Goal: Task Accomplishment & Management: Manage account settings

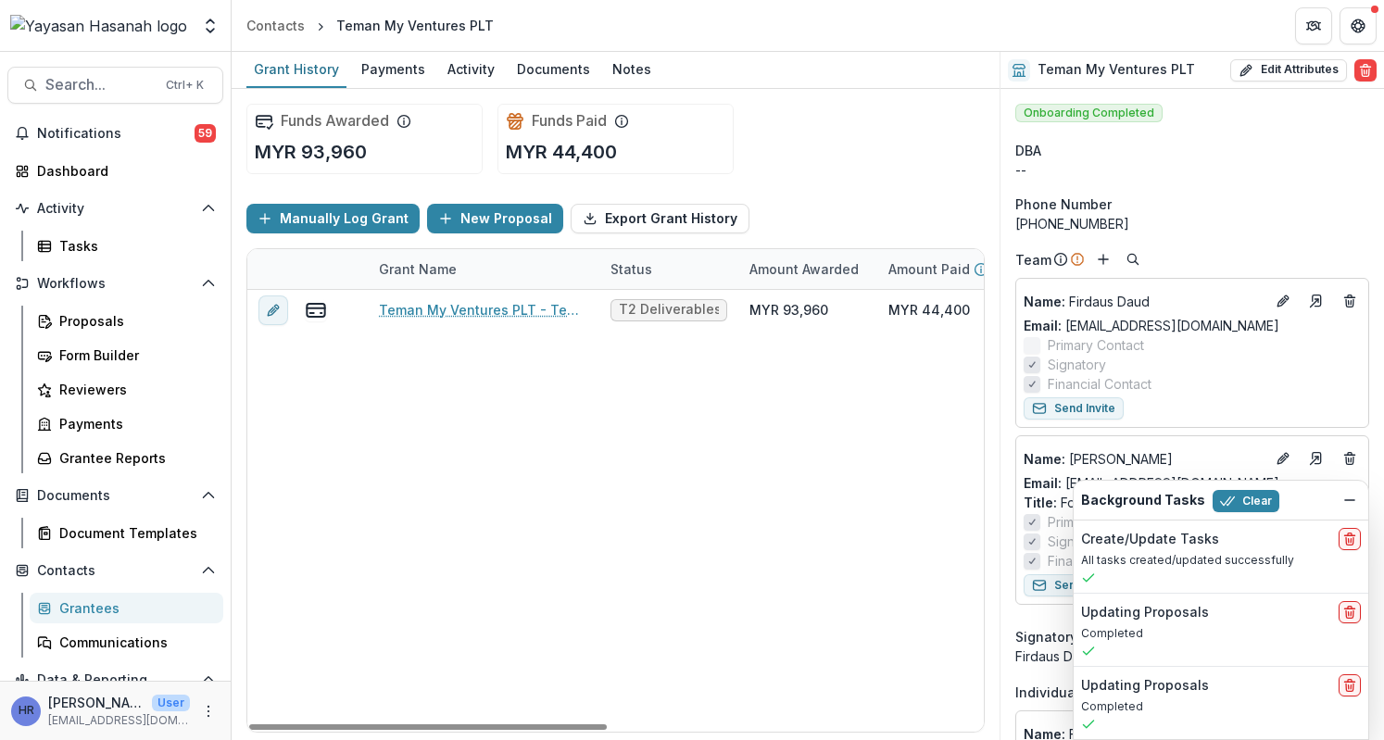
click at [635, 427] on div "Teman My Ventures PLT - Teman MY T2 Deliverables Req MYR 93,960 MYR 44,400 MYR …" at bounding box center [1002, 511] width 1510 height 442
click at [33, 84] on icon "button" at bounding box center [30, 85] width 15 height 15
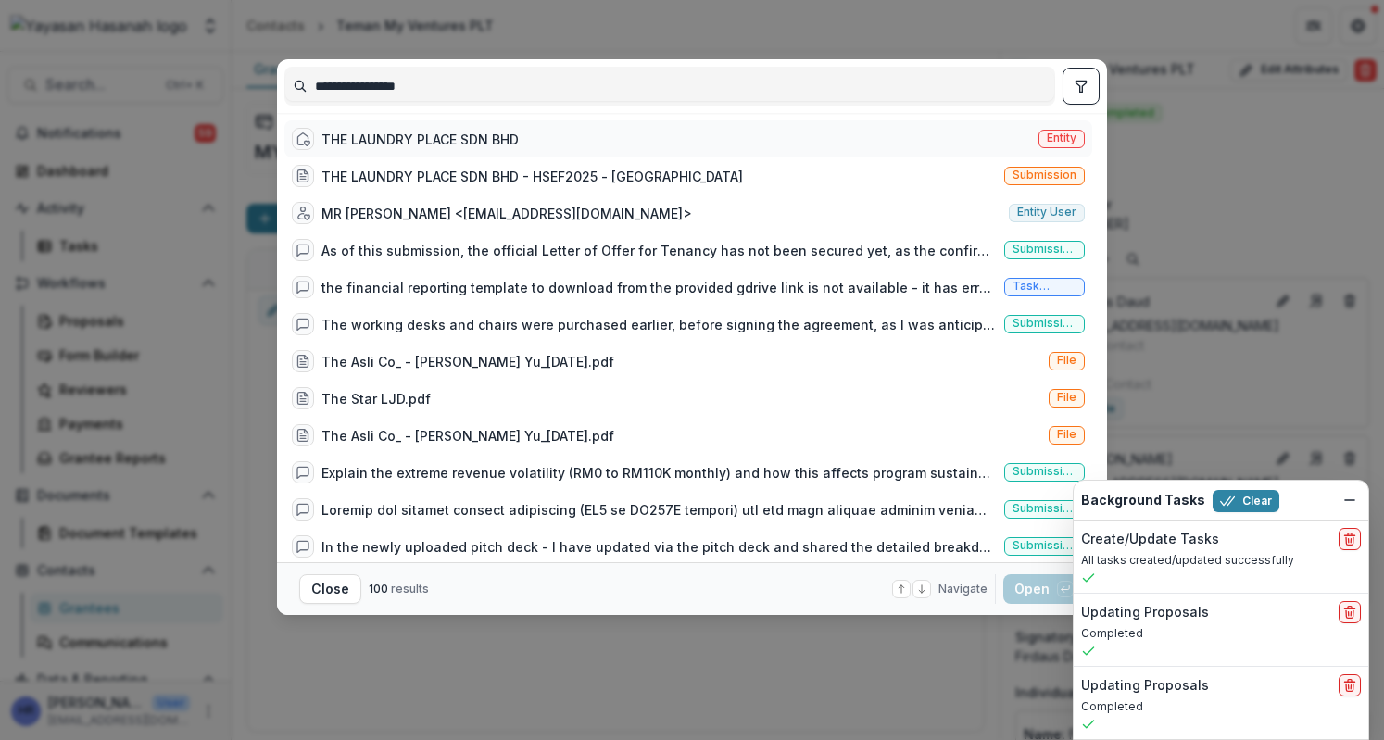
type input "**********"
click at [471, 151] on div "THE LAUNDRY PLACE SDN BHD Entity" at bounding box center [688, 138] width 808 height 37
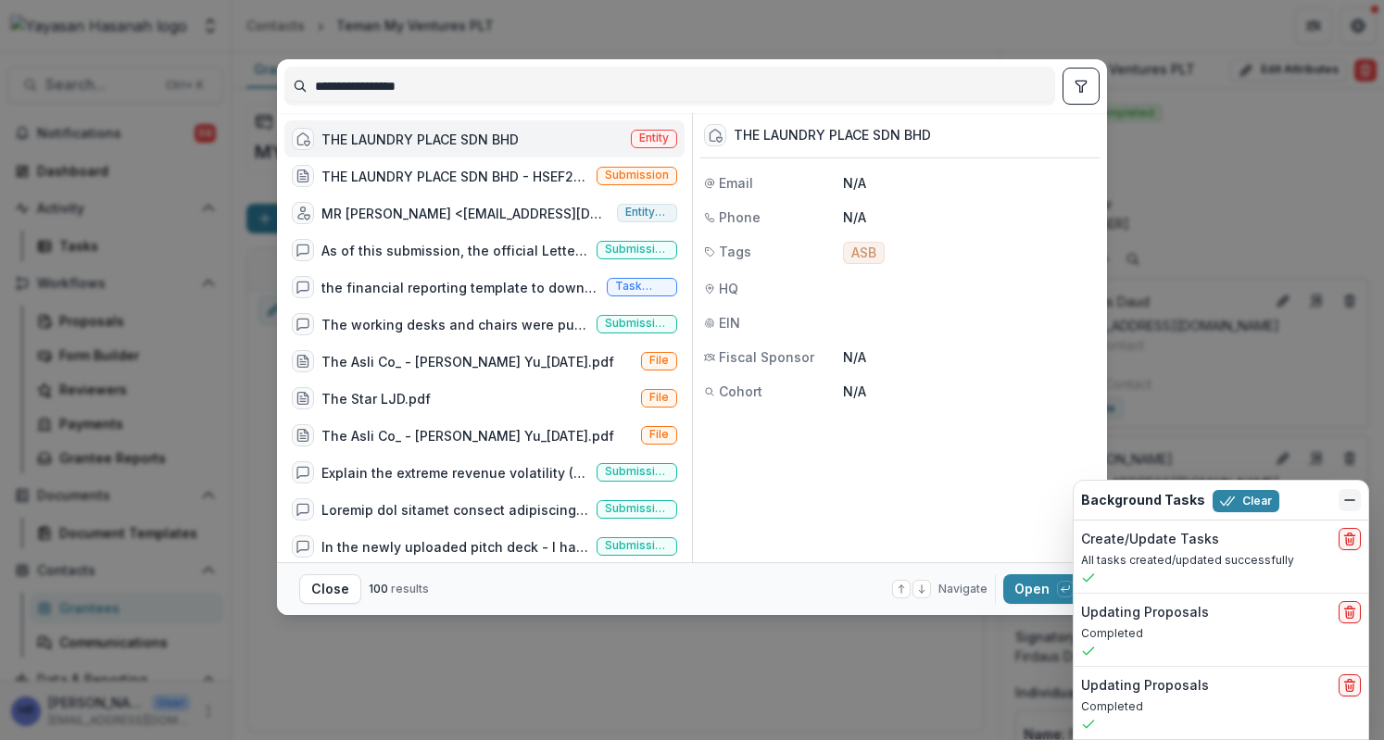
click at [1357, 498] on icon "Dismiss" at bounding box center [1350, 500] width 15 height 15
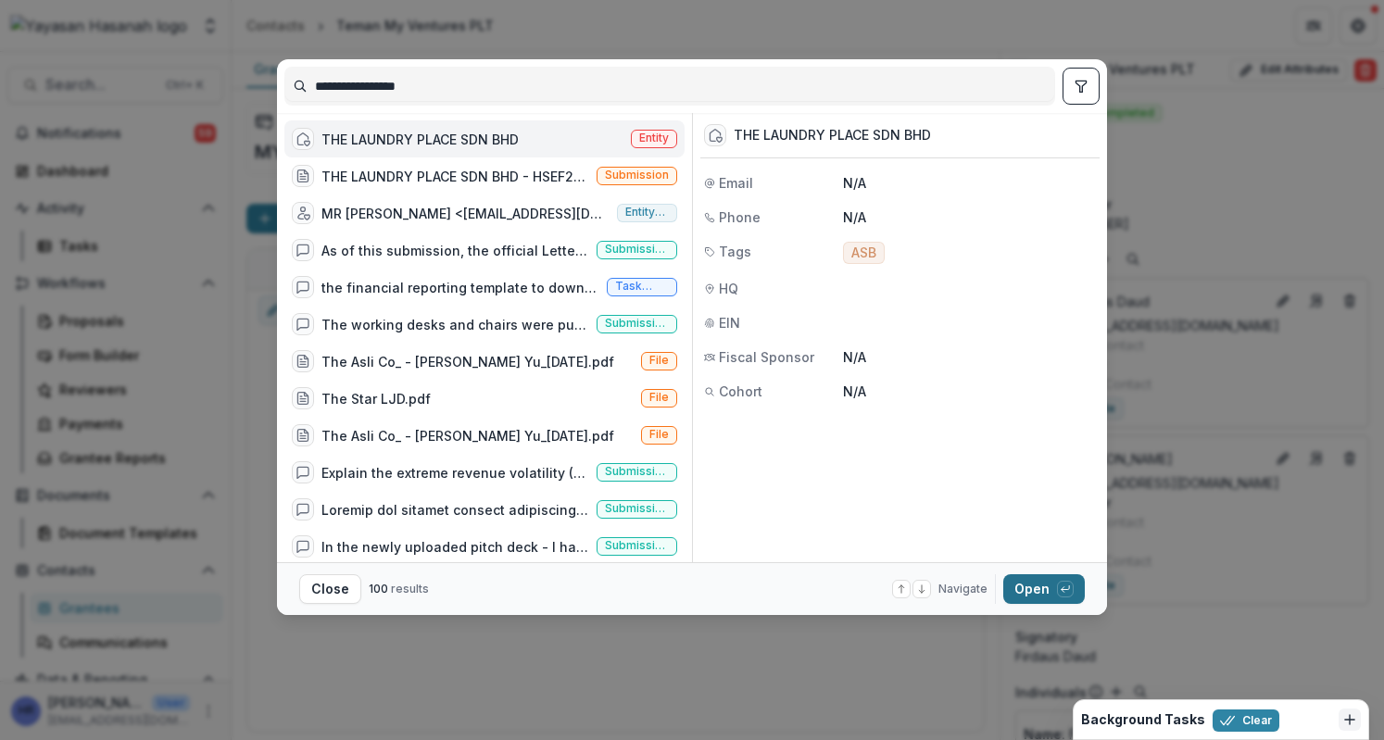
click at [1029, 592] on button "Open with enter key" at bounding box center [1045, 590] width 82 height 30
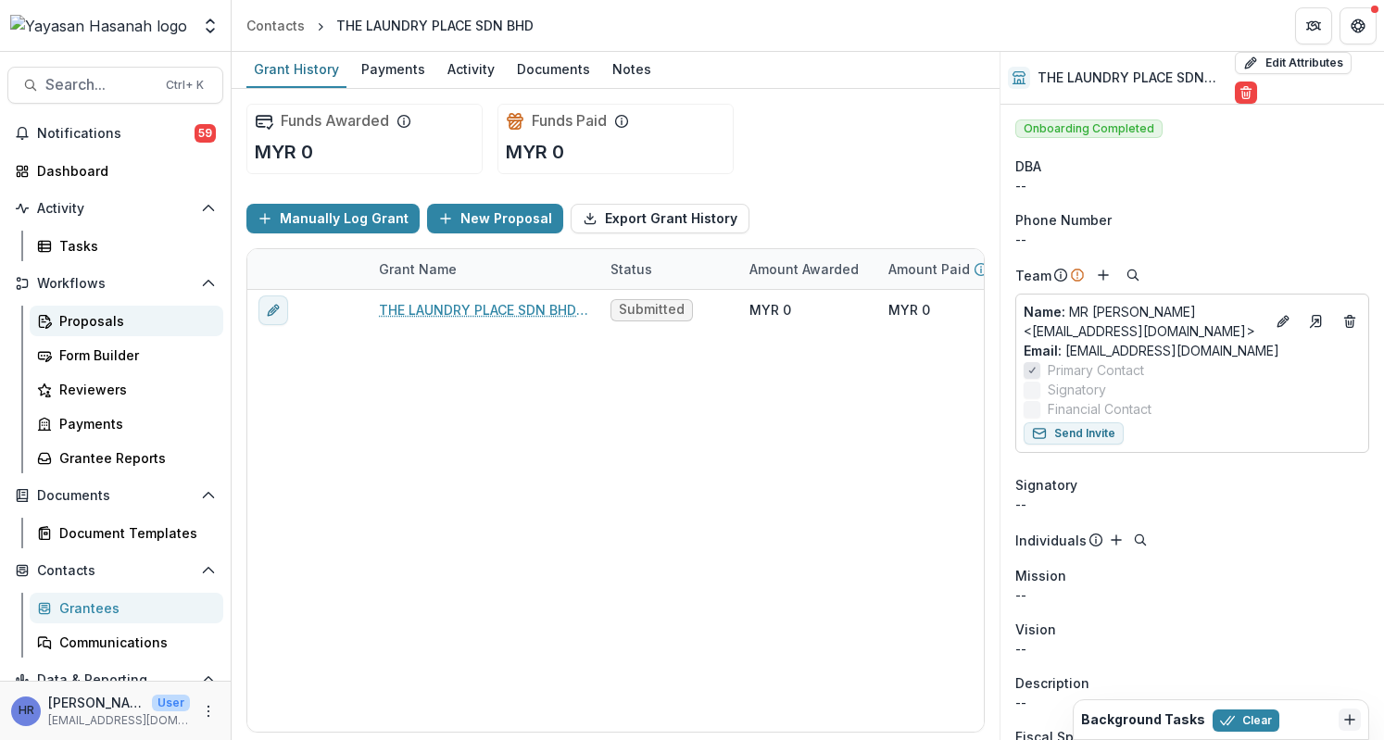
click at [125, 308] on link "Proposals" at bounding box center [127, 321] width 194 height 31
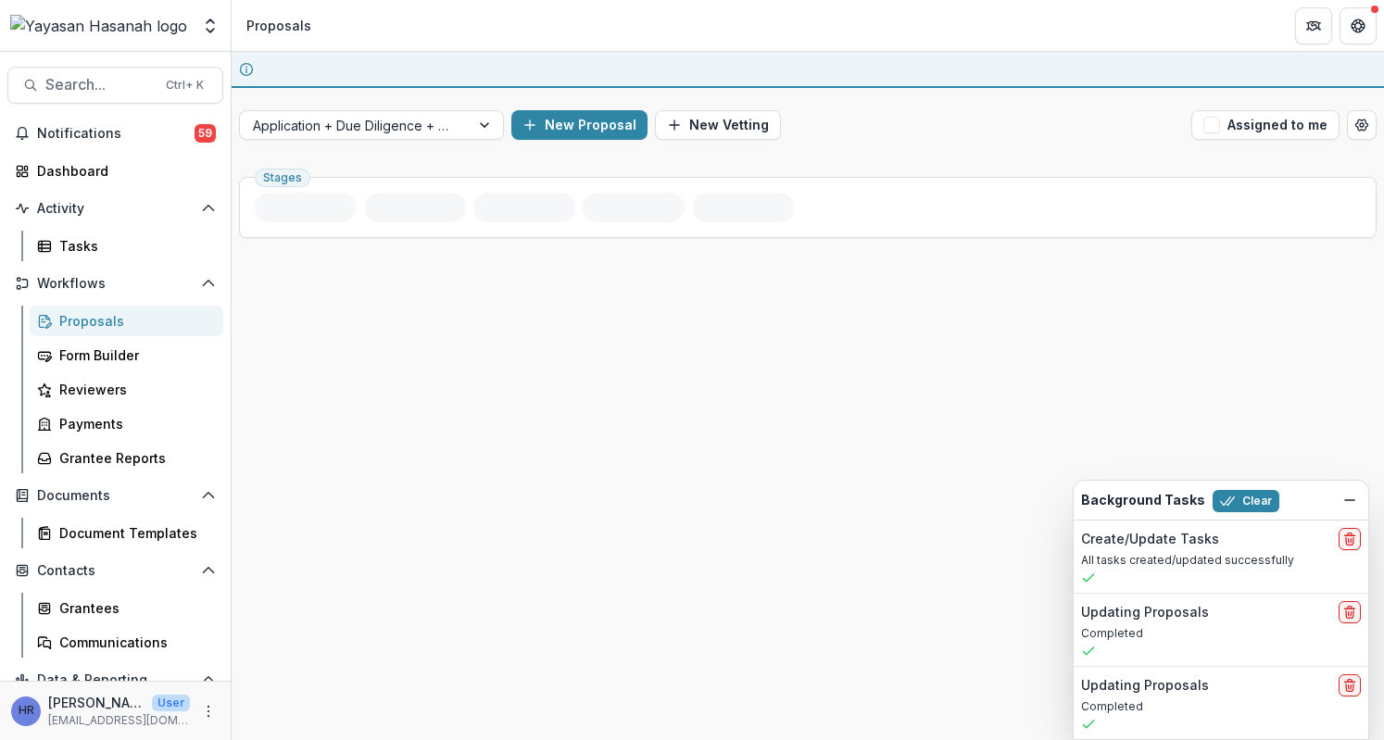
click at [442, 140] on div "Application + Due Diligence + Pitching Process New Proposal New Vetting Assigne…" at bounding box center [808, 124] width 1153 height 59
click at [443, 177] on div "Stages" at bounding box center [808, 207] width 1138 height 61
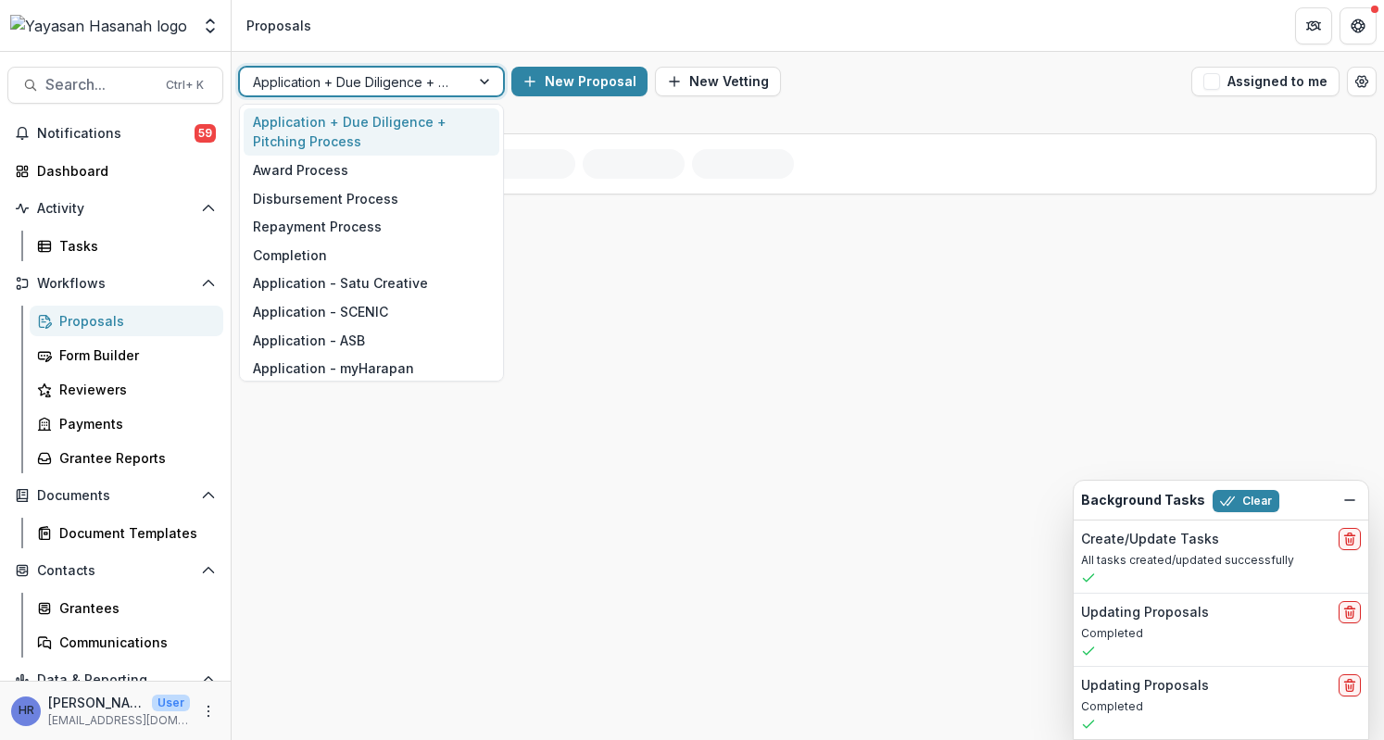
click at [454, 82] on div at bounding box center [355, 81] width 204 height 23
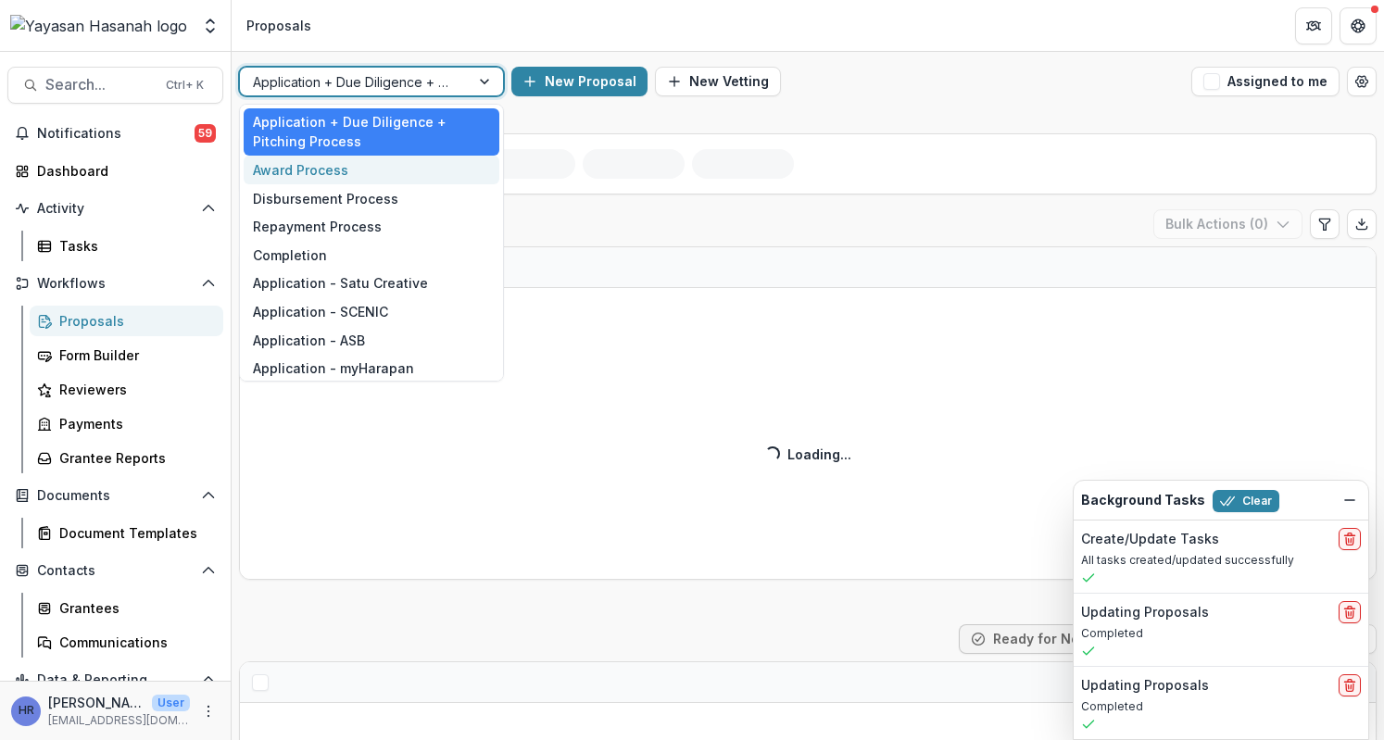
click at [441, 170] on div "Award Process" at bounding box center [372, 170] width 256 height 29
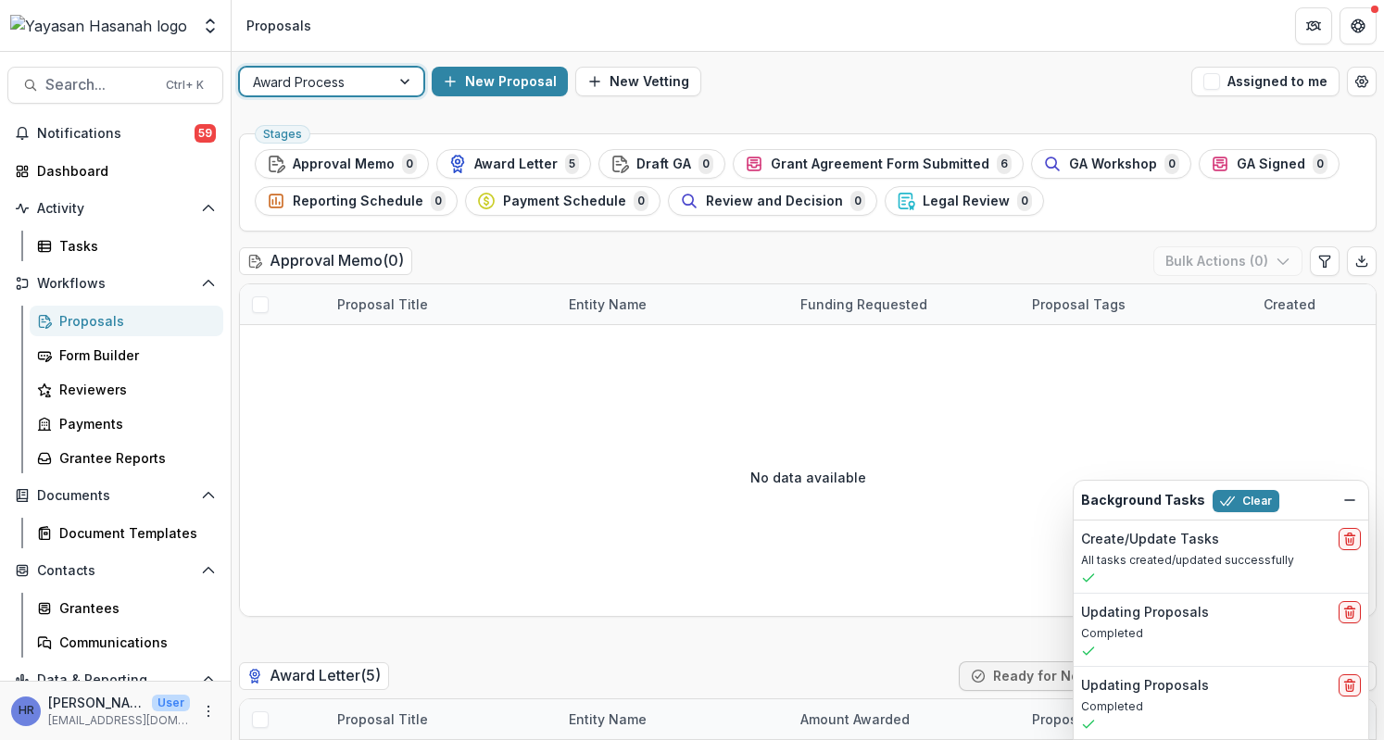
click at [343, 74] on div at bounding box center [315, 81] width 124 height 23
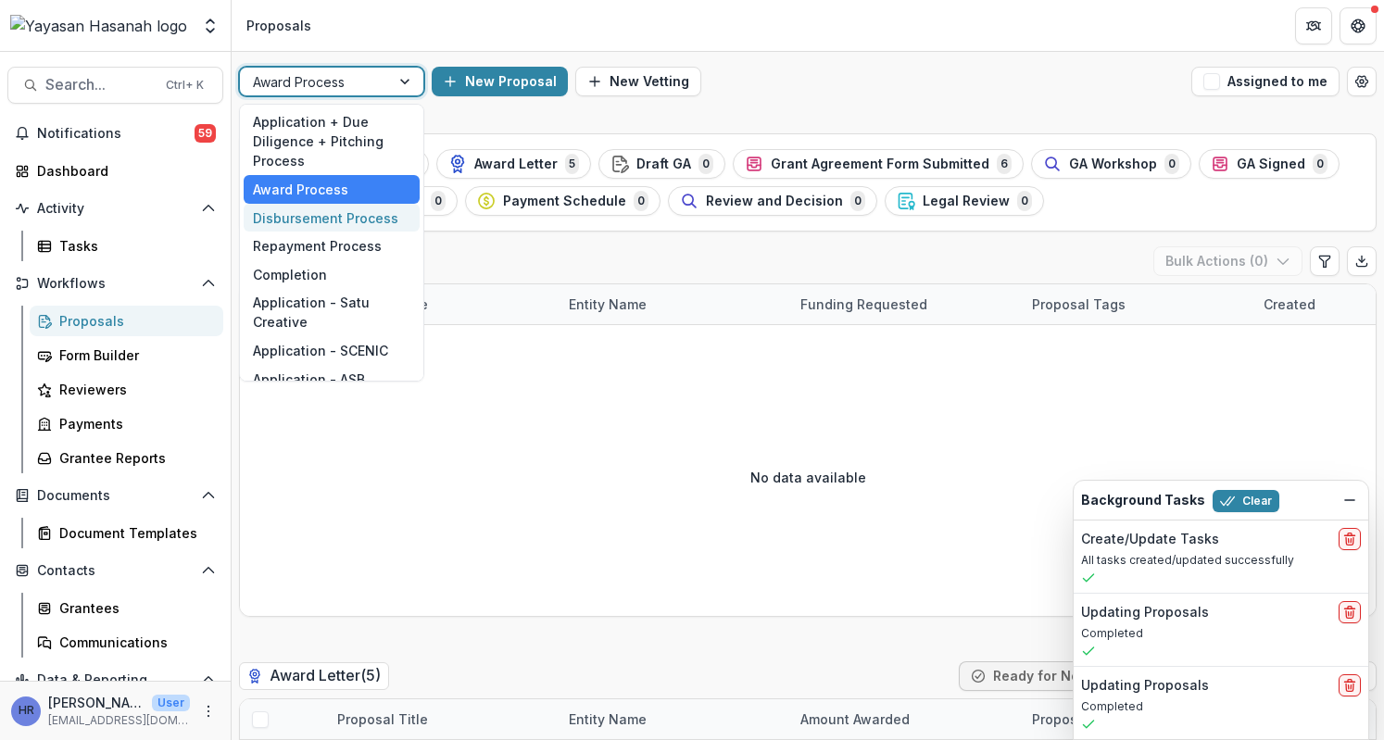
click at [361, 209] on div "Disbursement Process" at bounding box center [332, 218] width 176 height 29
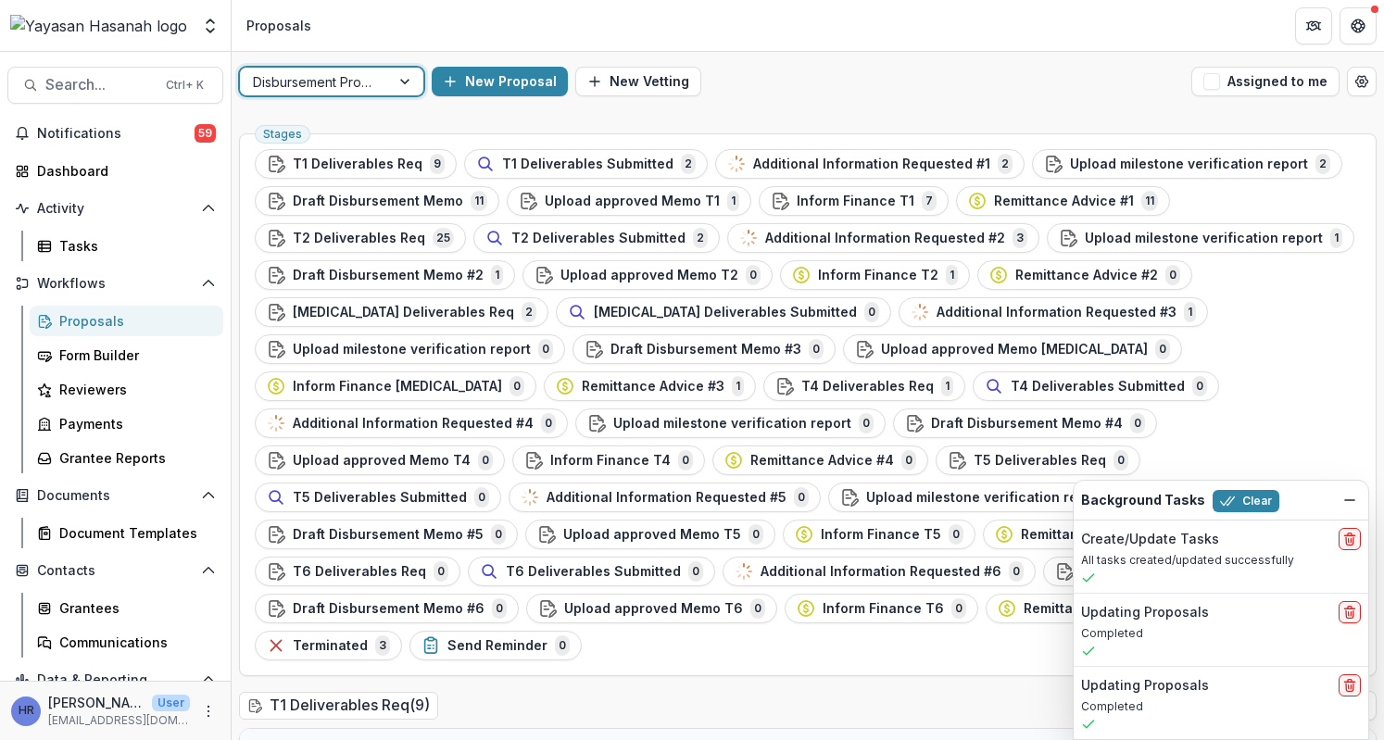
click at [380, 82] on div "Disbursement Process" at bounding box center [315, 82] width 150 height 27
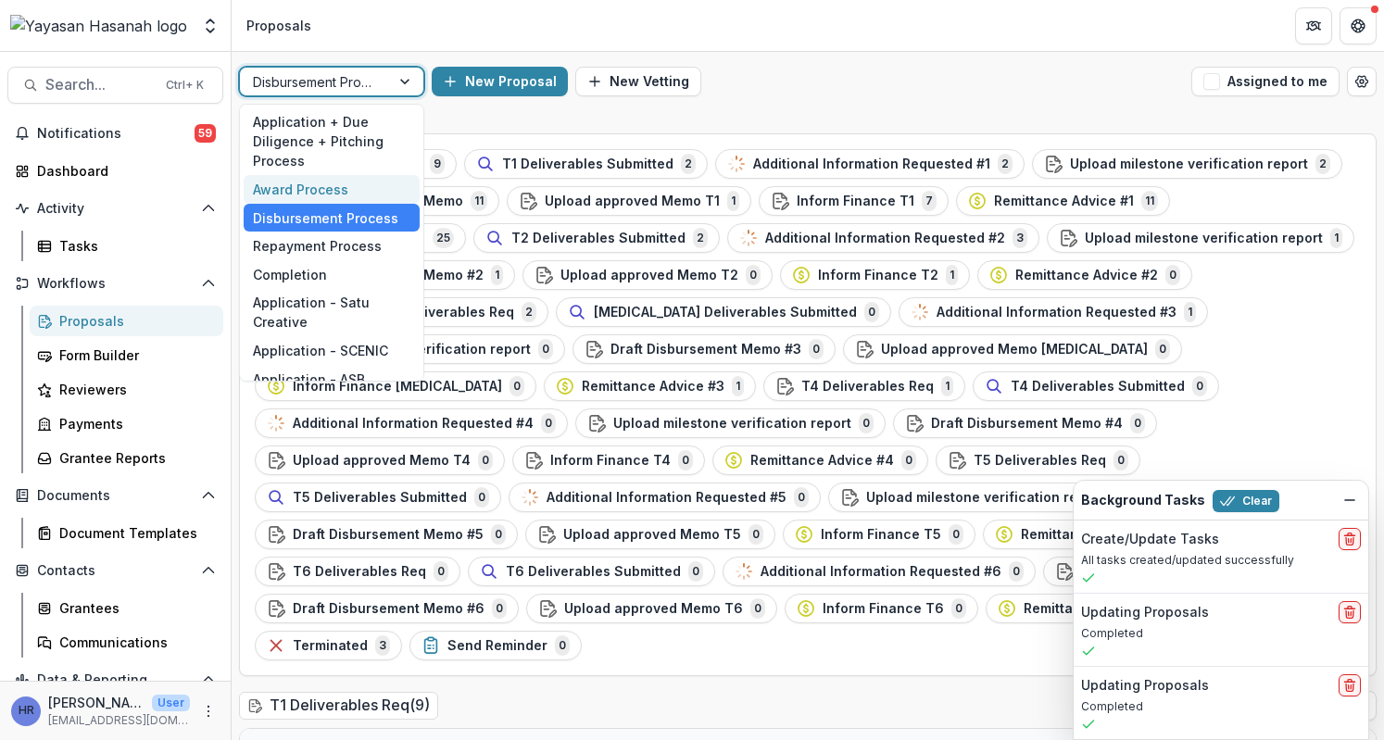
click at [364, 190] on div "Award Process" at bounding box center [332, 189] width 176 height 29
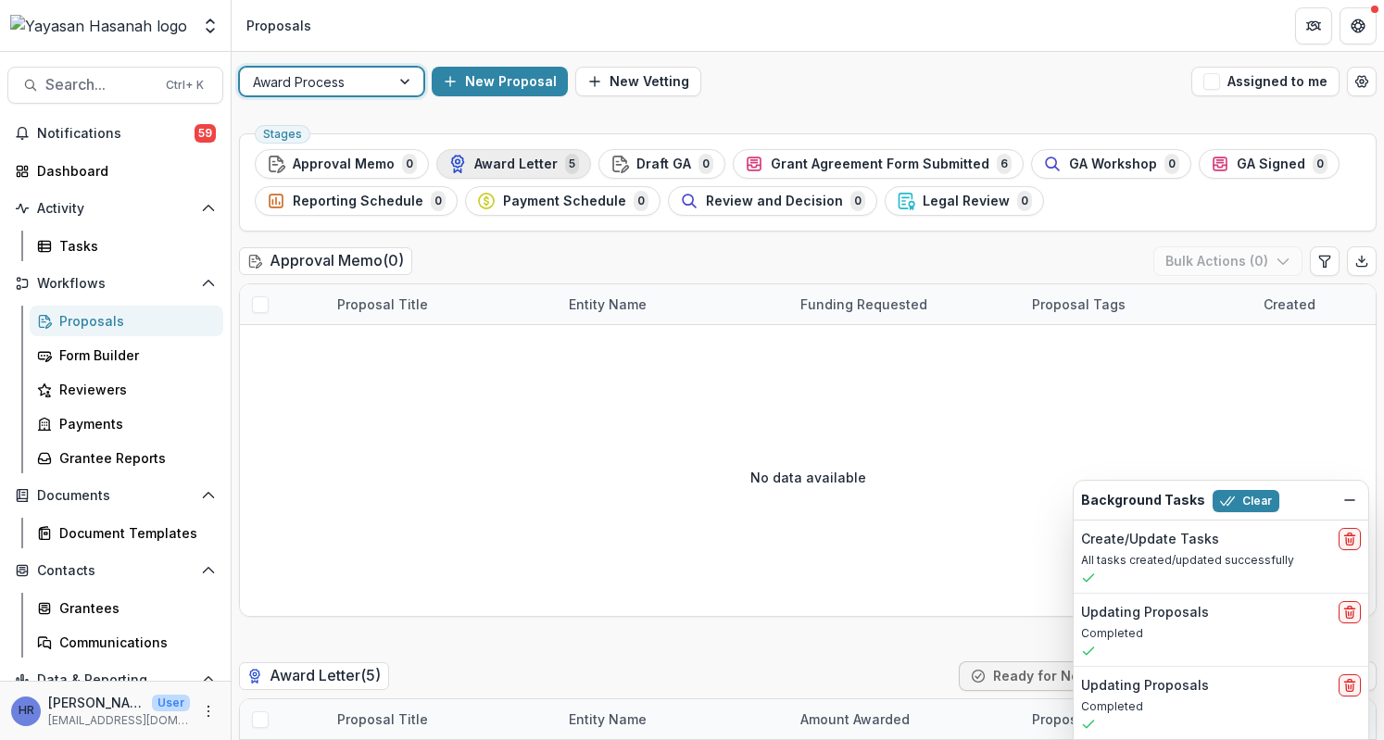
click at [489, 163] on span "Award Letter" at bounding box center [515, 165] width 83 height 16
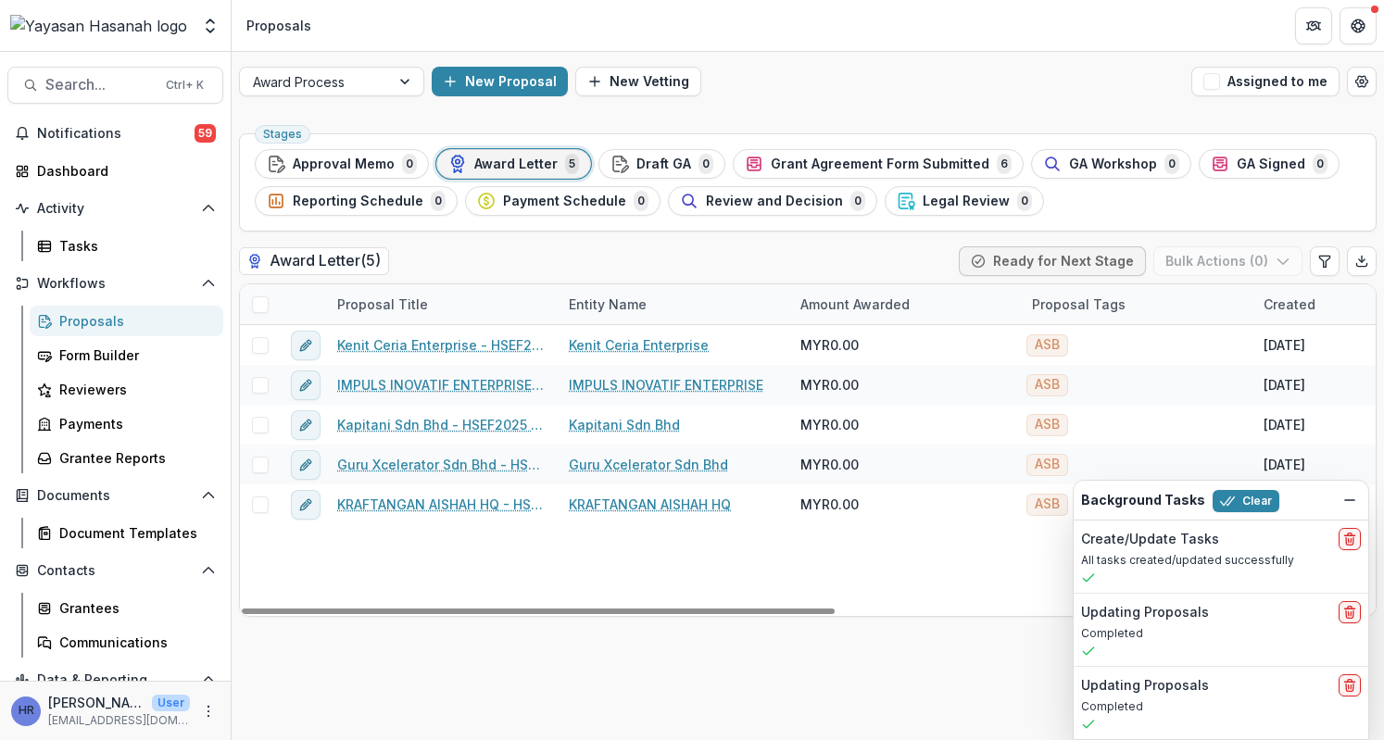
click at [753, 548] on div "Kenit Ceria Enterprise - HSEF2025 - Asia School of Business Kenit Ceria Enterpr…" at bounding box center [1325, 470] width 2171 height 291
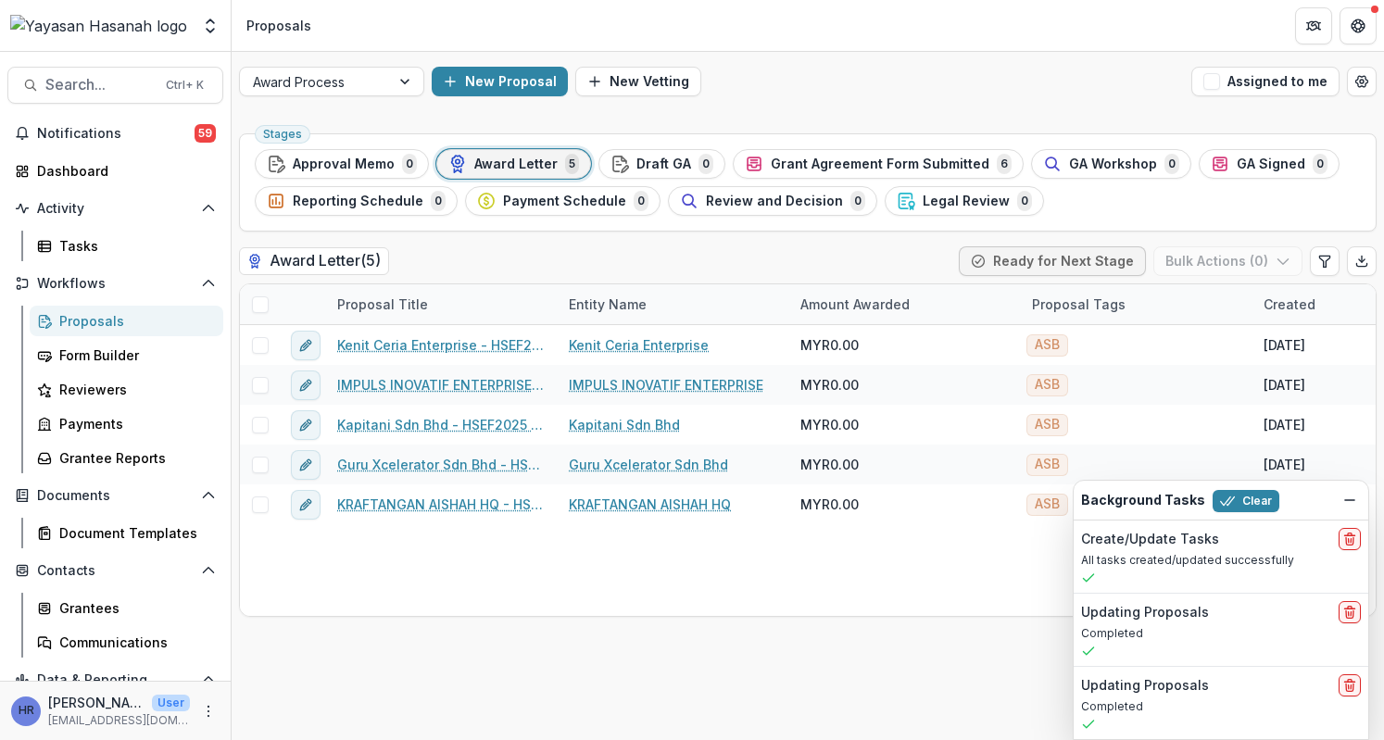
click at [1277, 514] on div "Background Tasks Clear" at bounding box center [1221, 500] width 295 height 39
click at [1249, 505] on button "Clear" at bounding box center [1246, 501] width 67 height 22
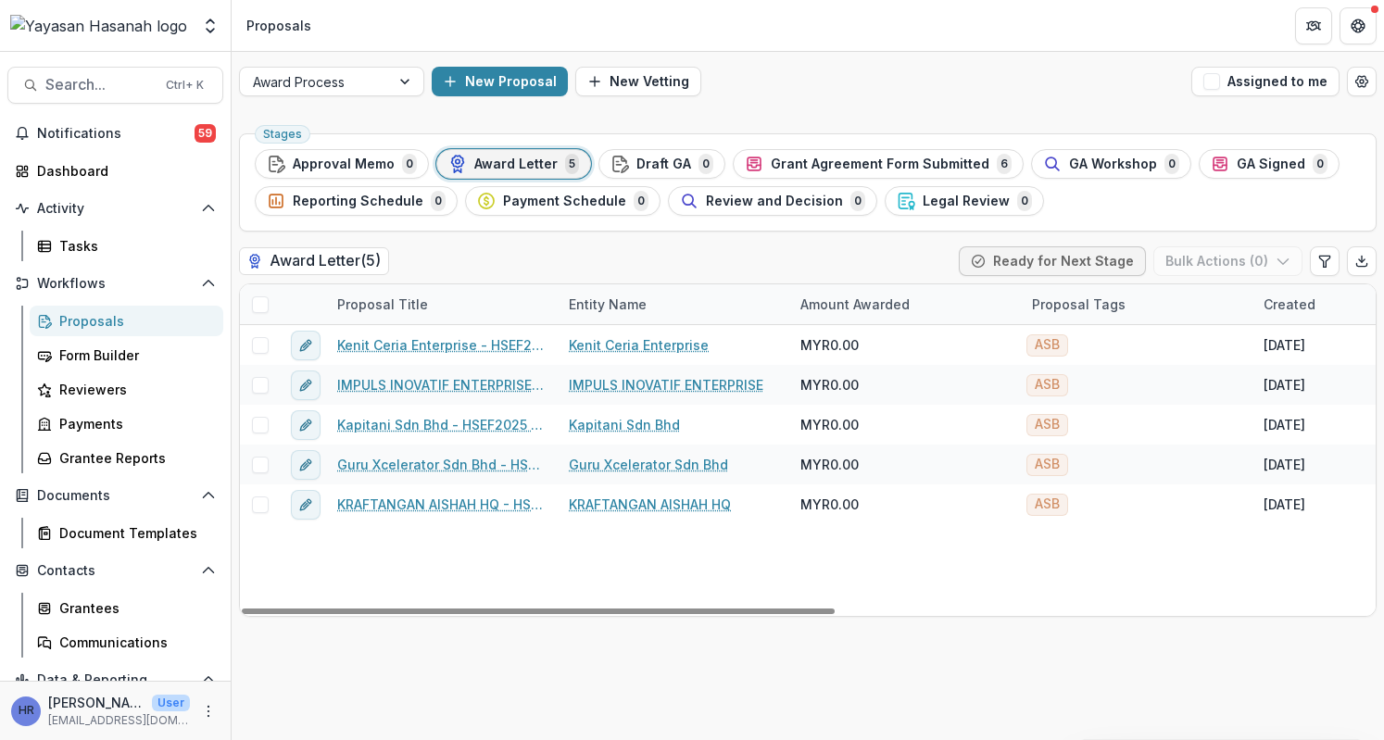
click at [261, 305] on span at bounding box center [260, 305] width 17 height 17
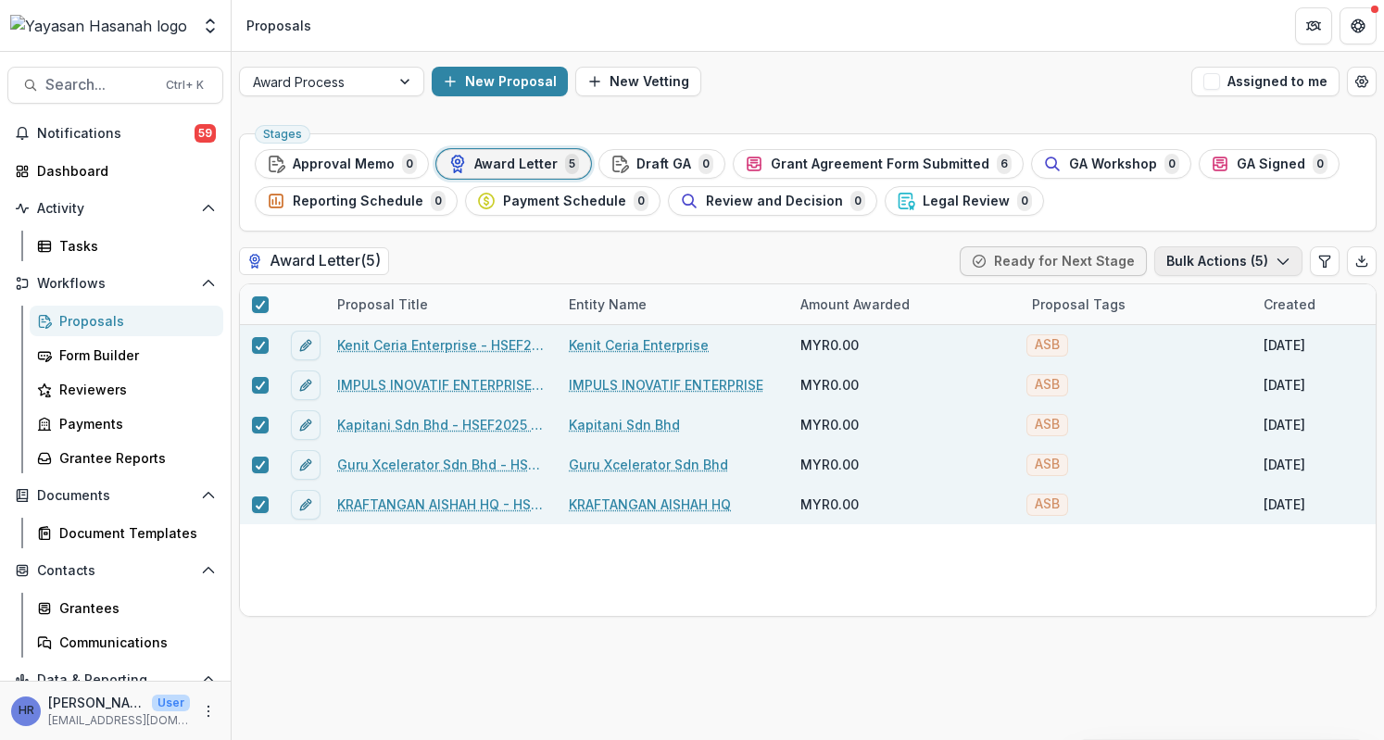
click at [1218, 262] on button "Bulk Actions ( 5 )" at bounding box center [1229, 261] width 148 height 30
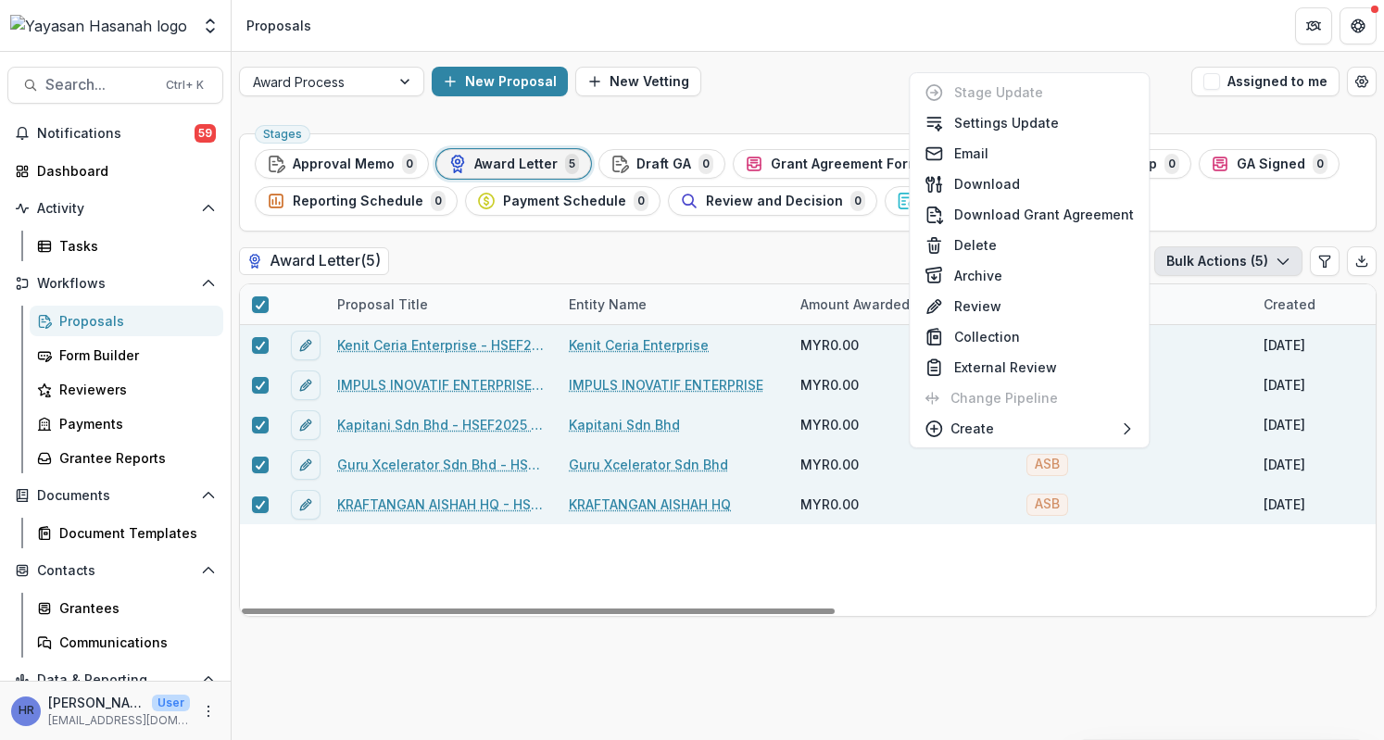
click at [1027, 570] on div "Kenit Ceria Enterprise - HSEF2025 - Asia School of Business Kenit Ceria Enterpr…" at bounding box center [1325, 470] width 2171 height 291
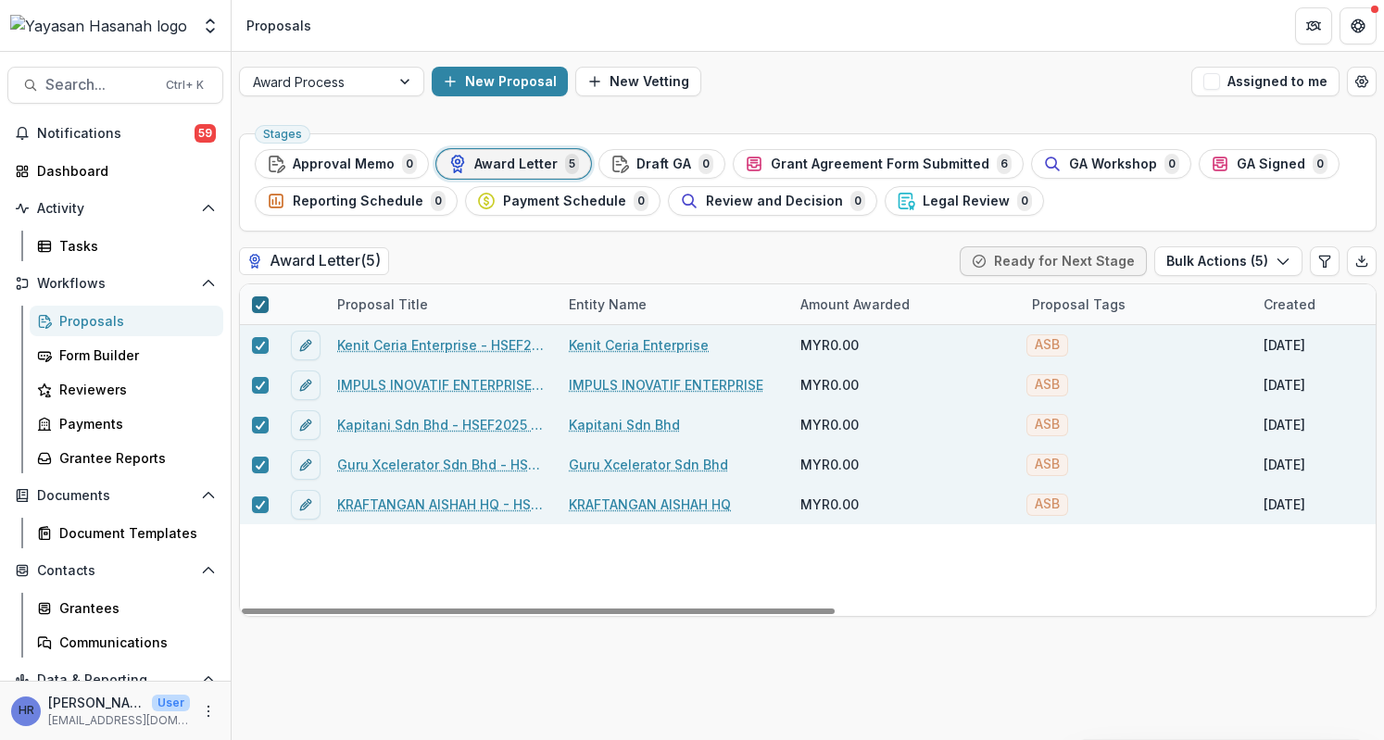
click at [259, 303] on icon at bounding box center [260, 304] width 11 height 9
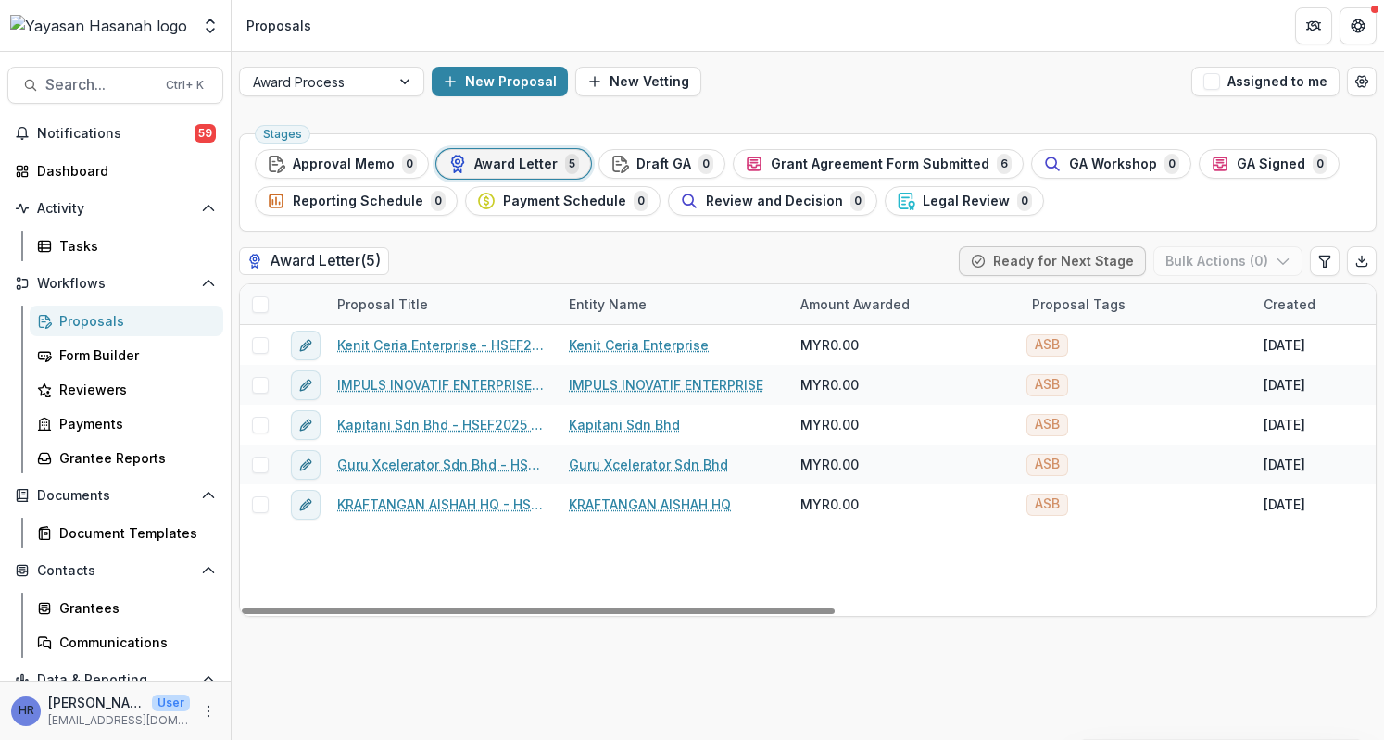
click at [260, 303] on span at bounding box center [260, 305] width 17 height 17
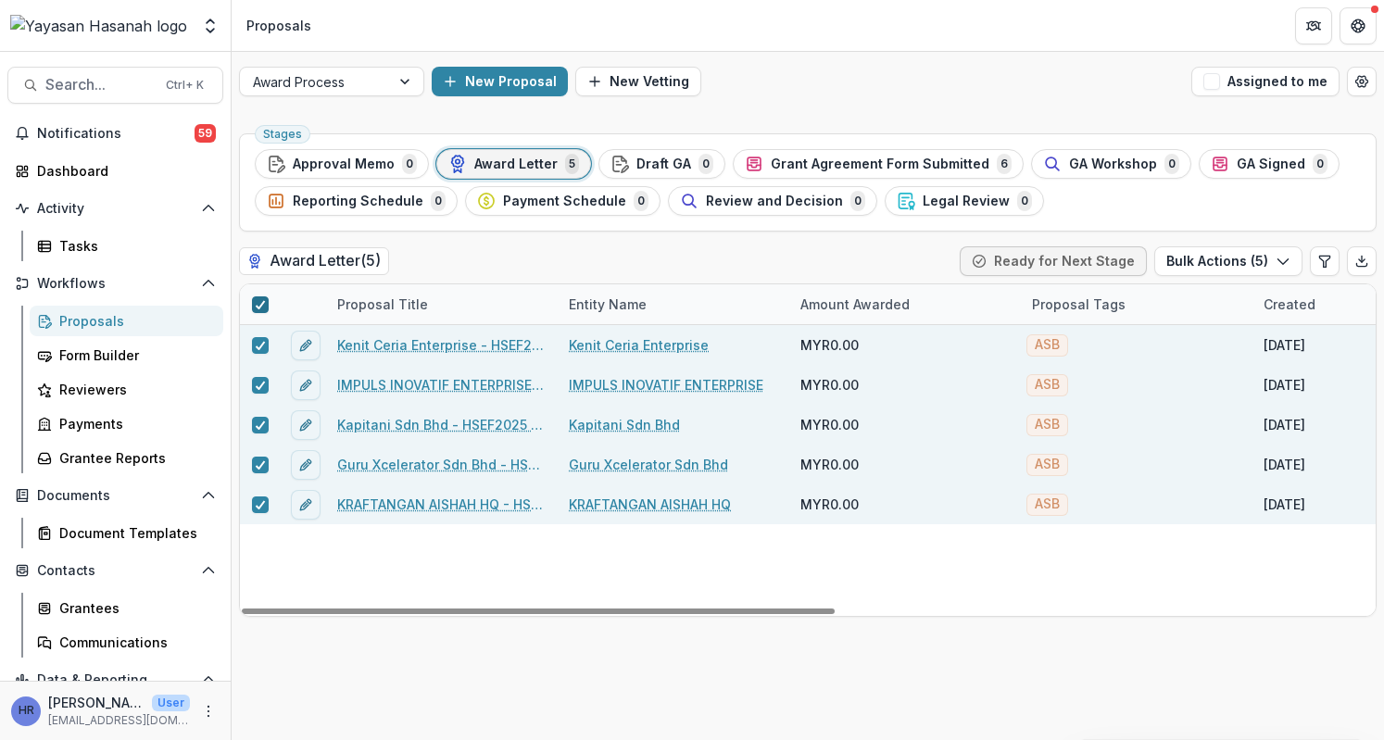
click at [259, 297] on div at bounding box center [260, 304] width 11 height 15
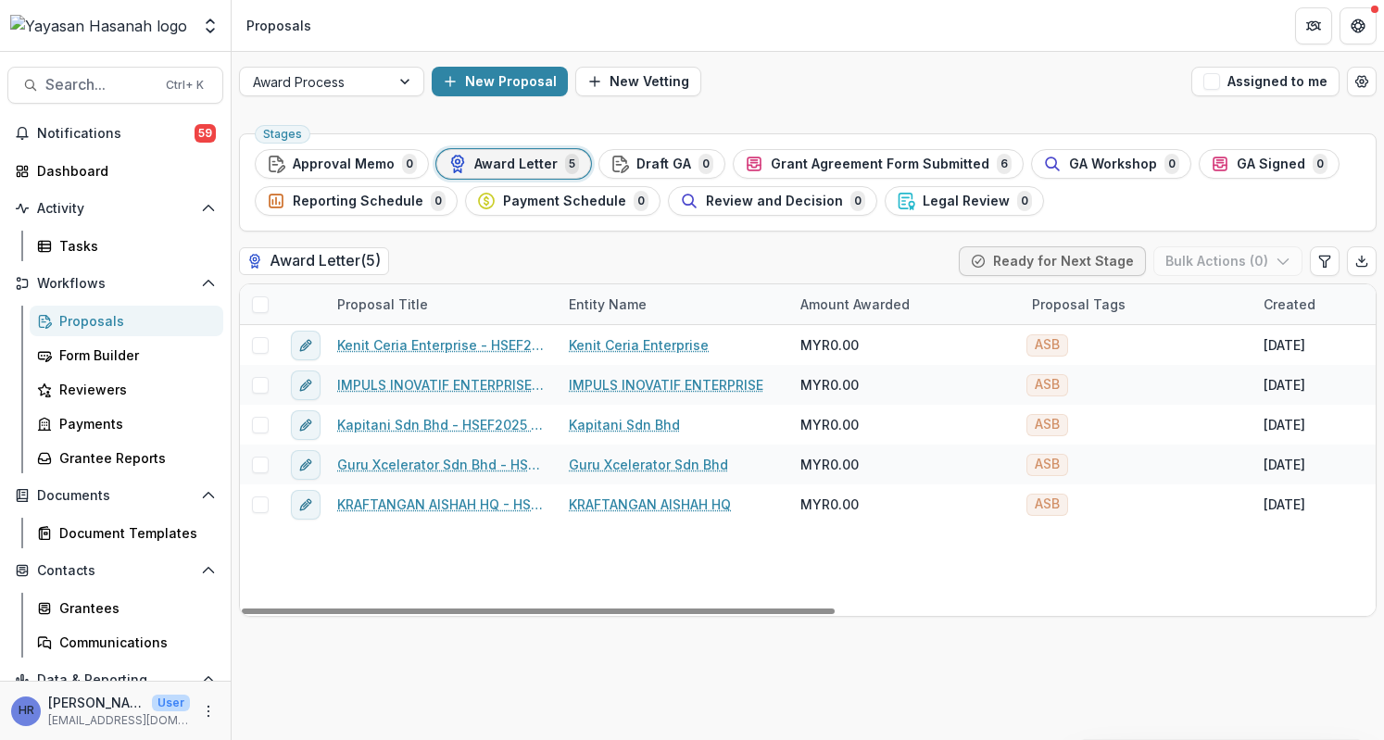
click at [258, 301] on span at bounding box center [260, 305] width 17 height 17
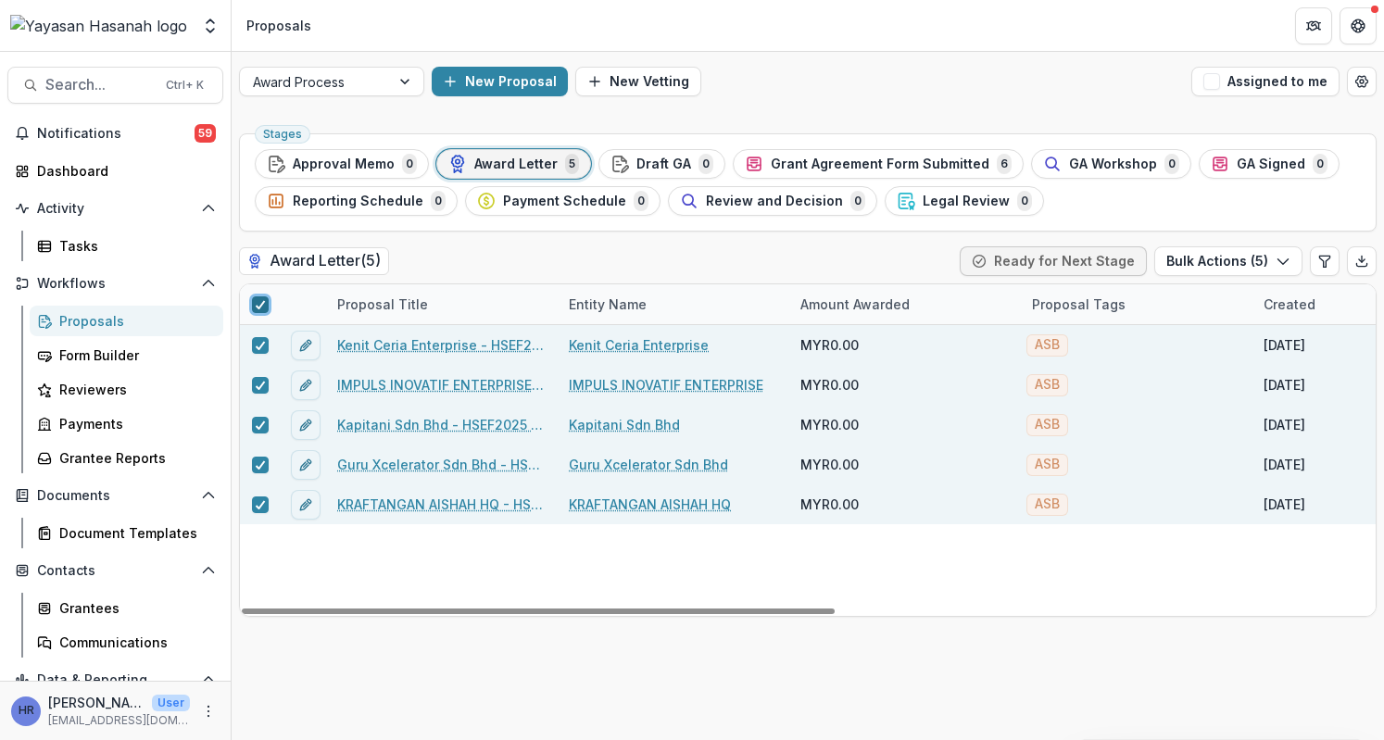
click at [255, 303] on icon at bounding box center [260, 304] width 11 height 9
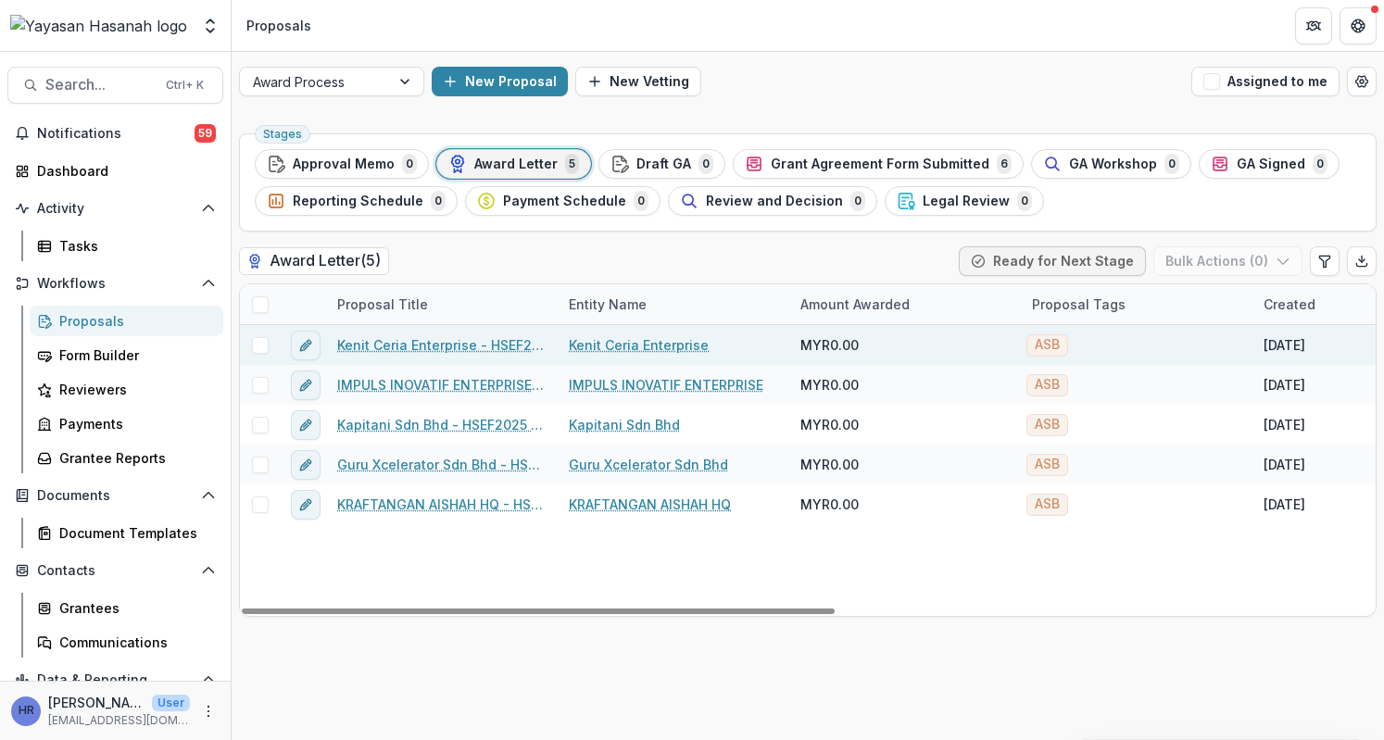
click at [374, 337] on link "Kenit Ceria Enterprise - HSEF2025 - Asia School of Business" at bounding box center [441, 344] width 209 height 19
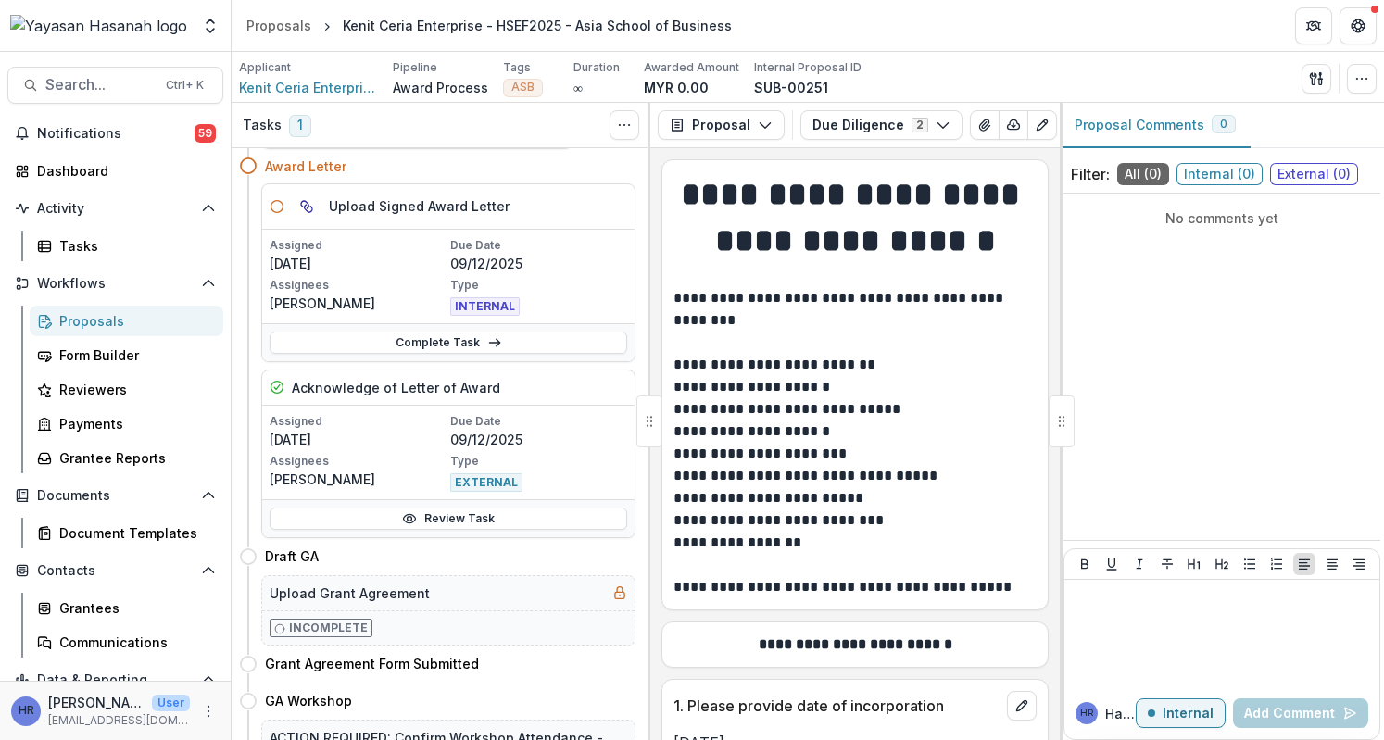
scroll to position [93, 0]
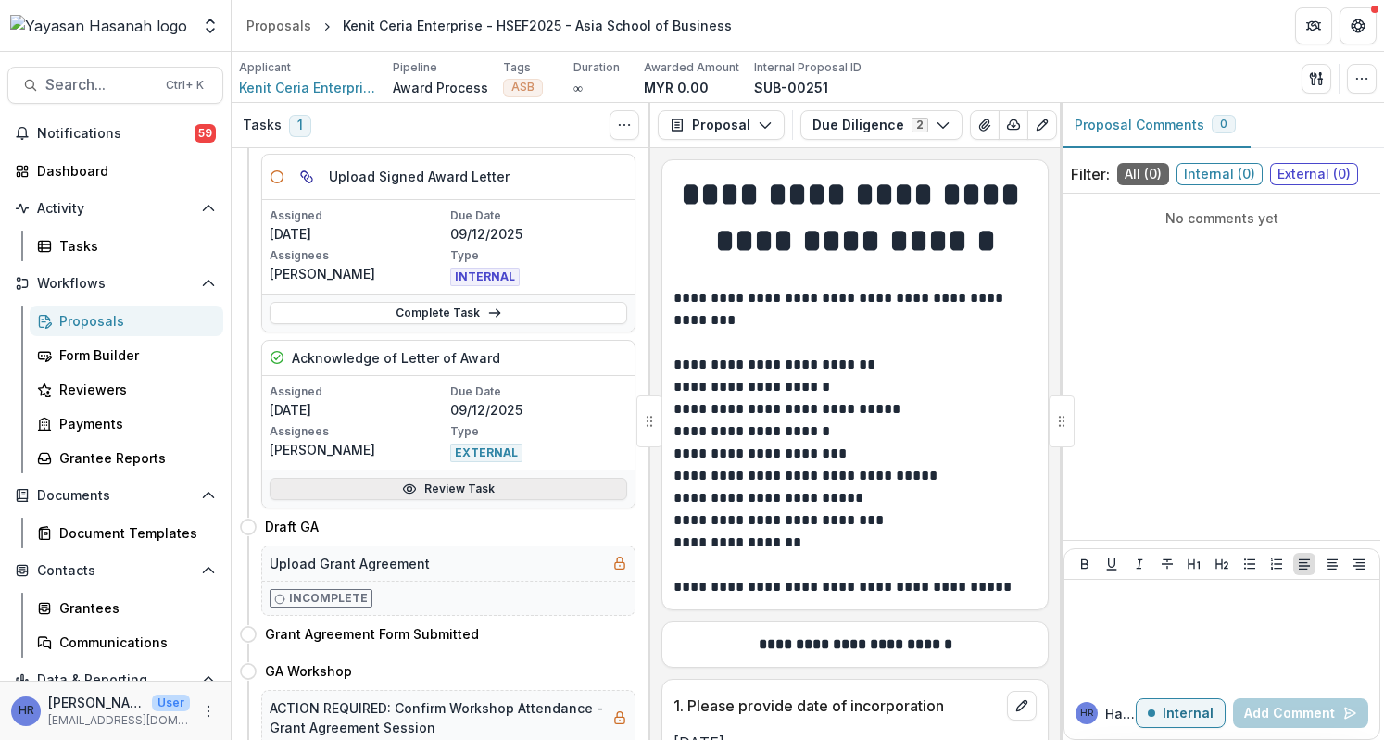
click at [431, 478] on link "Review Task" at bounding box center [449, 489] width 358 height 22
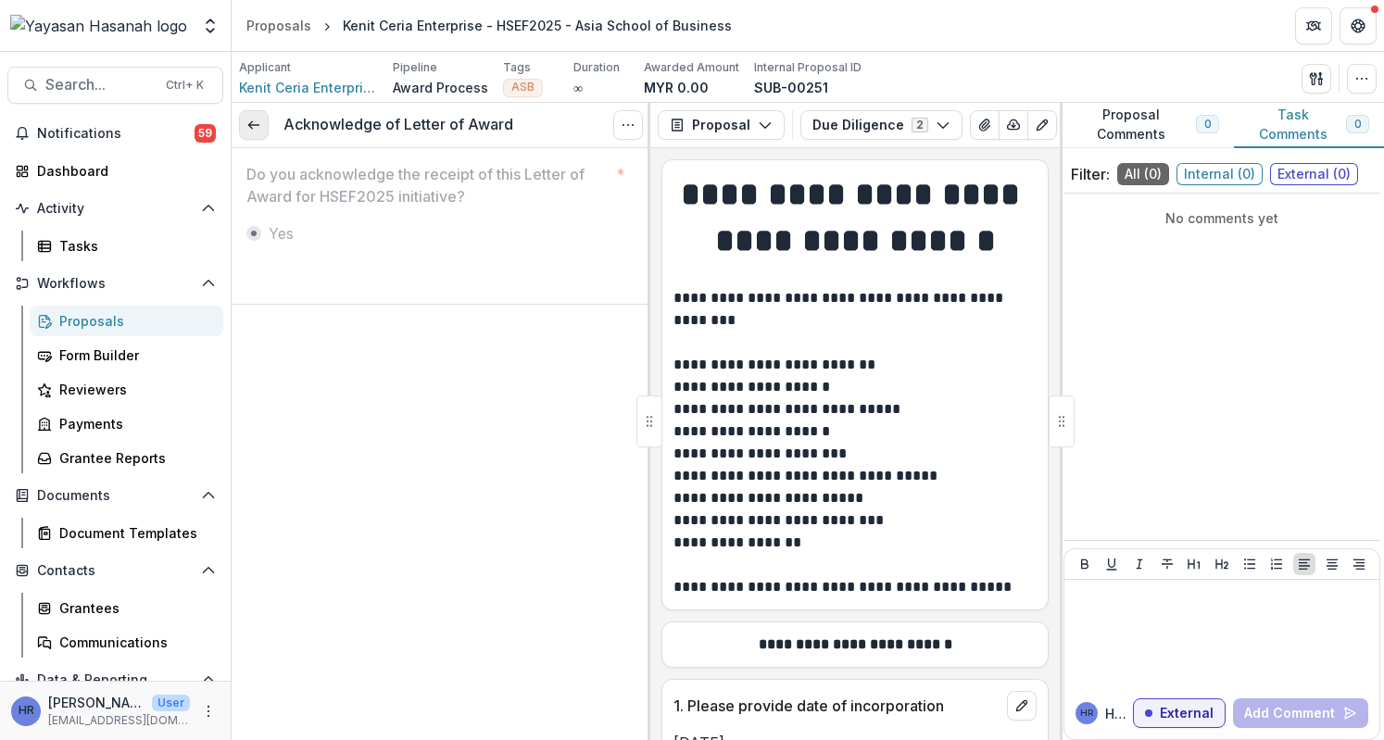
click at [263, 120] on link at bounding box center [254, 125] width 30 height 30
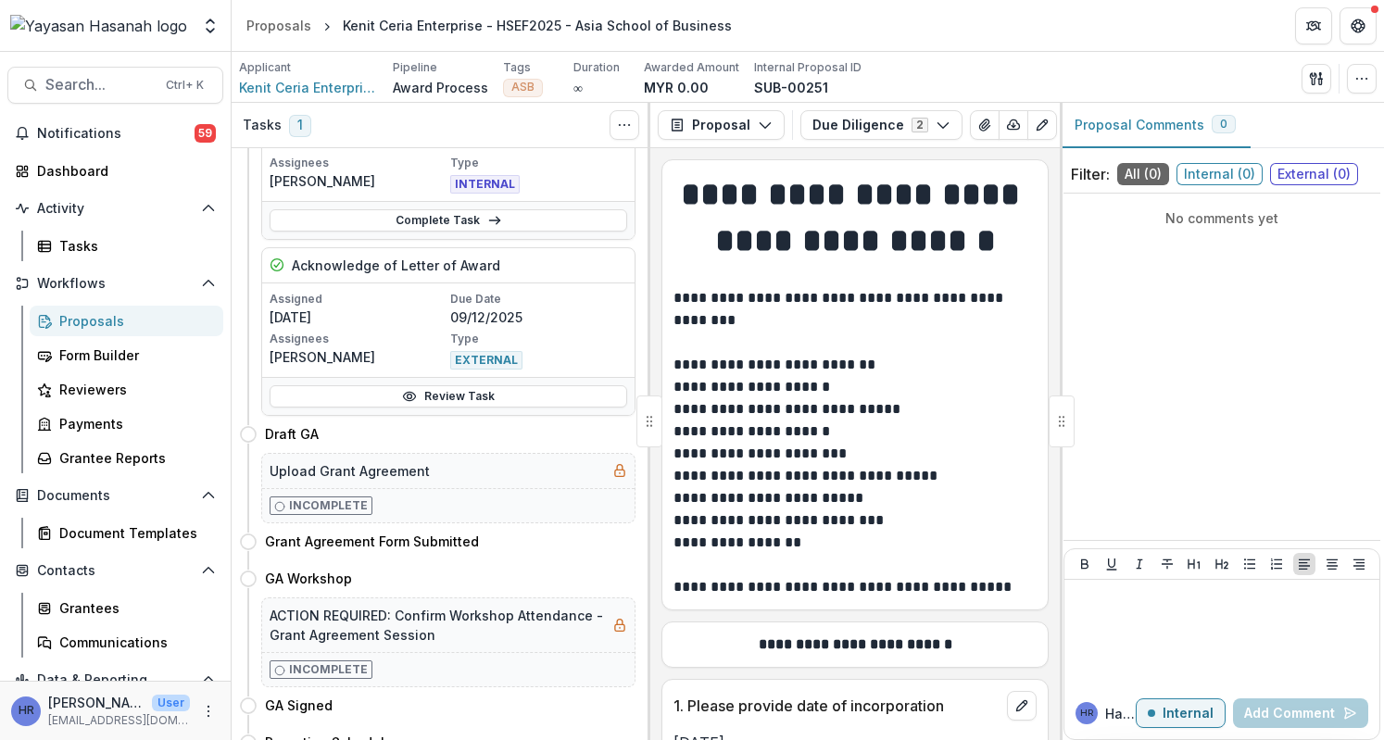
scroll to position [93, 0]
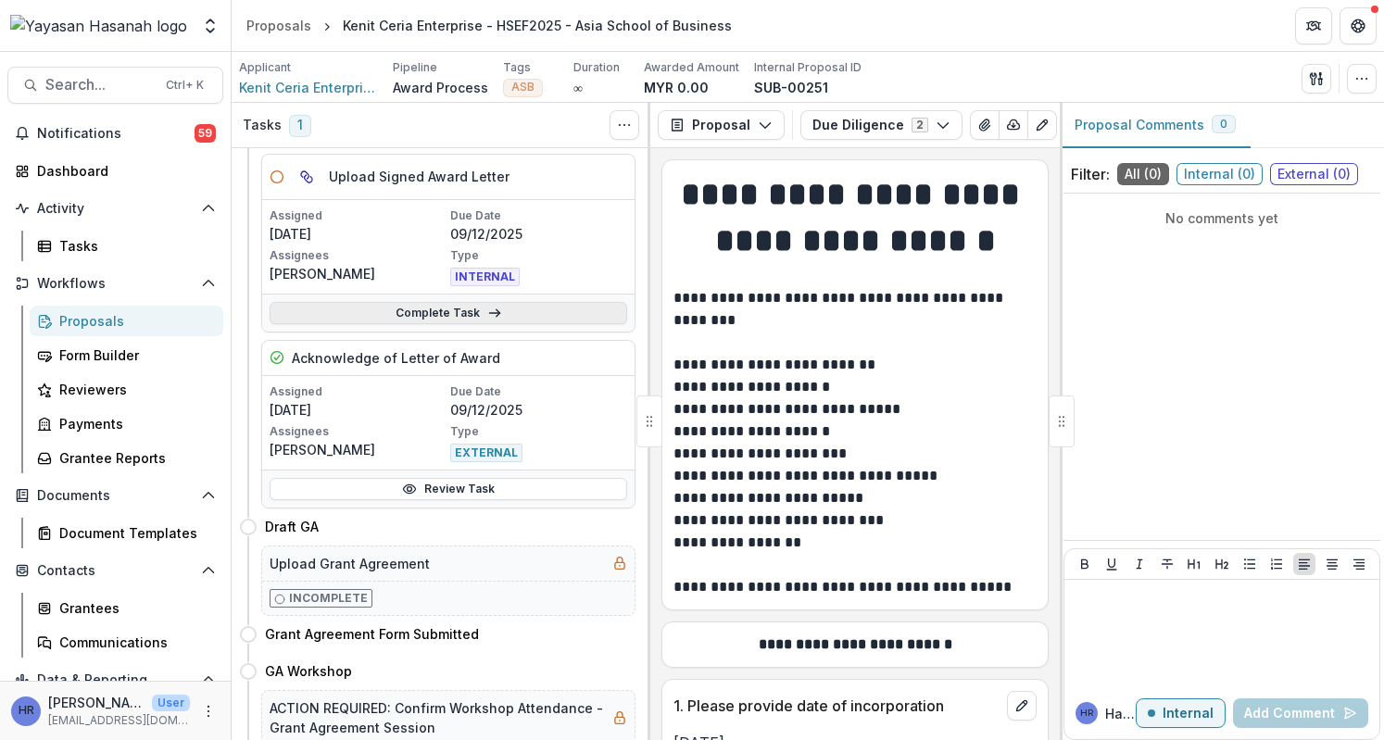
click at [503, 305] on link "Complete Task" at bounding box center [449, 313] width 358 height 22
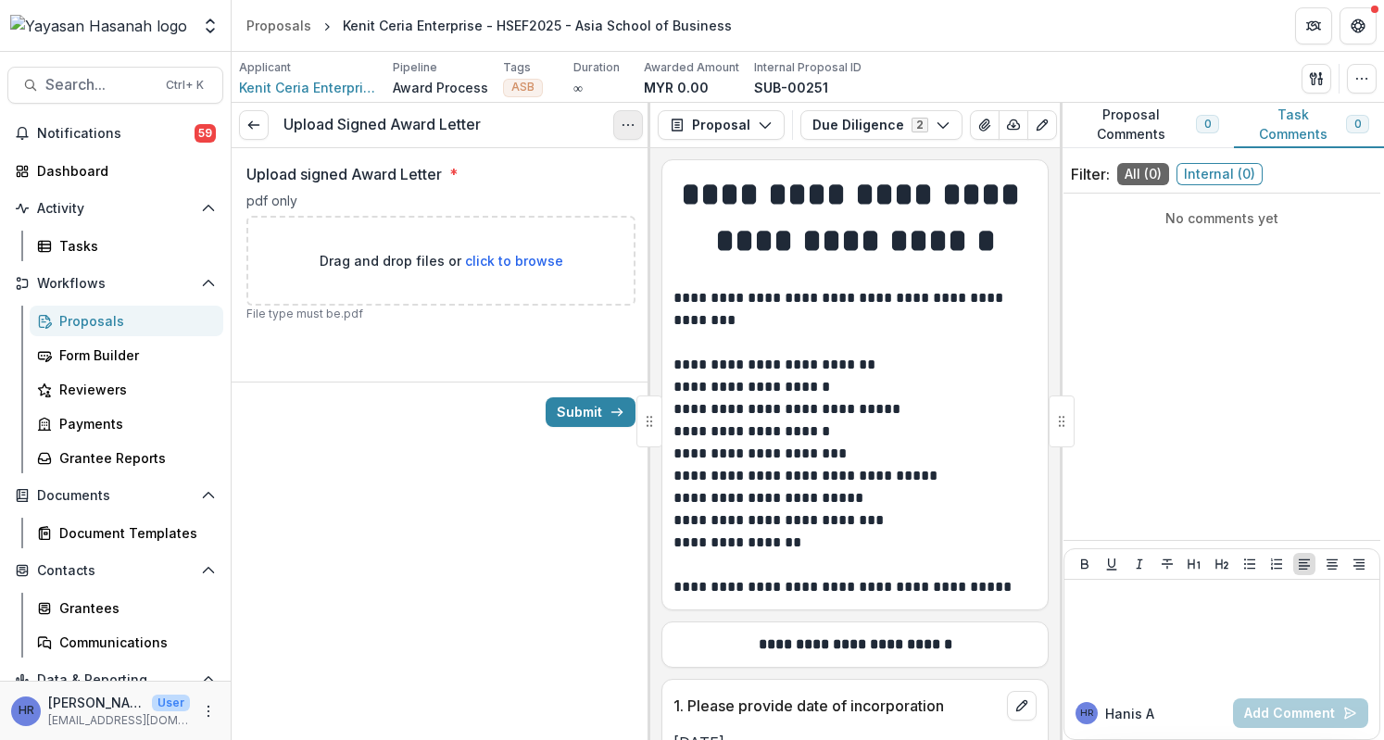
click at [633, 128] on icon "Options" at bounding box center [628, 125] width 15 height 15
click at [440, 466] on div "Upload Signed Award Letter View task Cancel Task Upload signed Award Letter * p…" at bounding box center [441, 422] width 419 height 638
click at [507, 264] on span "click to browse" at bounding box center [514, 261] width 98 height 16
type input "**********"
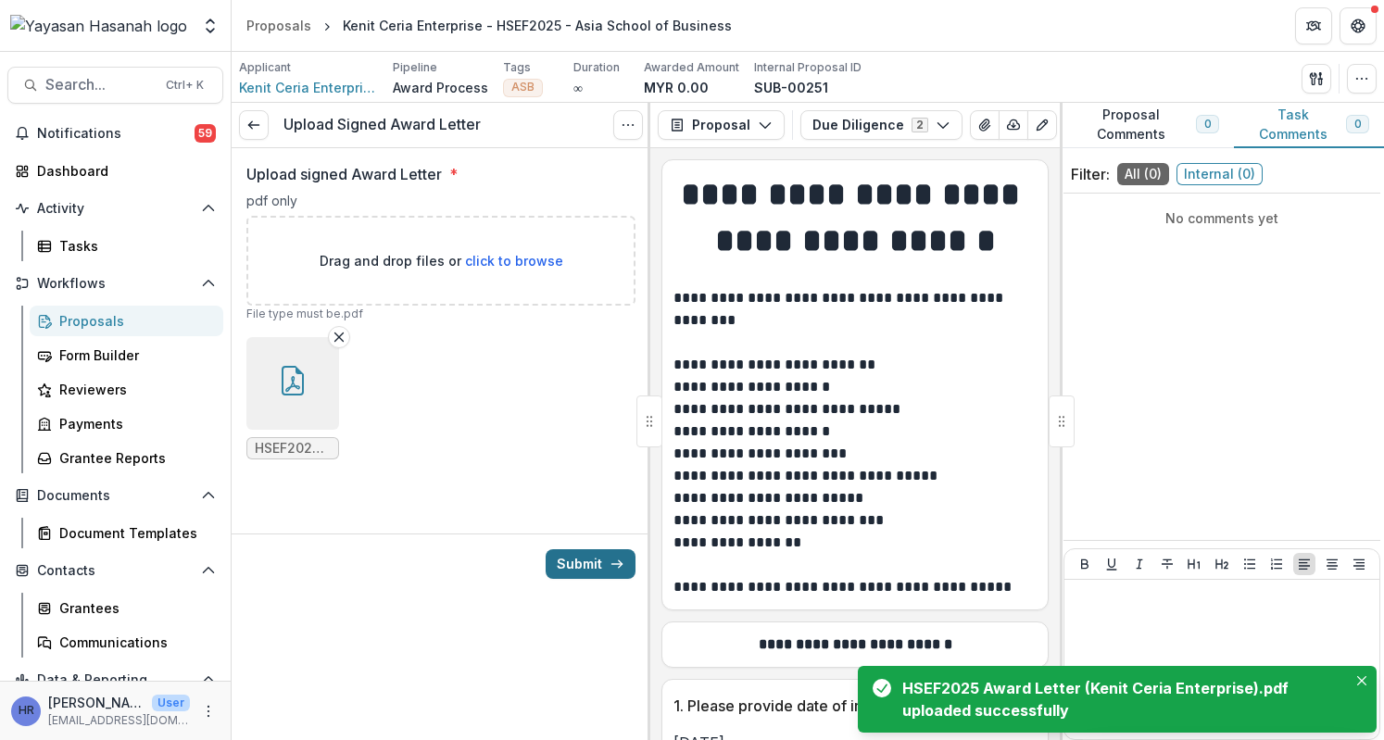
click at [563, 562] on button "Submit" at bounding box center [591, 565] width 90 height 30
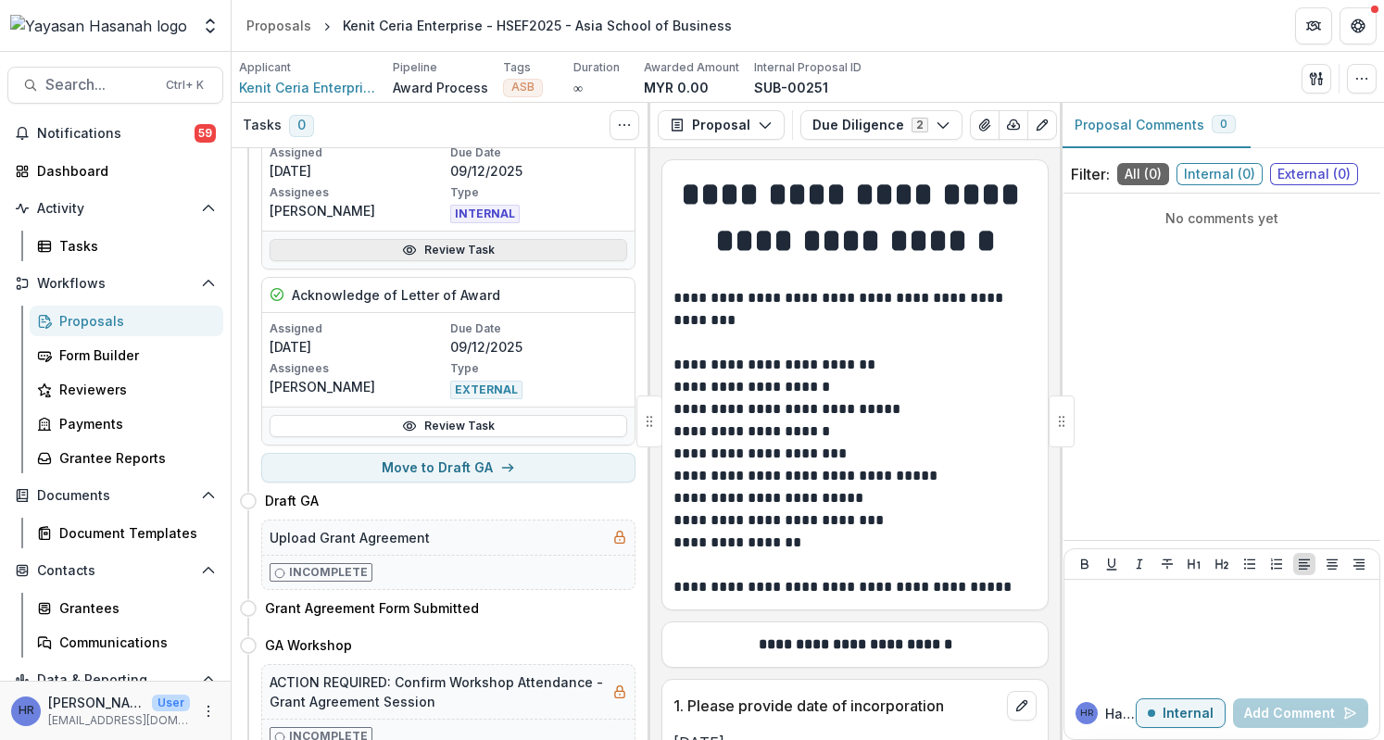
scroll to position [185, 0]
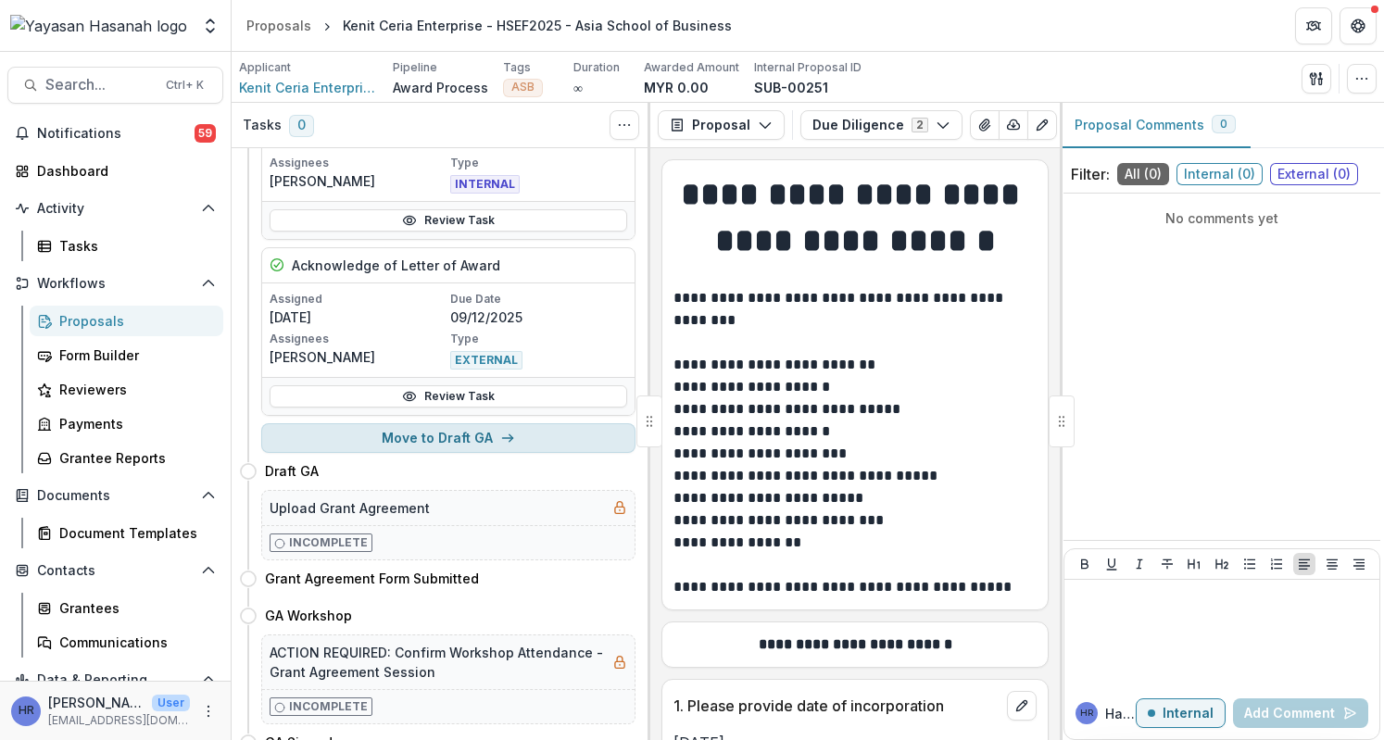
click at [512, 438] on button "Move to Draft GA" at bounding box center [448, 438] width 374 height 30
select select "********"
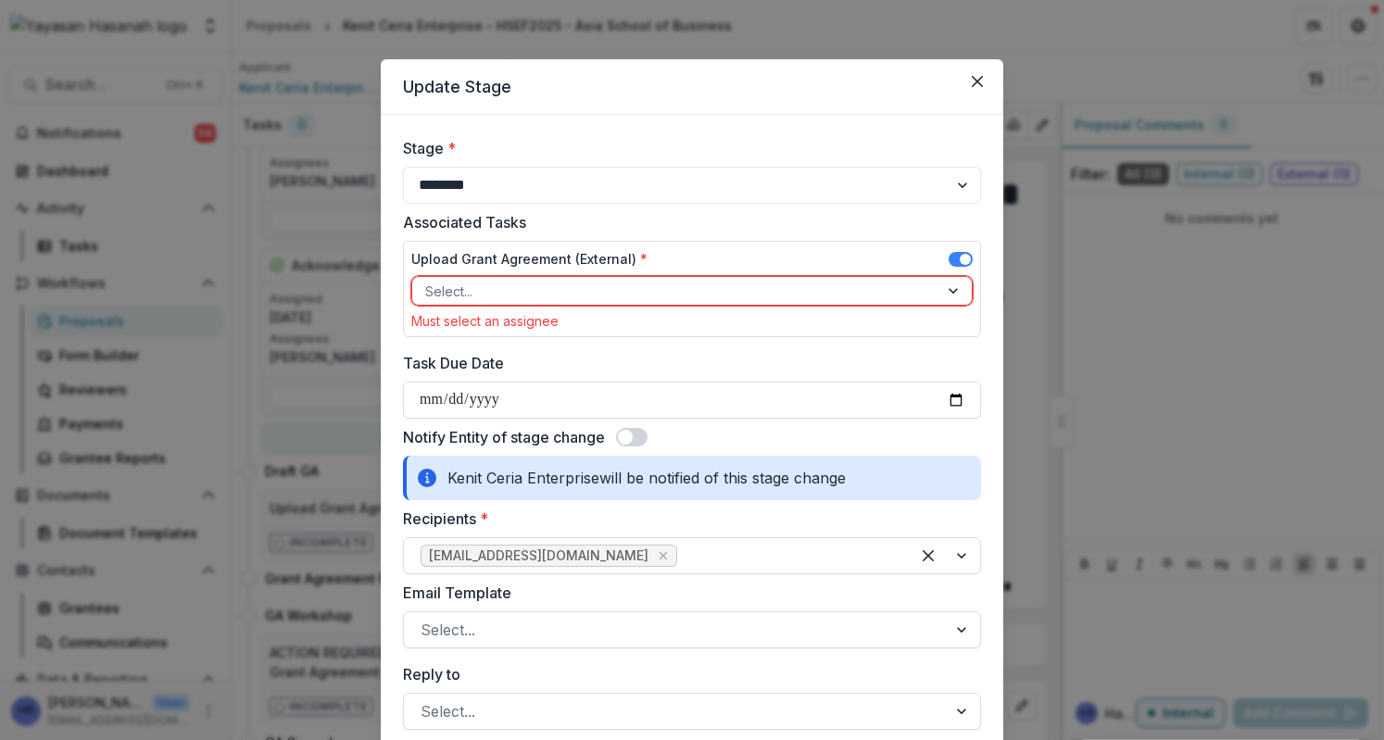
click at [765, 297] on div at bounding box center [675, 291] width 500 height 23
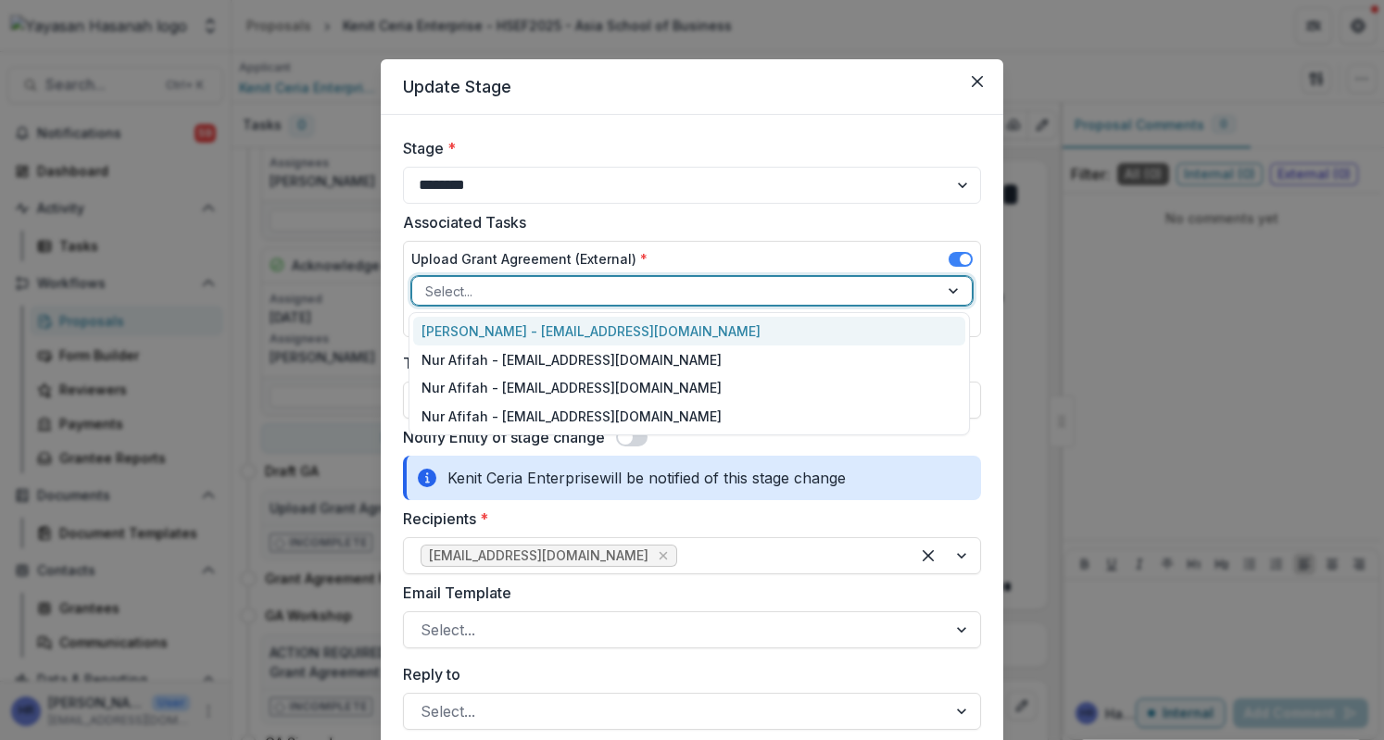
click at [740, 338] on div "[PERSON_NAME] - [EMAIL_ADDRESS][DOMAIN_NAME]" at bounding box center [689, 331] width 553 height 29
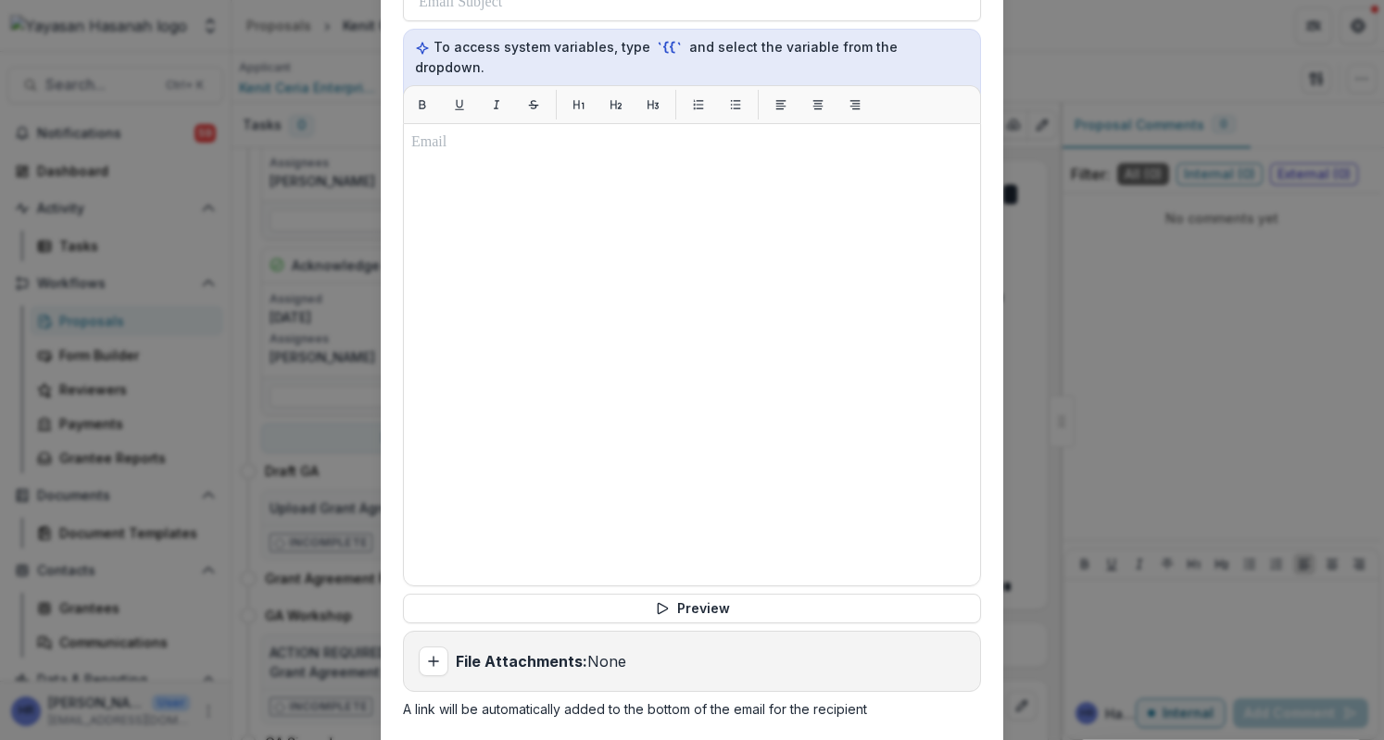
scroll to position [371, 0]
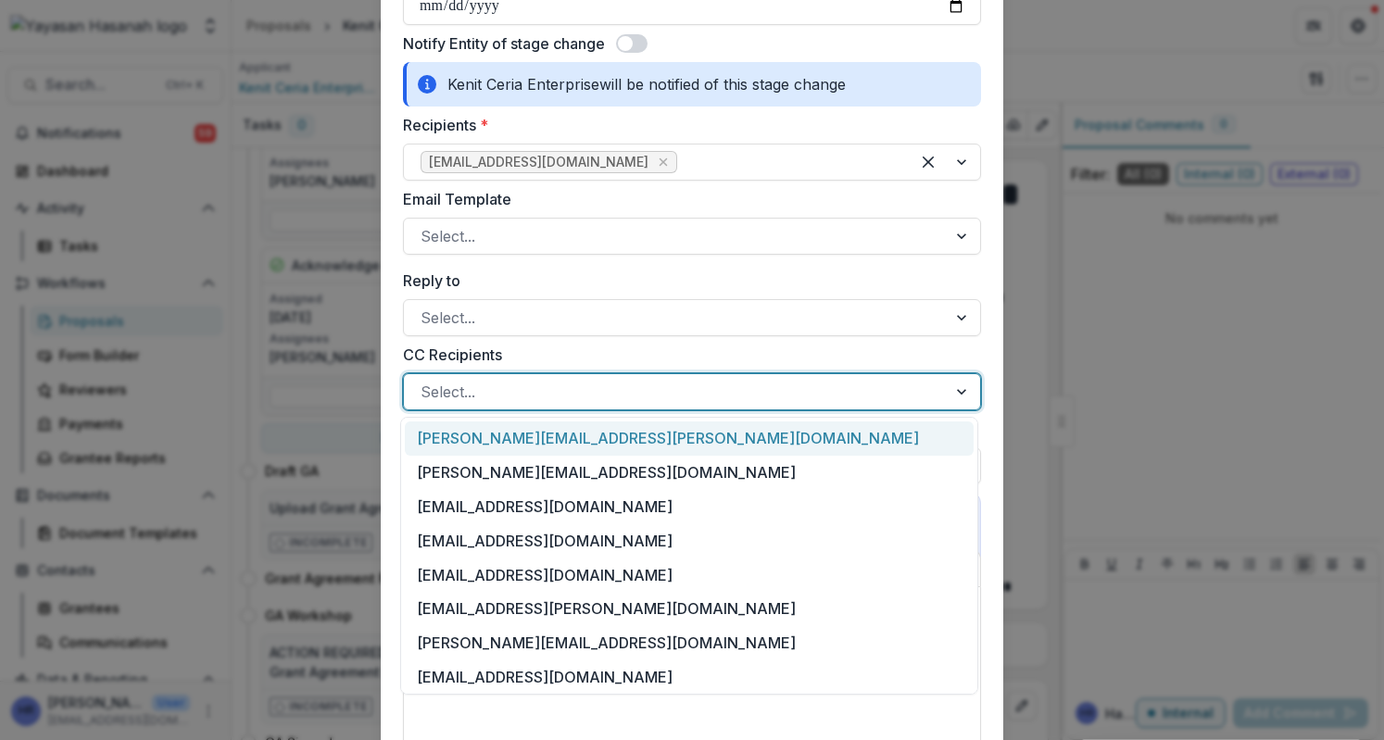
click at [652, 385] on div at bounding box center [676, 392] width 510 height 26
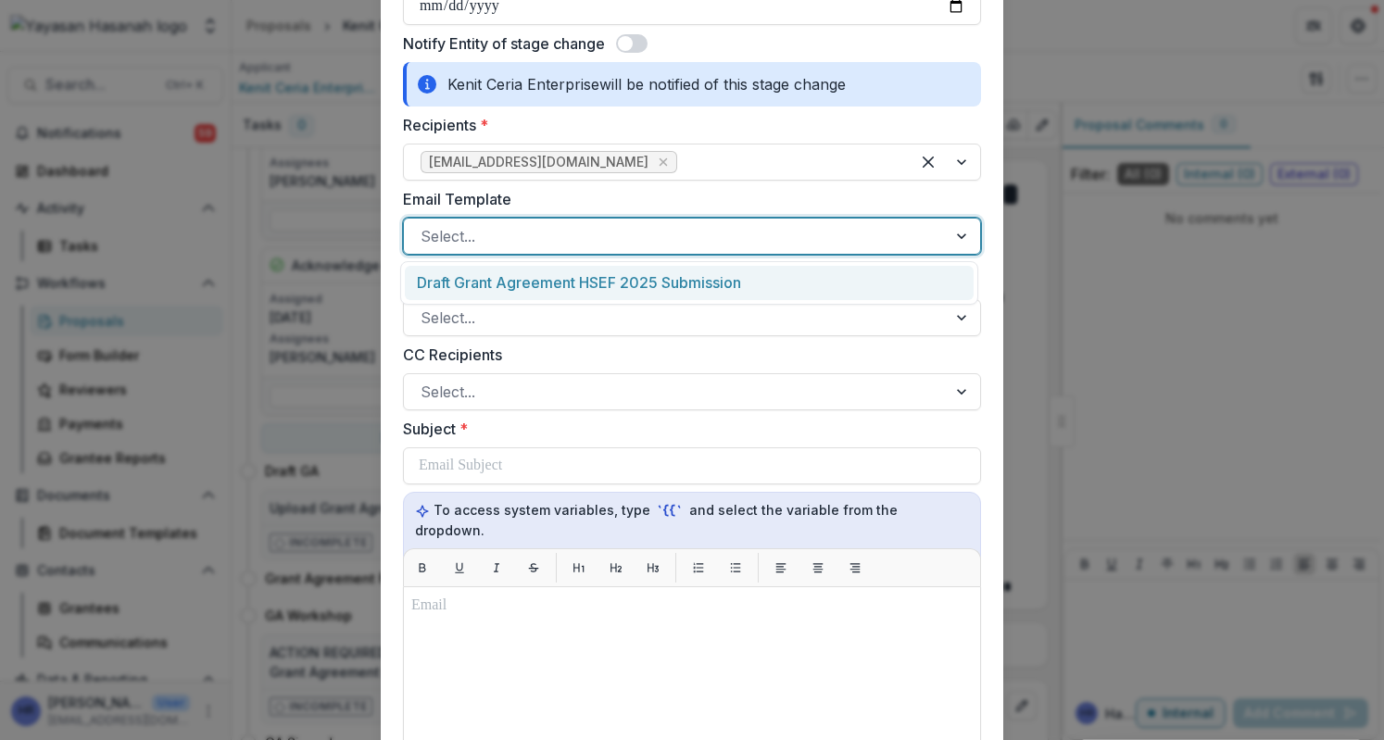
click at [653, 235] on div at bounding box center [676, 236] width 510 height 26
click at [652, 280] on div "Draft Grant Agreement HSEF 2025 Submission" at bounding box center [689, 283] width 569 height 34
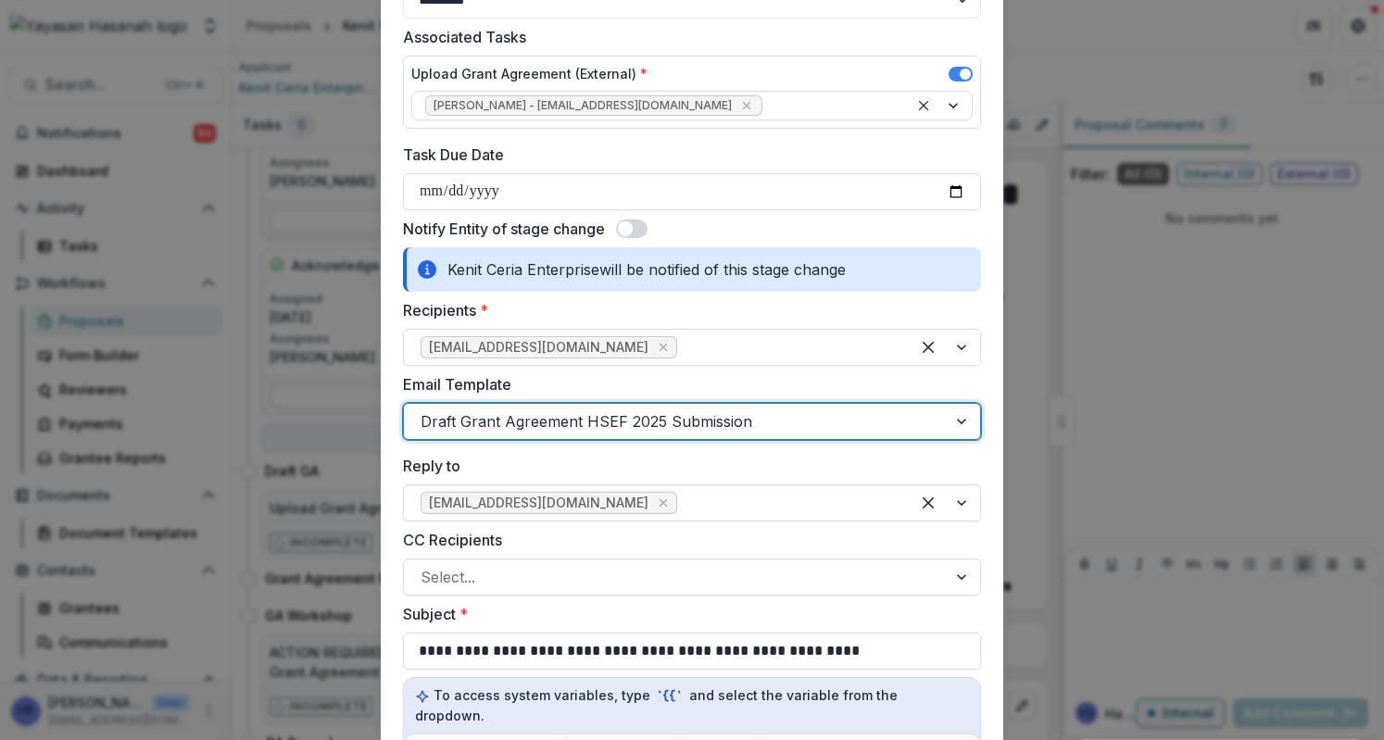
scroll to position [0, 0]
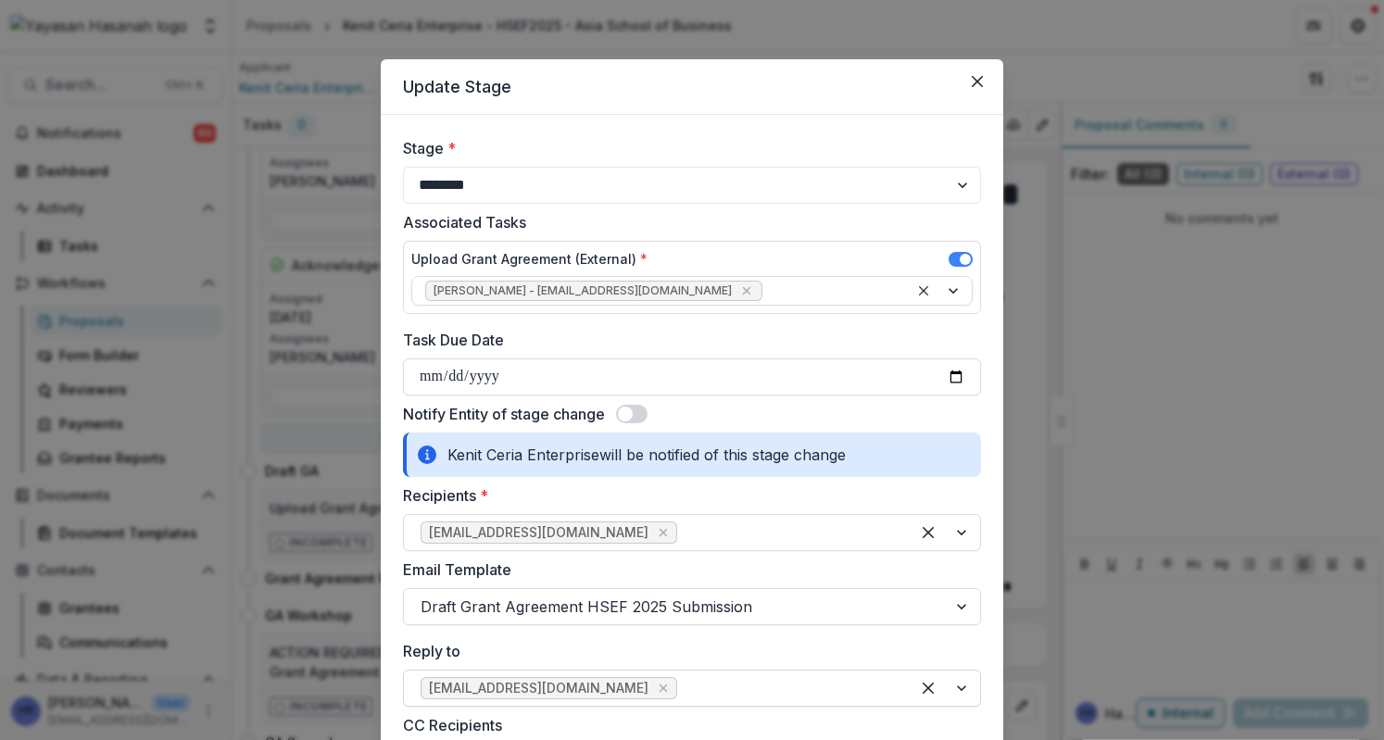
click at [780, 678] on div at bounding box center [787, 689] width 212 height 26
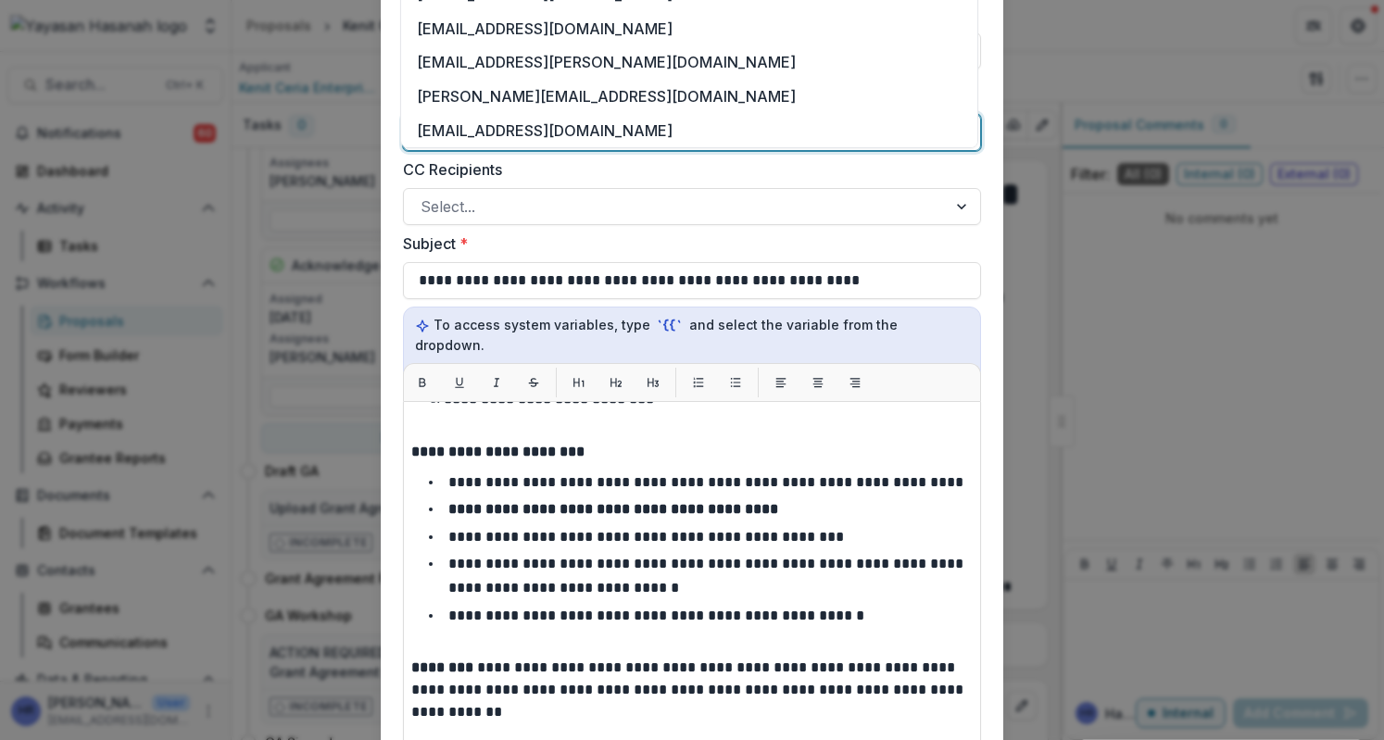
scroll to position [463, 0]
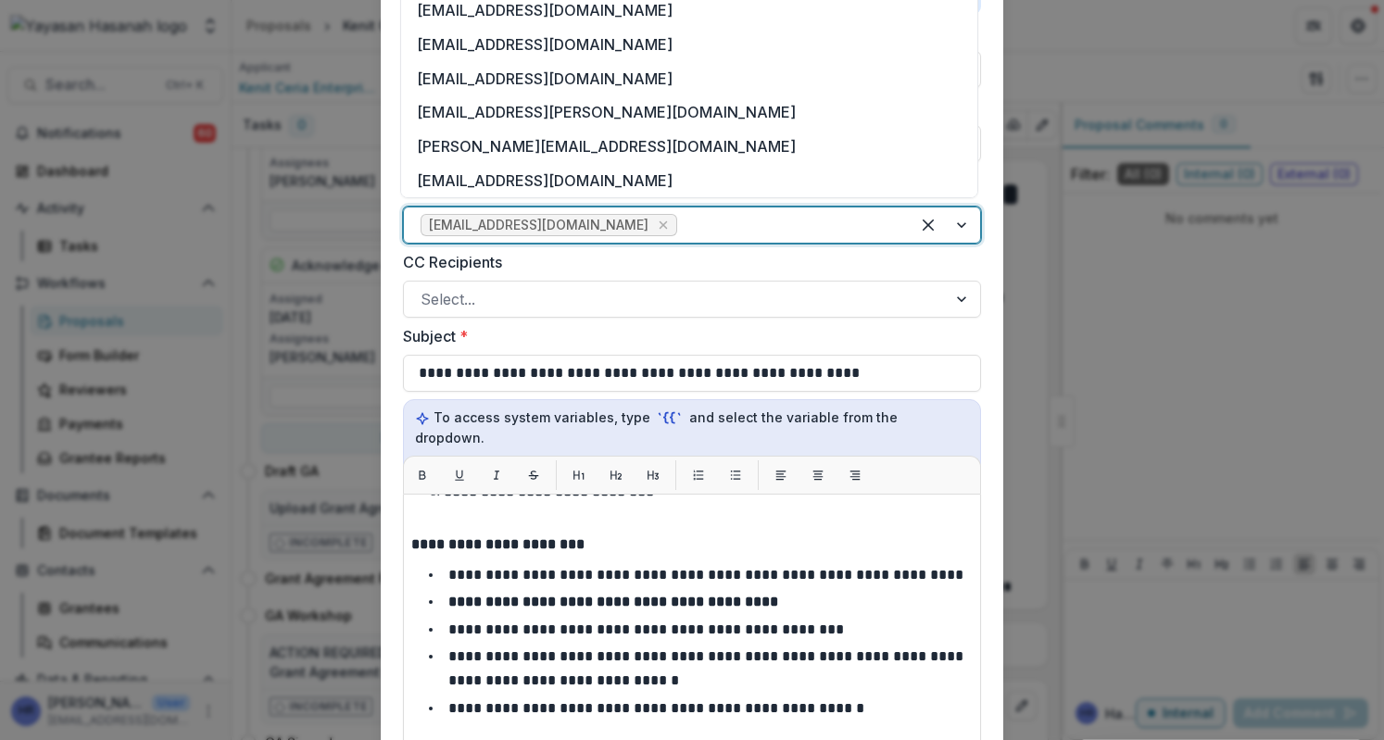
click at [890, 277] on div "CC Recipients Select..." at bounding box center [692, 284] width 578 height 67
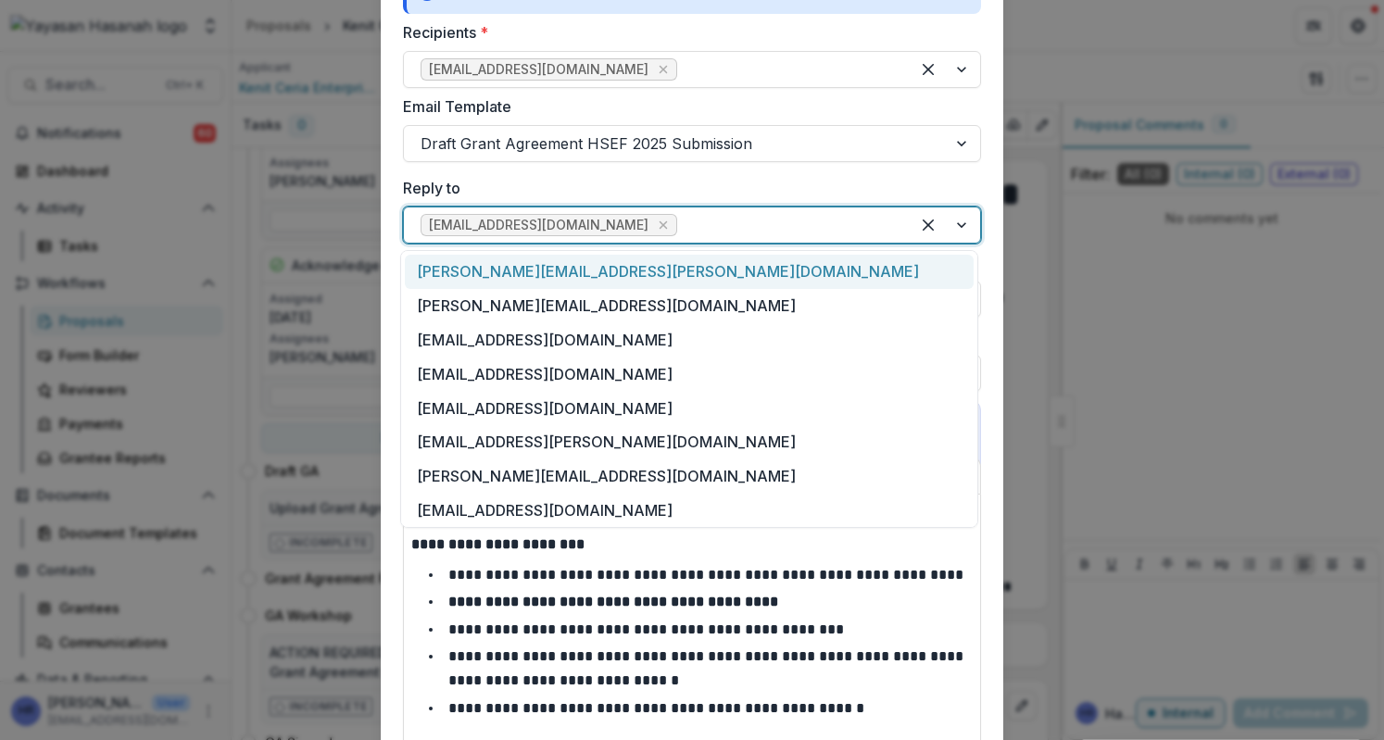
click at [712, 225] on div at bounding box center [787, 225] width 212 height 26
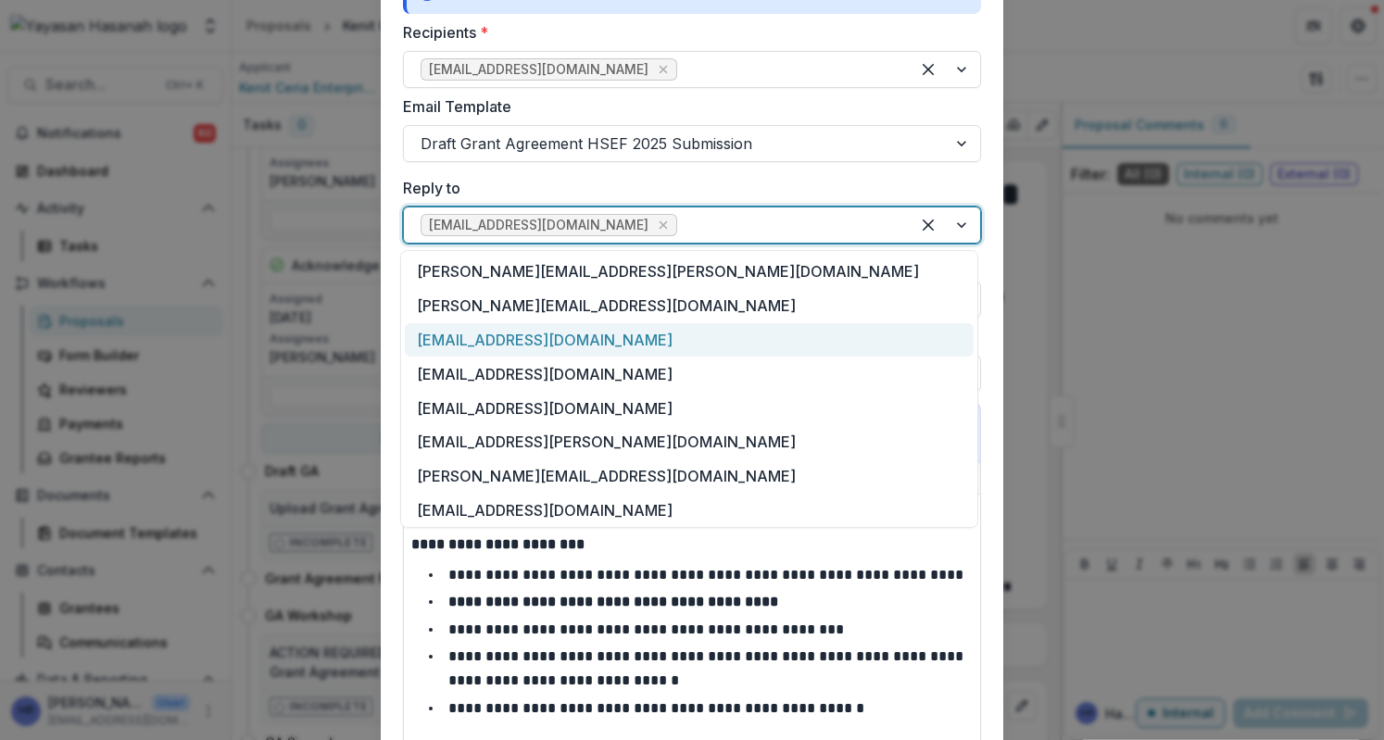
click at [699, 339] on div "[EMAIL_ADDRESS][DOMAIN_NAME]" at bounding box center [689, 340] width 569 height 34
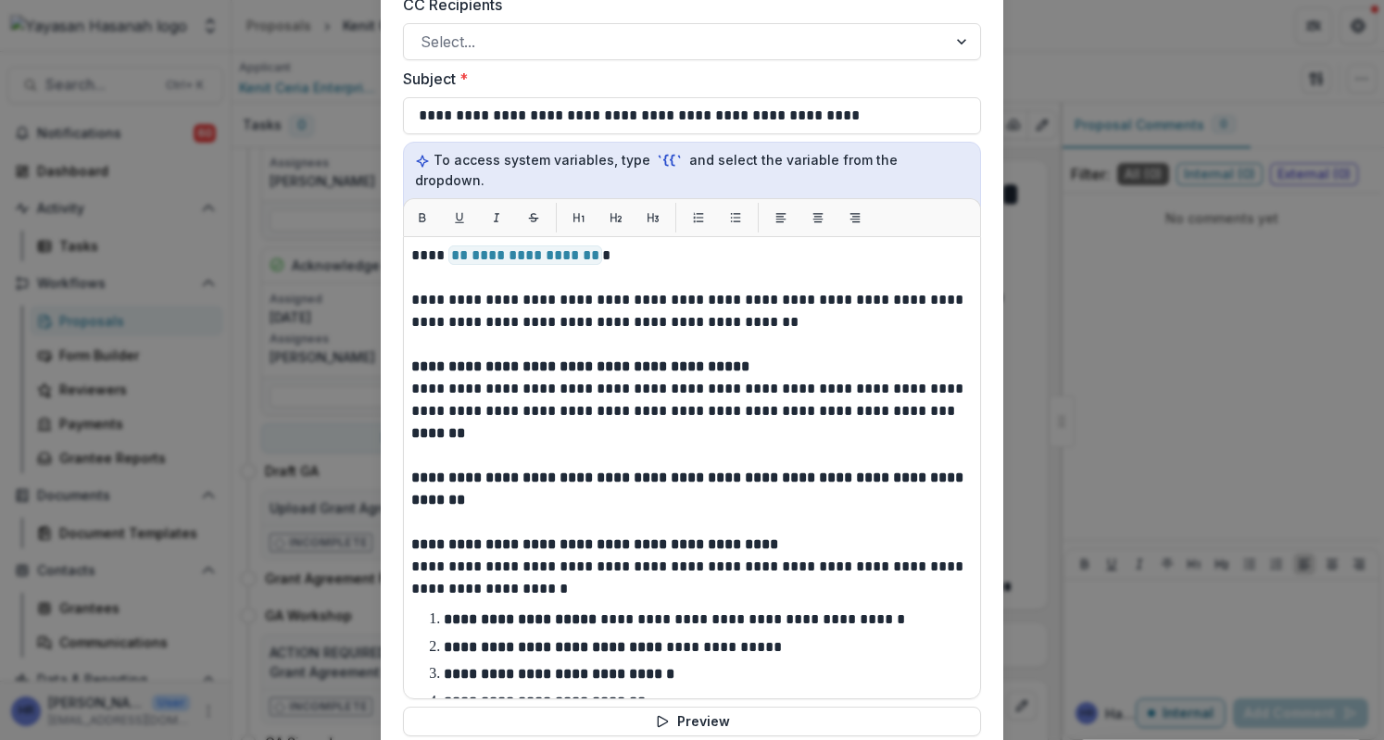
scroll to position [1019, 0]
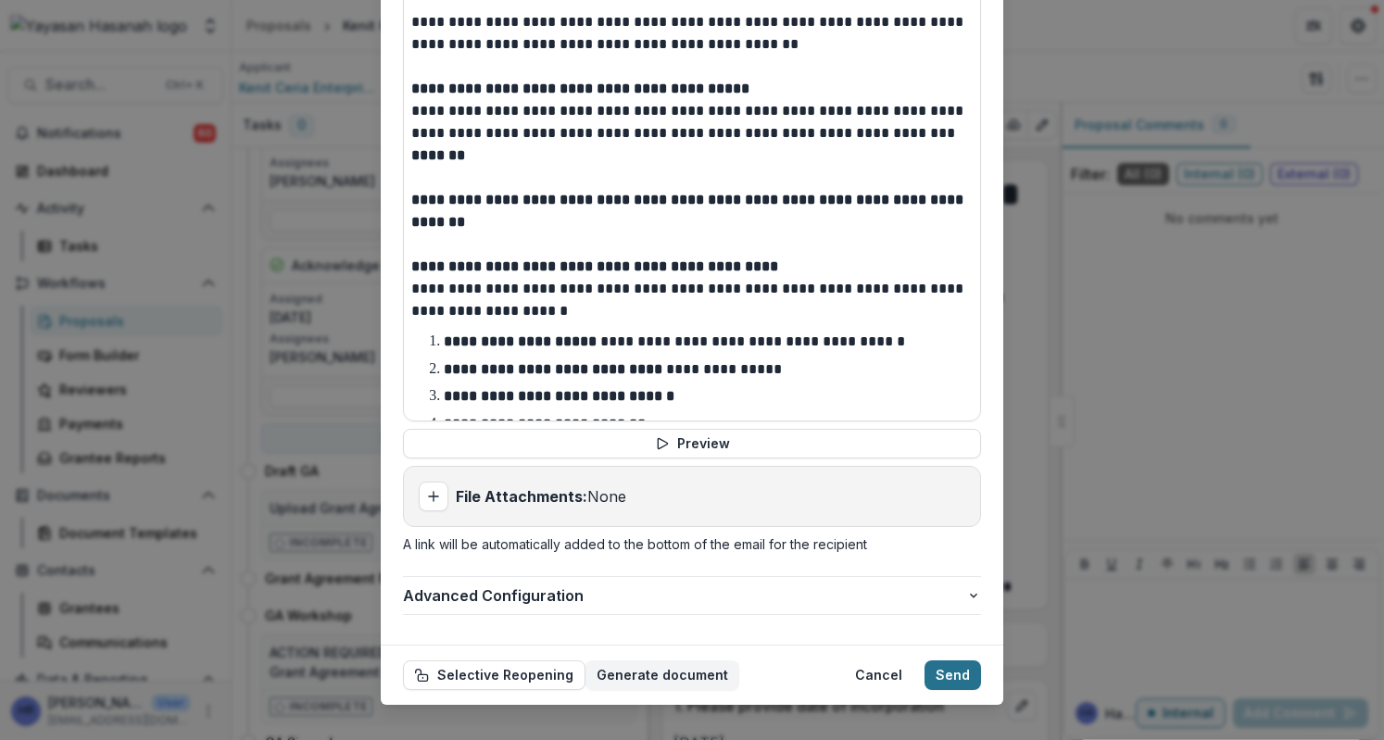
click at [946, 661] on button "Send" at bounding box center [953, 676] width 57 height 30
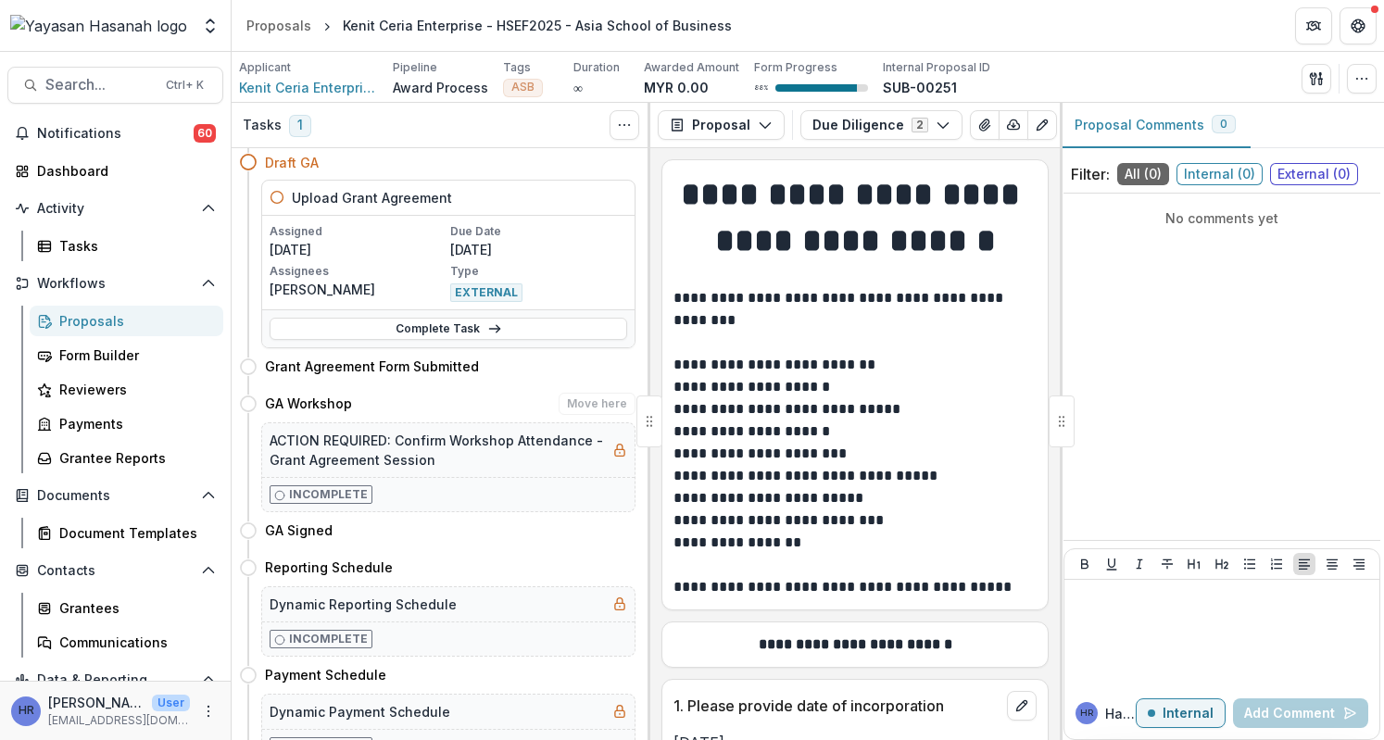
scroll to position [0, 0]
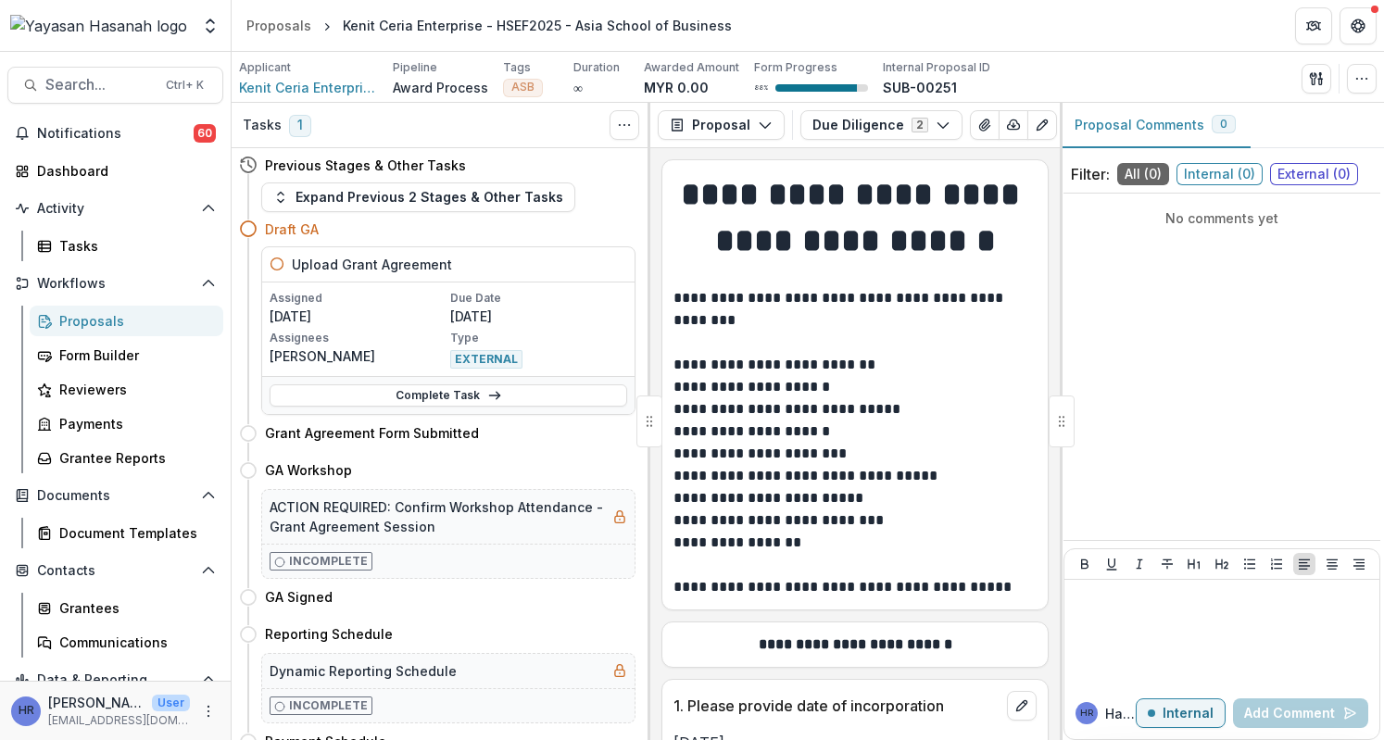
click at [116, 312] on div "Proposals" at bounding box center [133, 320] width 149 height 19
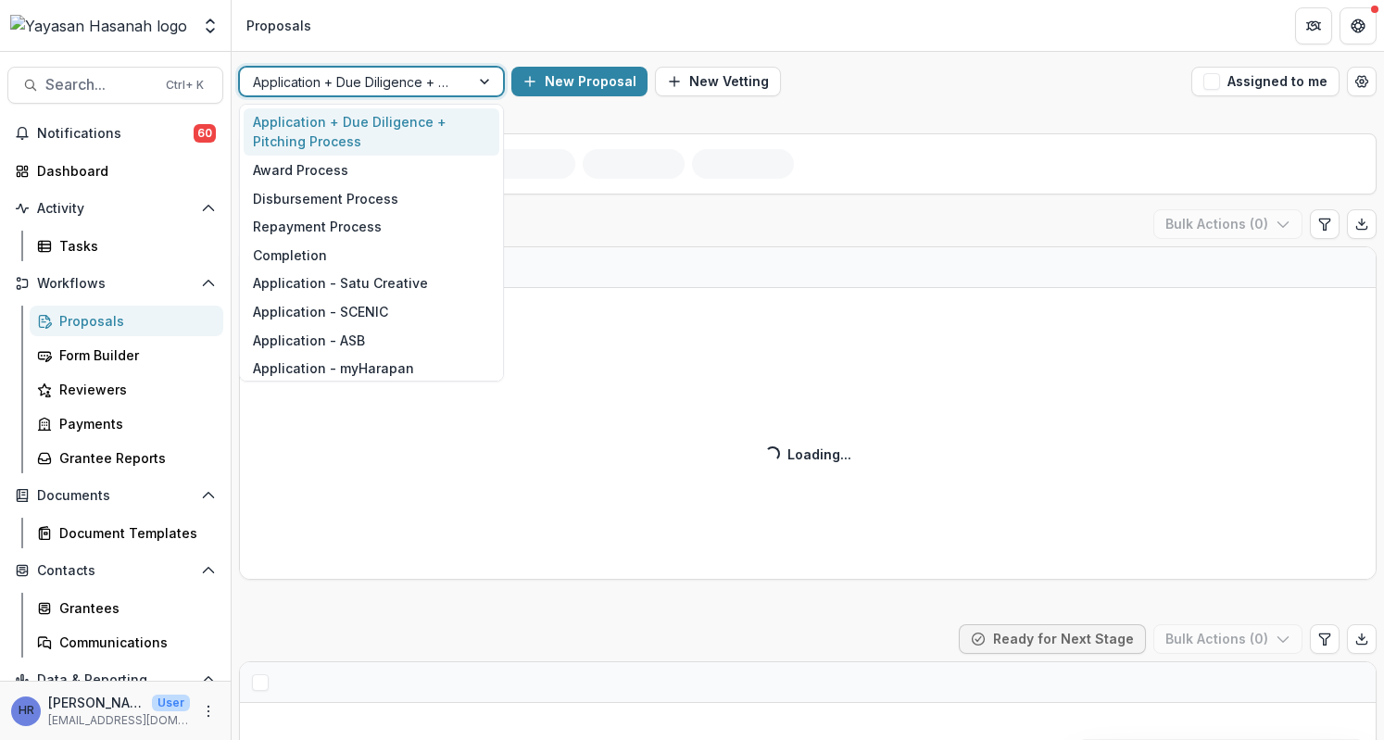
click at [385, 79] on div at bounding box center [355, 81] width 204 height 23
click at [369, 175] on div "Award Process" at bounding box center [372, 170] width 256 height 29
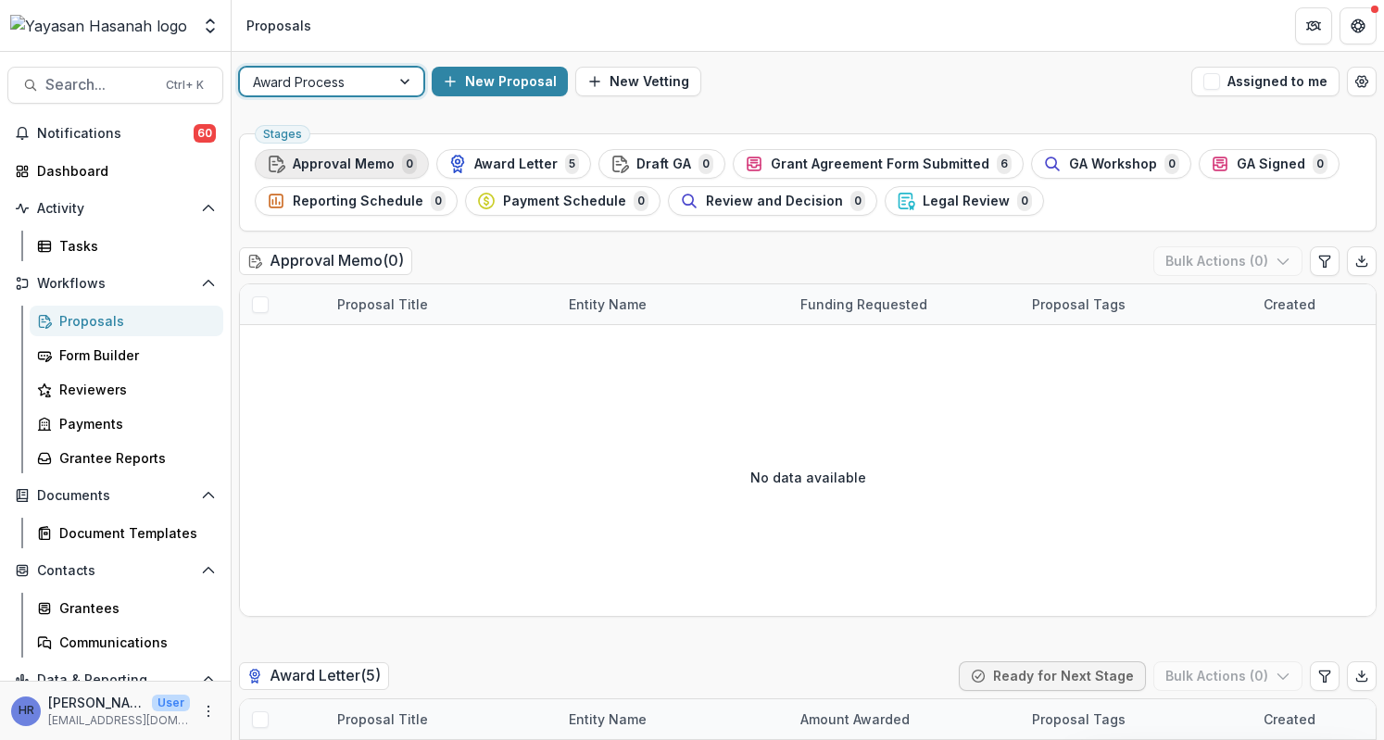
click at [285, 171] on div "Approval Memo 0" at bounding box center [342, 164] width 150 height 20
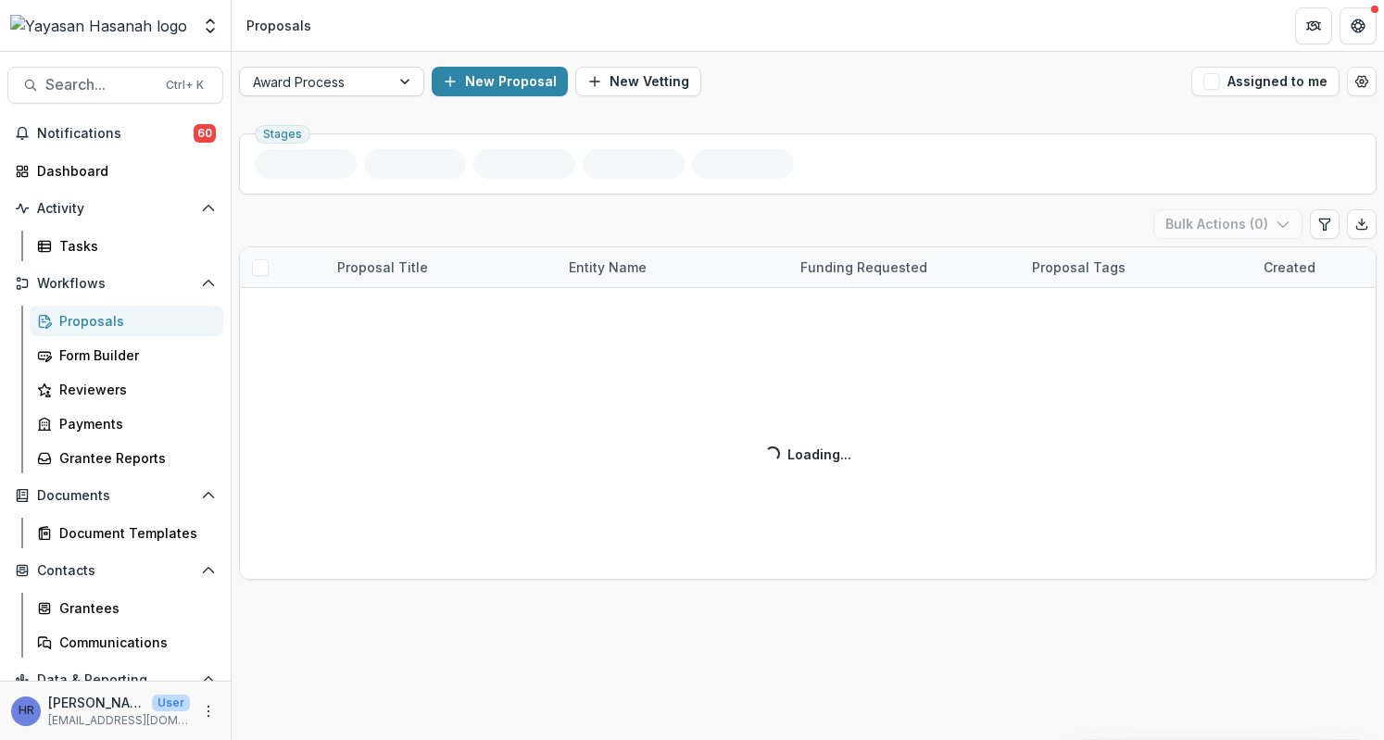
click at [355, 94] on div "Award Process" at bounding box center [315, 82] width 150 height 27
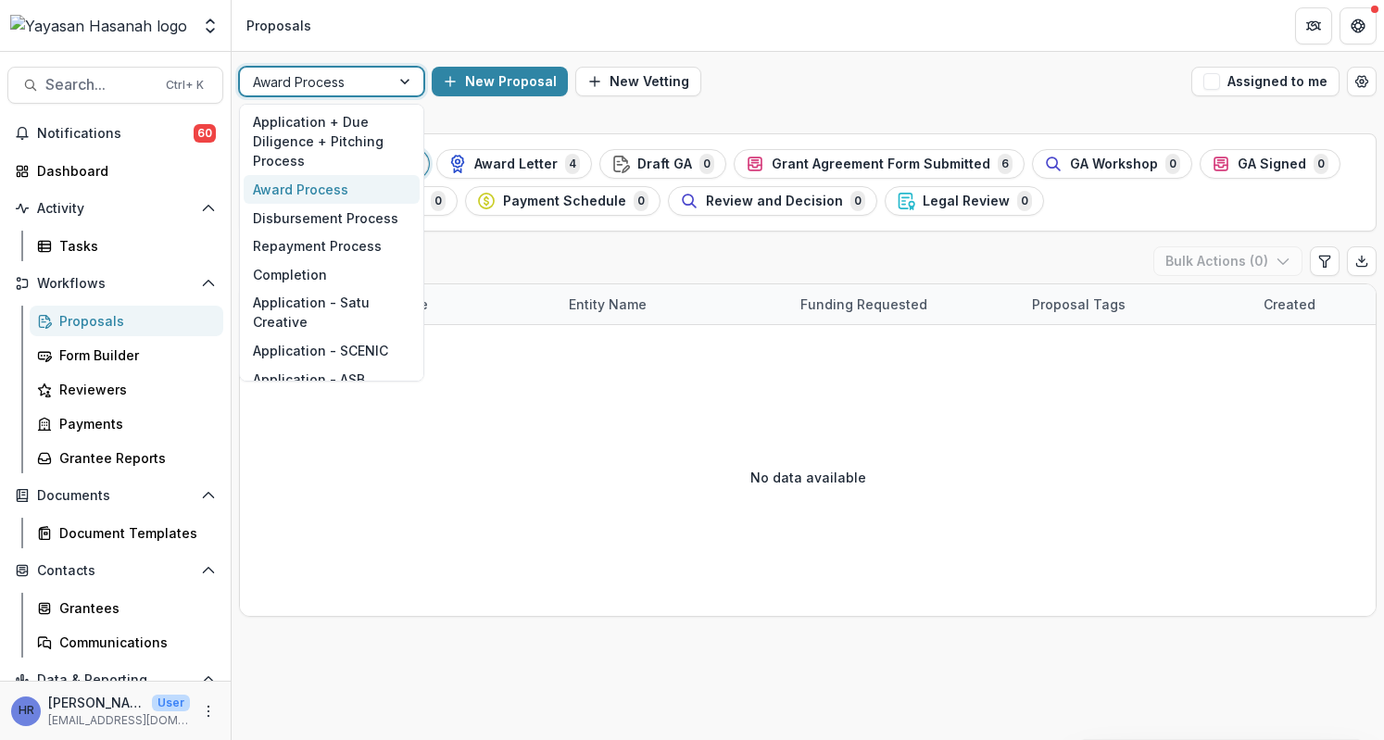
click at [336, 190] on div "Award Process" at bounding box center [332, 189] width 176 height 29
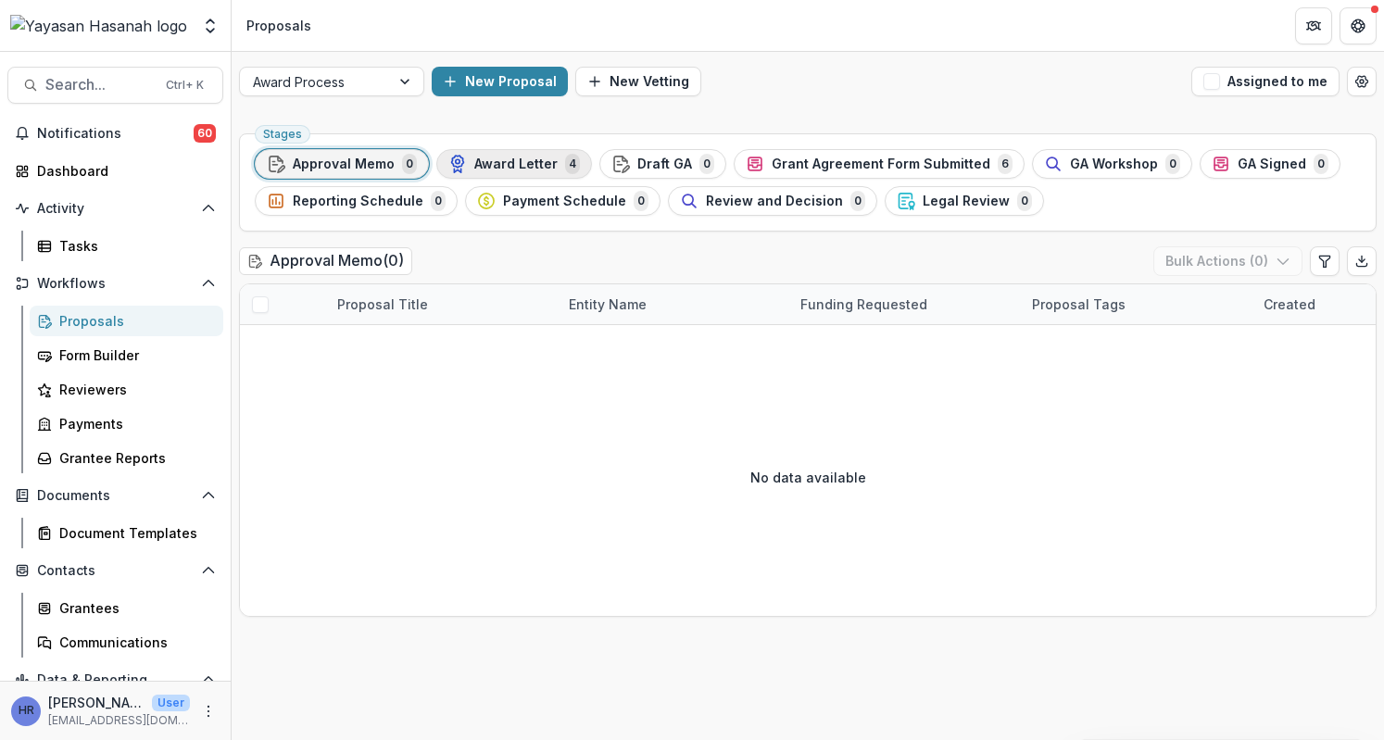
click at [492, 157] on span "Award Letter" at bounding box center [515, 165] width 83 height 16
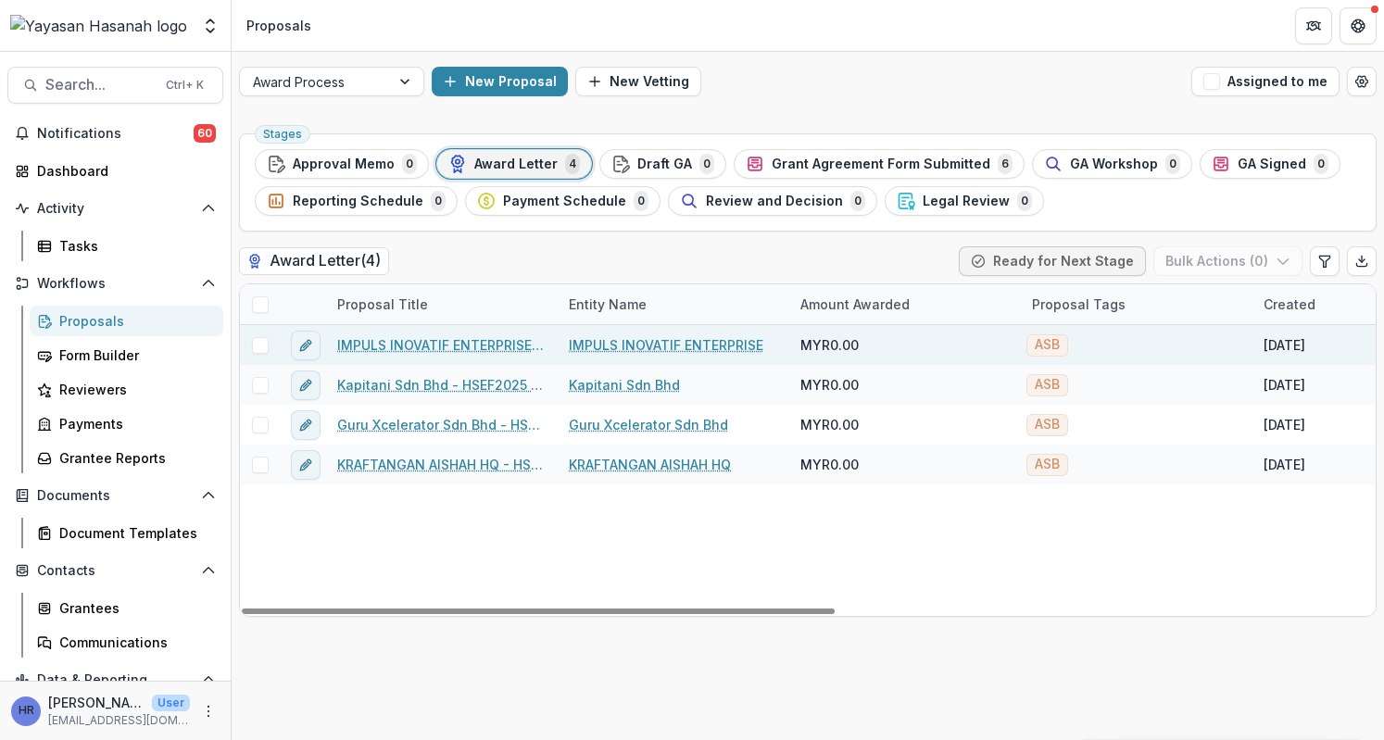
click at [446, 342] on link "IMPULS INOVATIF ENTERPRISE - HSEF2025 - Asia School of Business" at bounding box center [441, 344] width 209 height 19
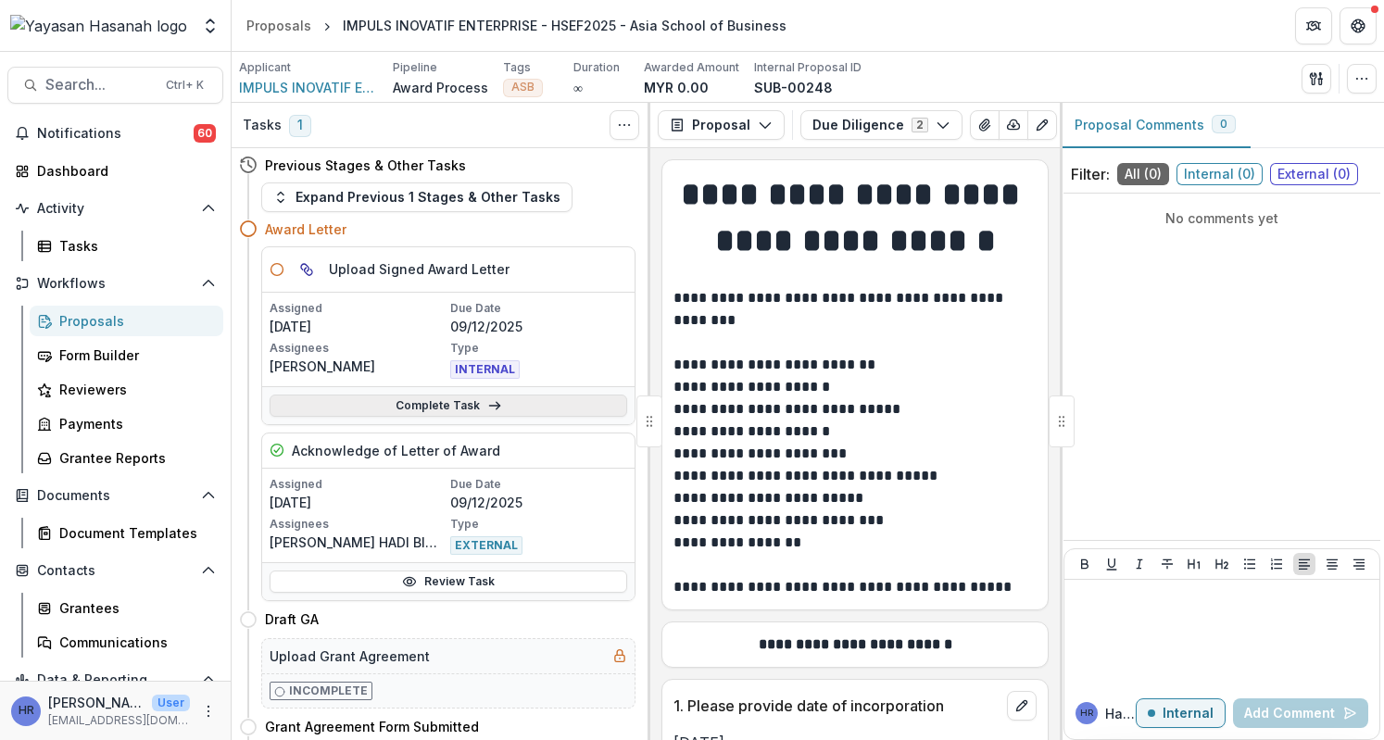
click at [481, 403] on link "Complete Task" at bounding box center [449, 406] width 358 height 22
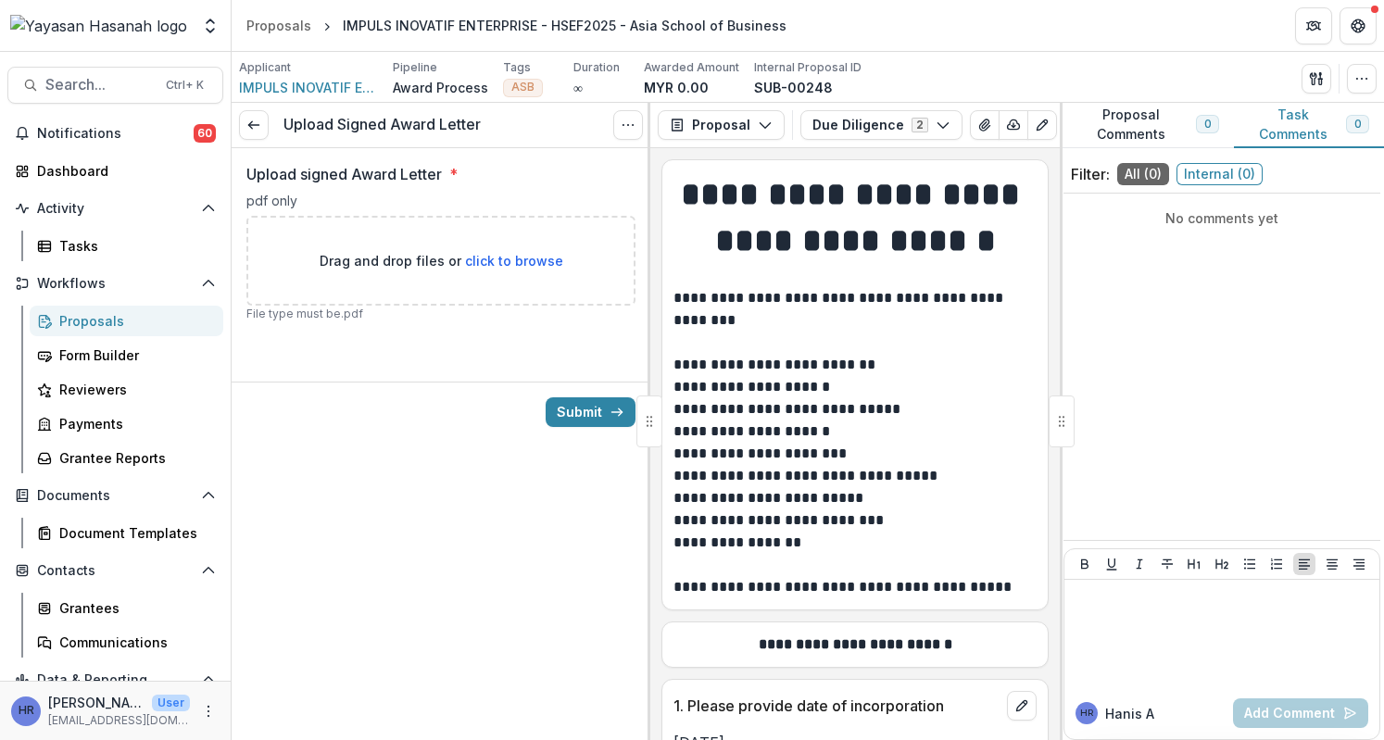
click at [539, 268] on p "Drag and drop files or click to browse" at bounding box center [442, 260] width 244 height 19
type input "**********"
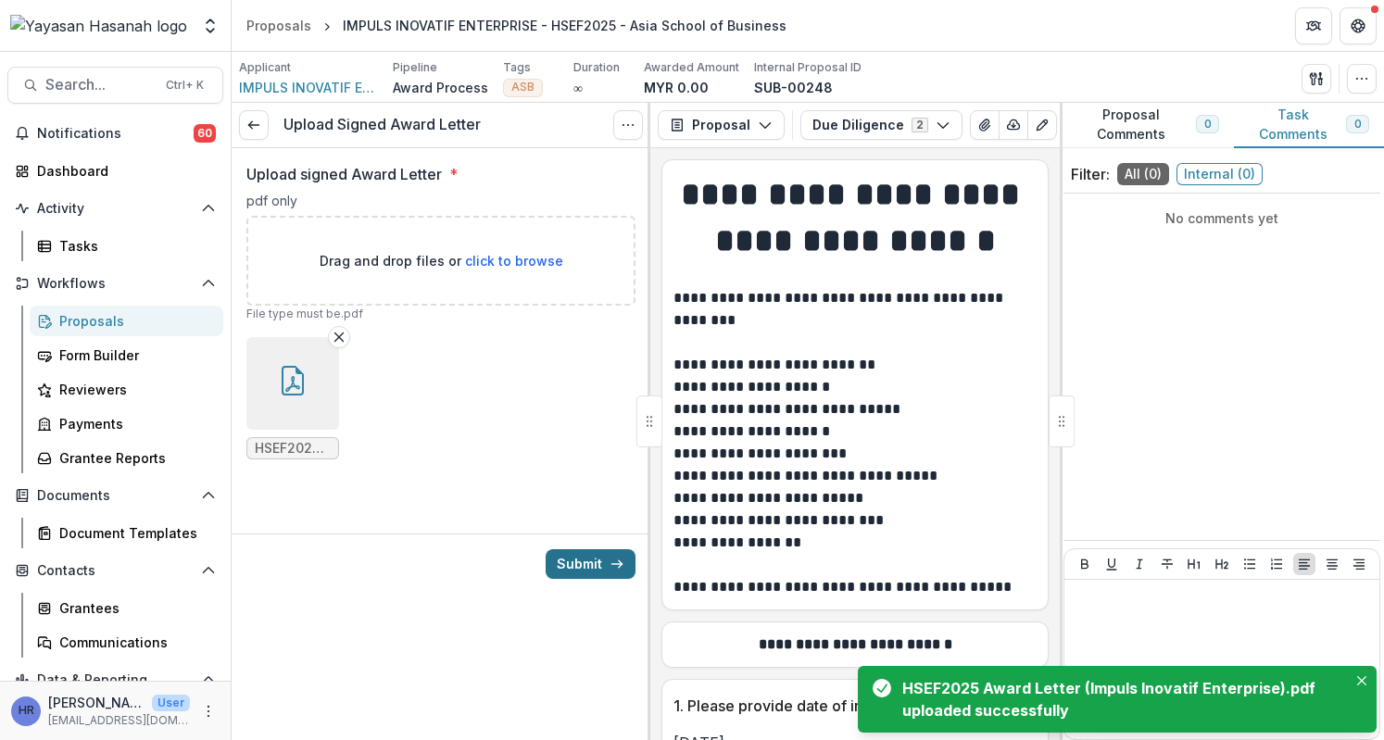
click at [575, 551] on button "Submit" at bounding box center [591, 565] width 90 height 30
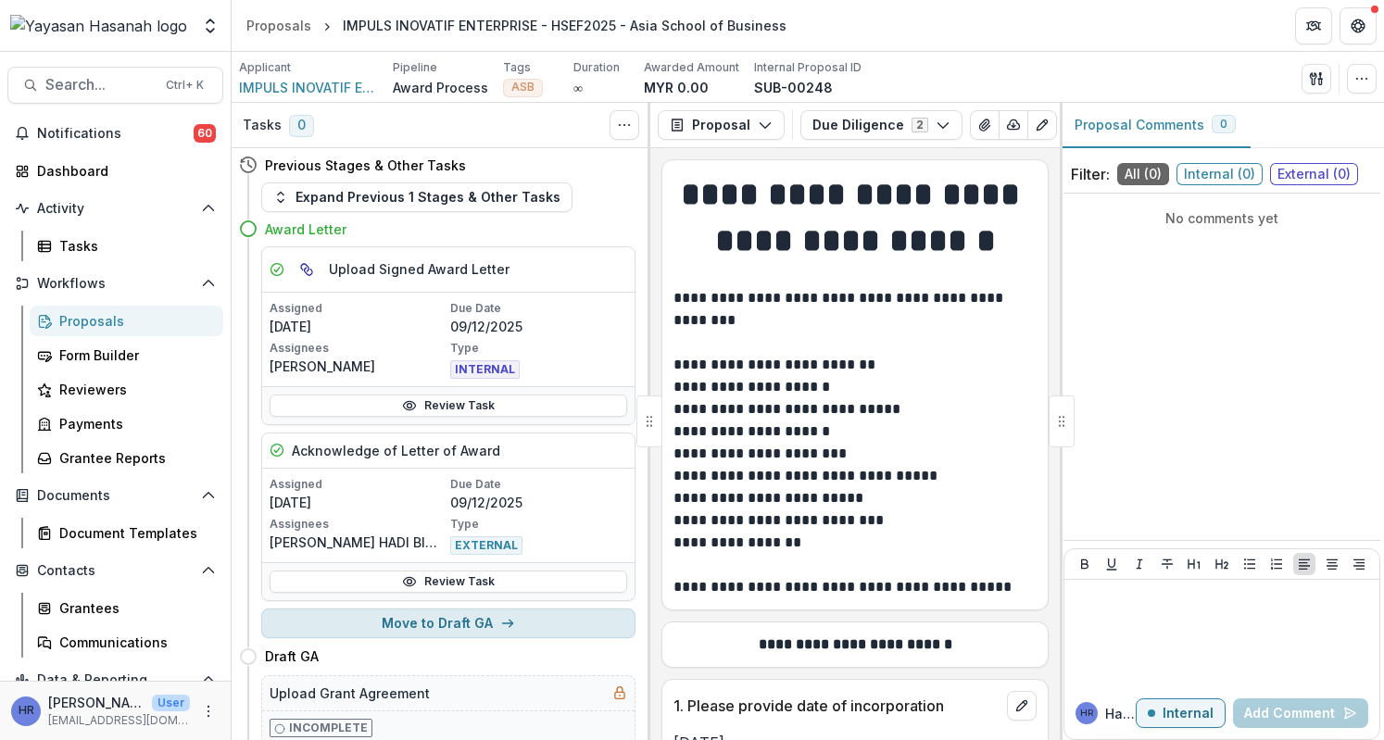
click at [487, 613] on button "Move to Draft GA" at bounding box center [448, 624] width 374 height 30
select select "********"
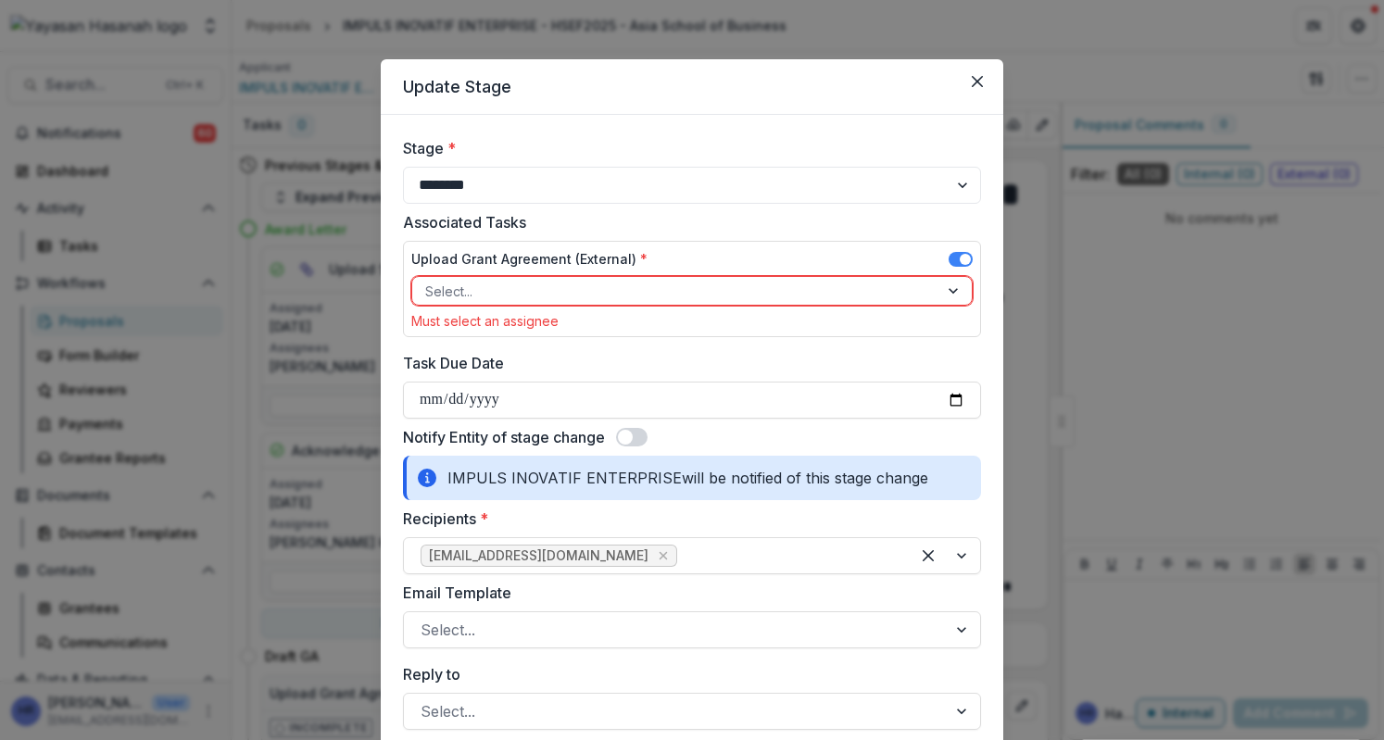
click at [513, 297] on div at bounding box center [675, 291] width 500 height 23
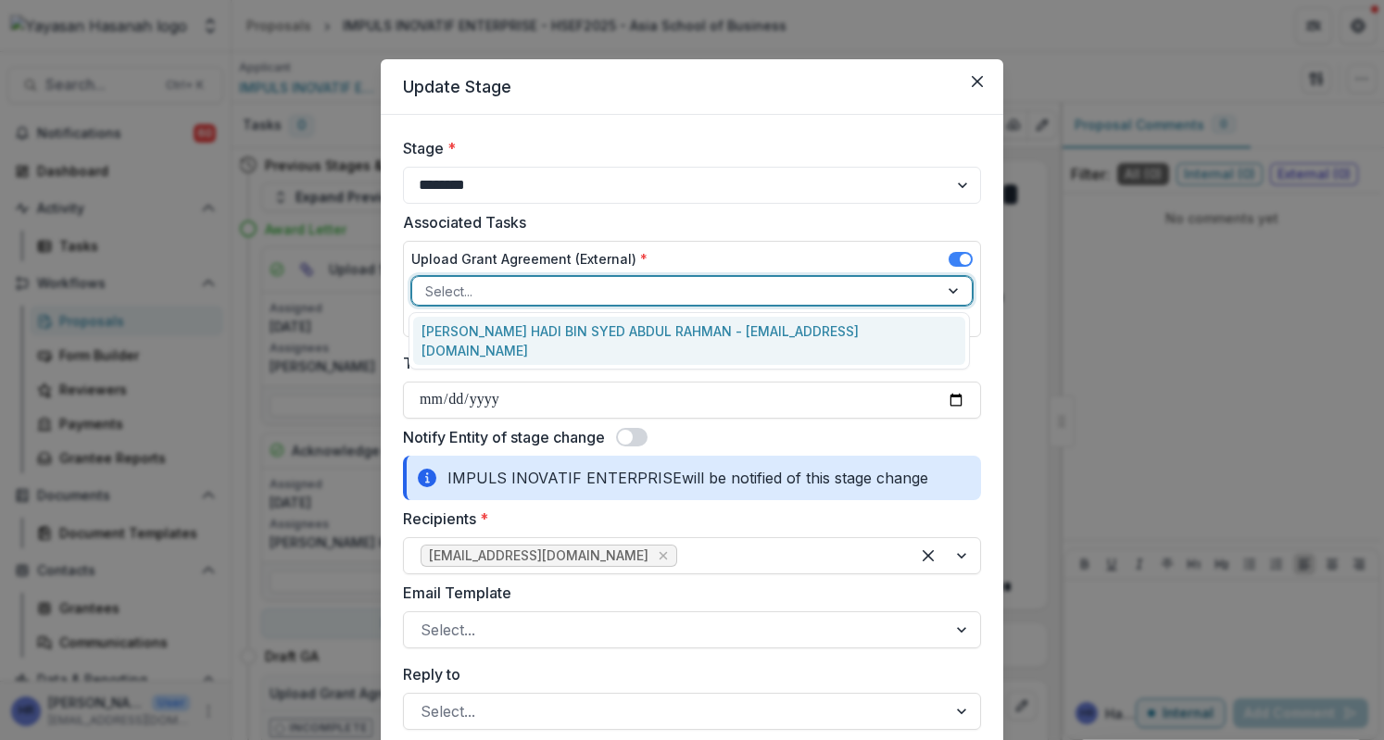
click at [524, 335] on div "[PERSON_NAME] HADI BIN SYED ABDUL RAHMAN - [EMAIL_ADDRESS][DOMAIN_NAME]" at bounding box center [689, 341] width 553 height 48
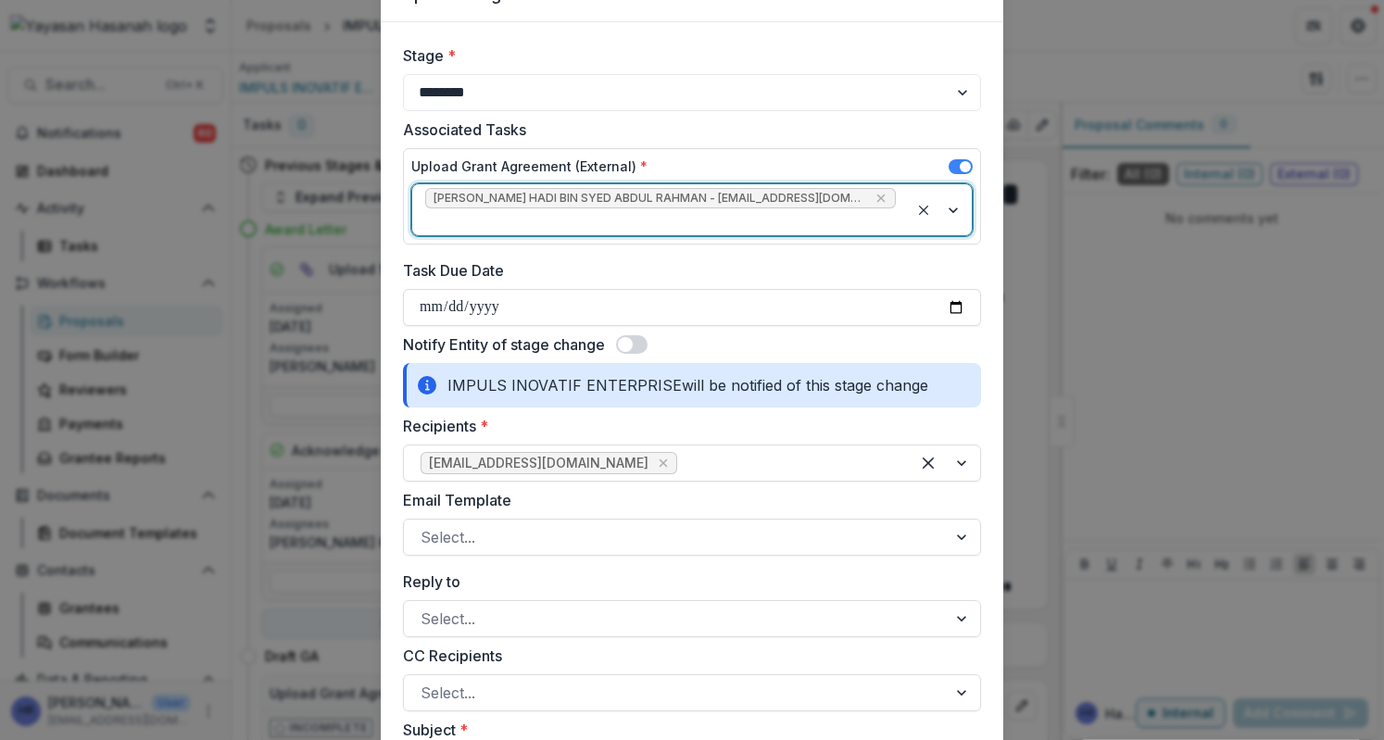
scroll to position [185, 0]
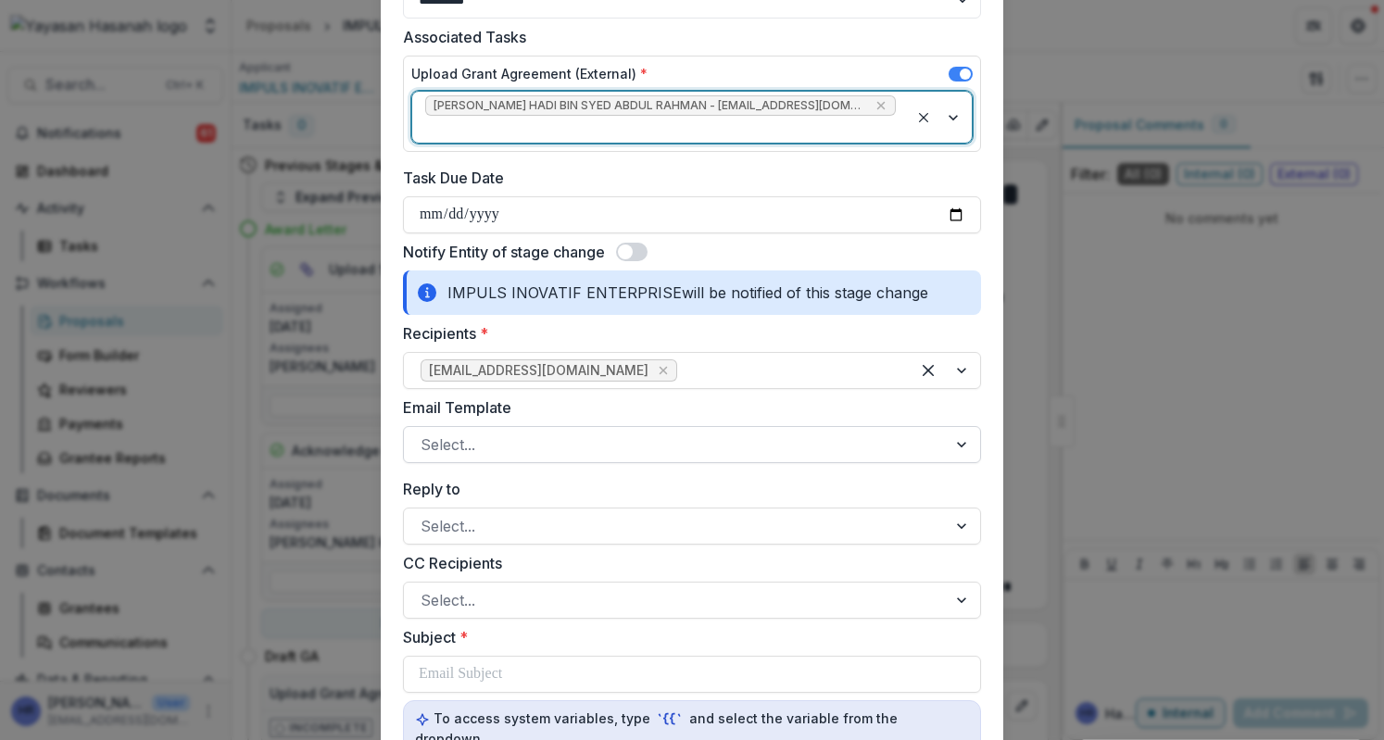
click at [610, 432] on div at bounding box center [676, 445] width 510 height 26
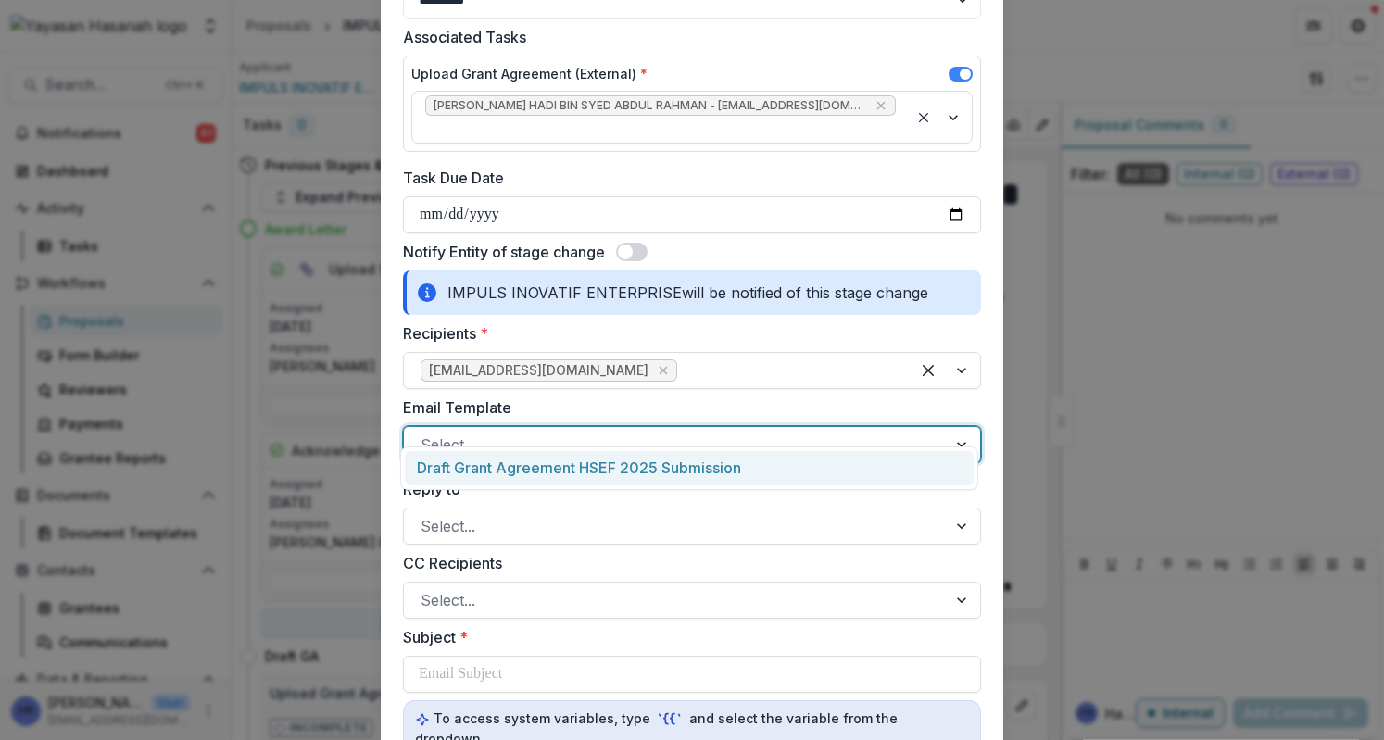
click at [606, 462] on div "Draft Grant Agreement HSEF 2025 Submission" at bounding box center [689, 468] width 569 height 34
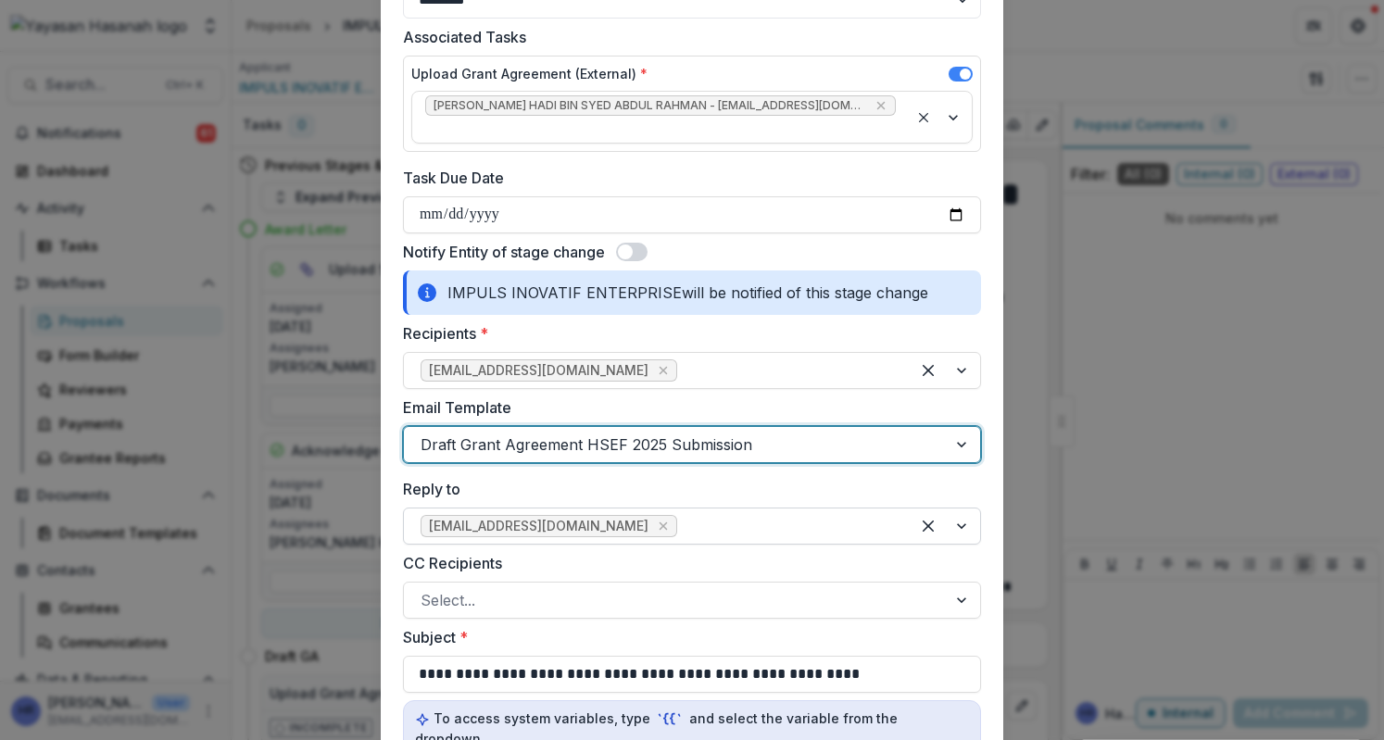
click at [714, 513] on div at bounding box center [787, 526] width 212 height 26
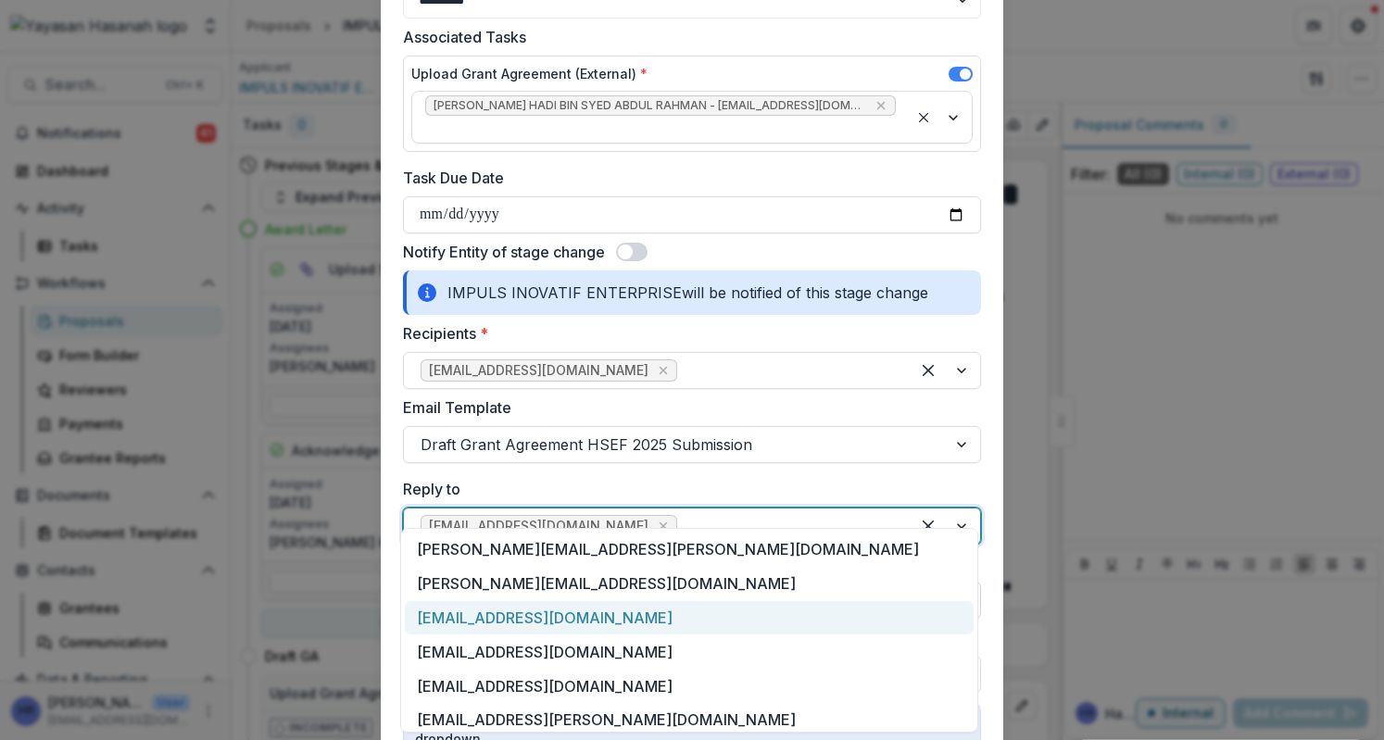
click at [676, 615] on div "[EMAIL_ADDRESS][DOMAIN_NAME]" at bounding box center [689, 618] width 569 height 34
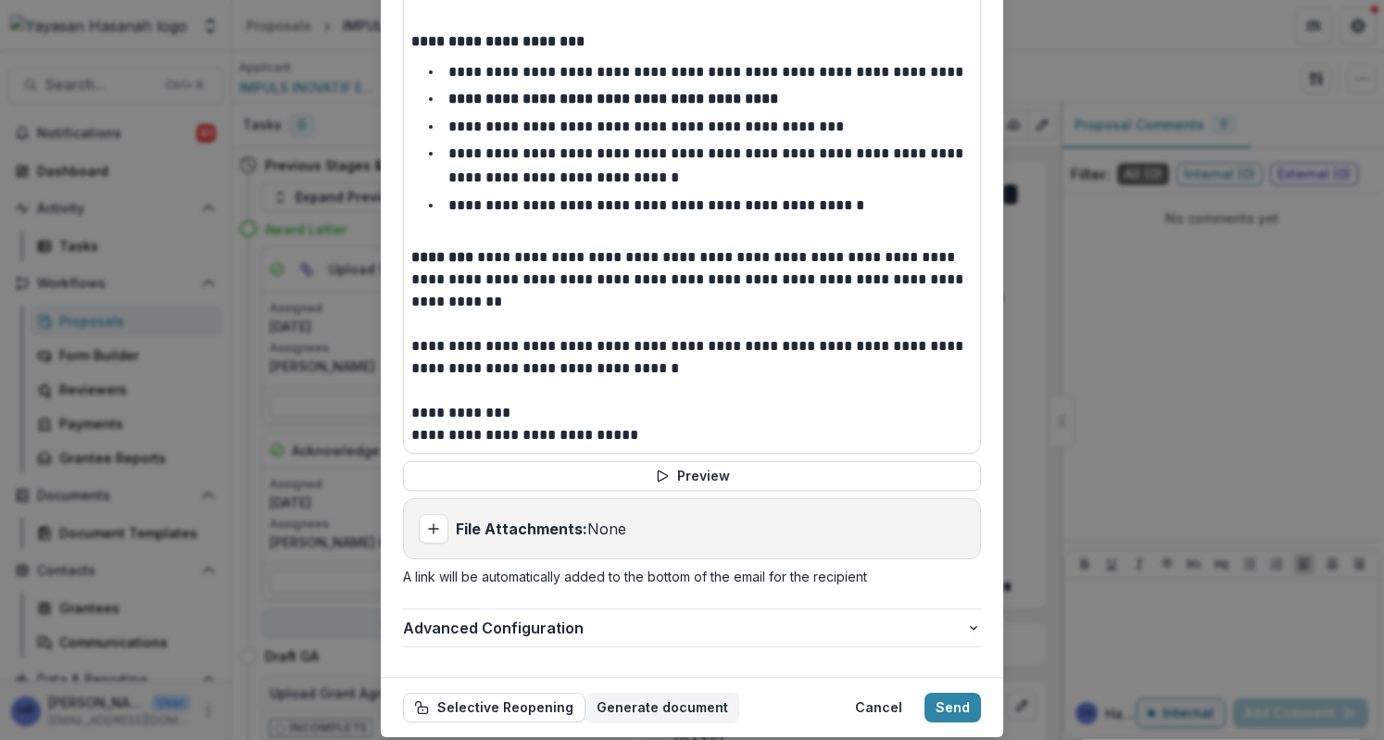
scroll to position [1019, 0]
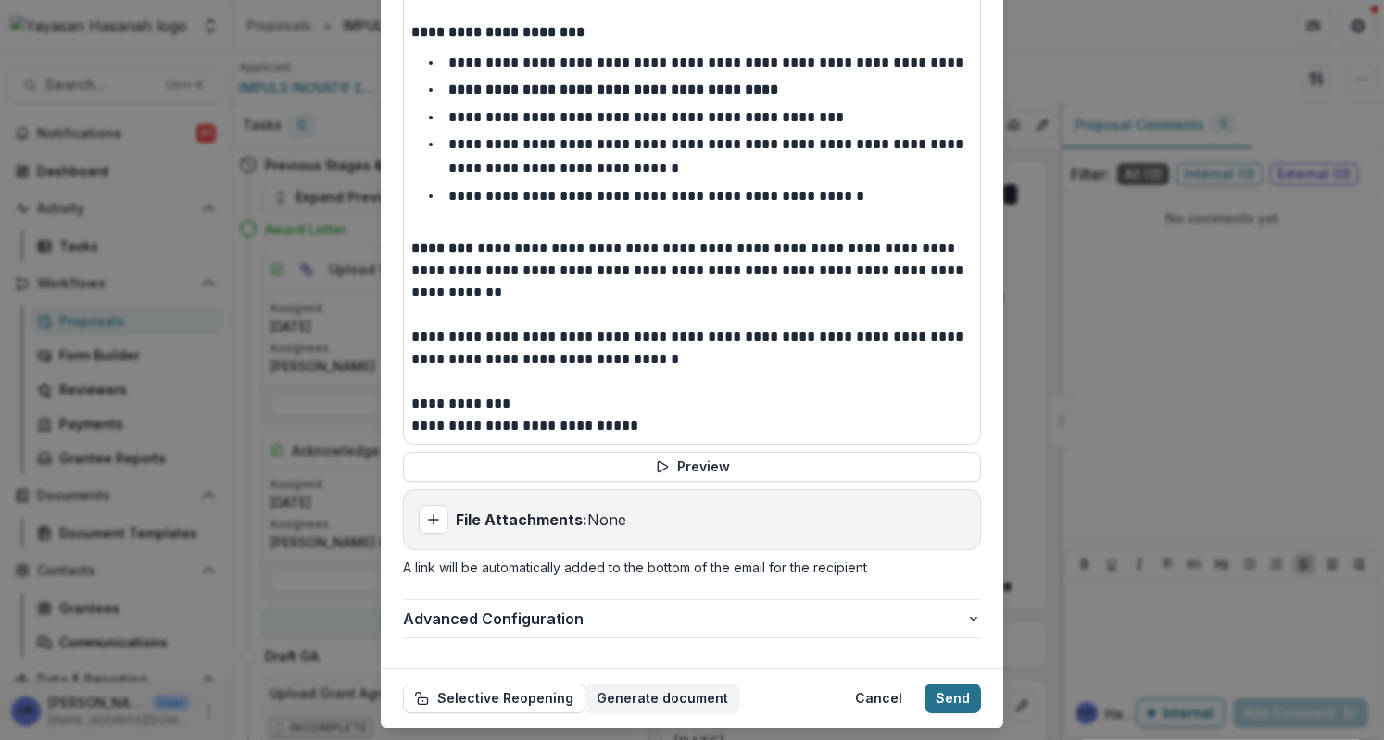
click at [967, 684] on button "Send" at bounding box center [953, 699] width 57 height 30
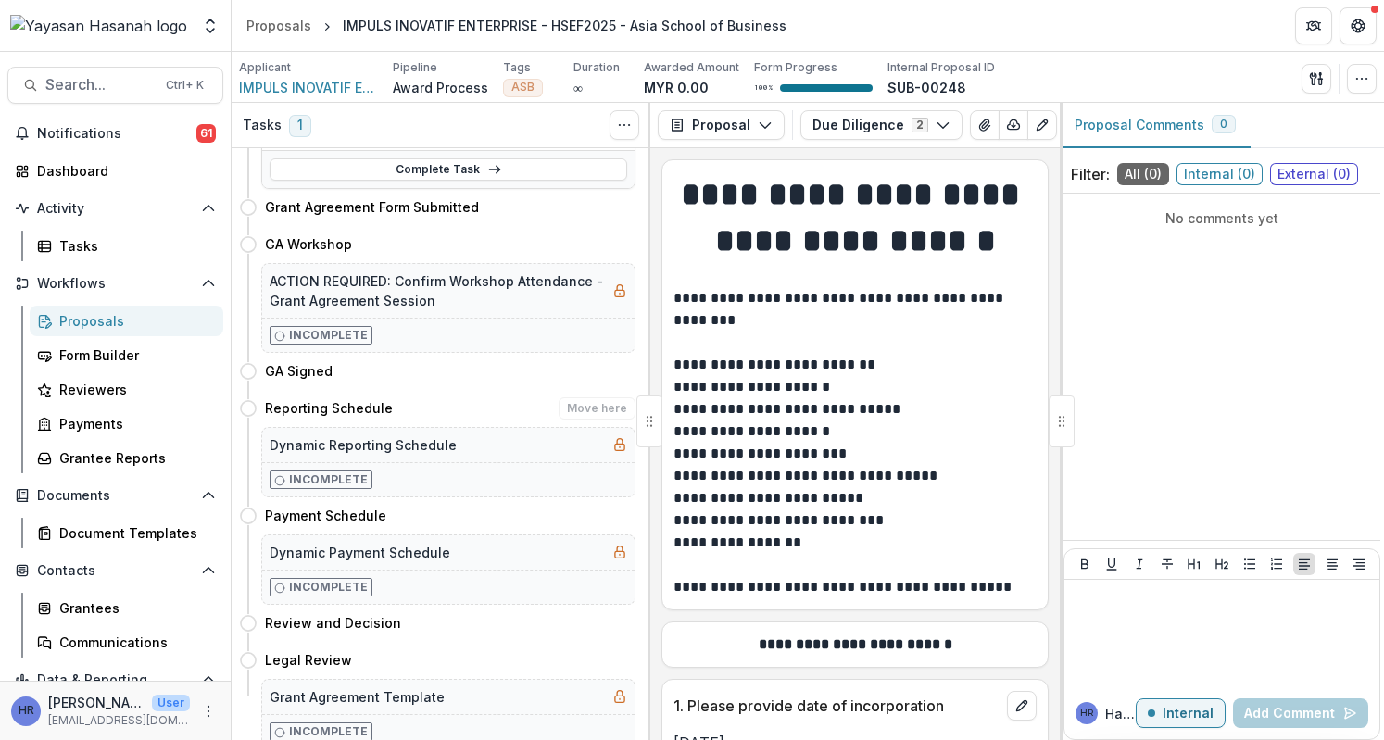
scroll to position [0, 0]
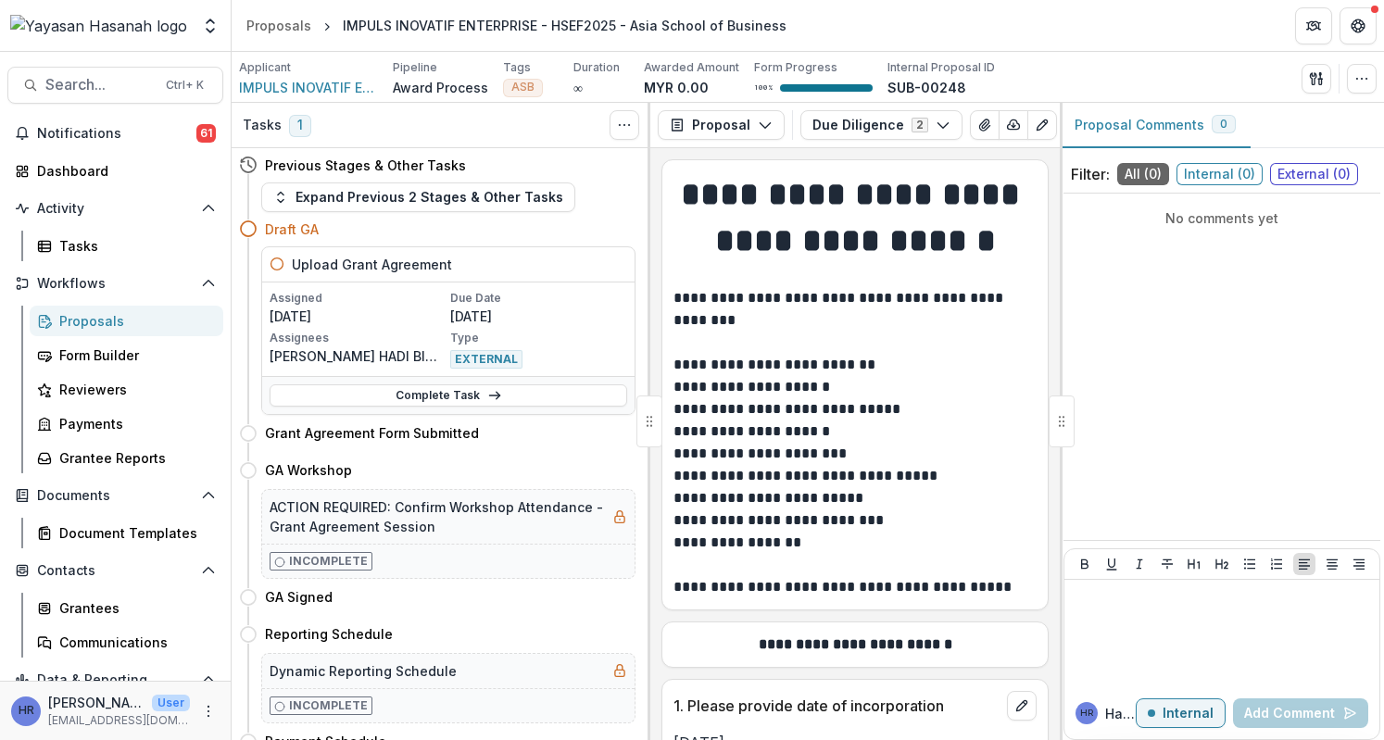
click at [148, 331] on link "Proposals" at bounding box center [127, 321] width 194 height 31
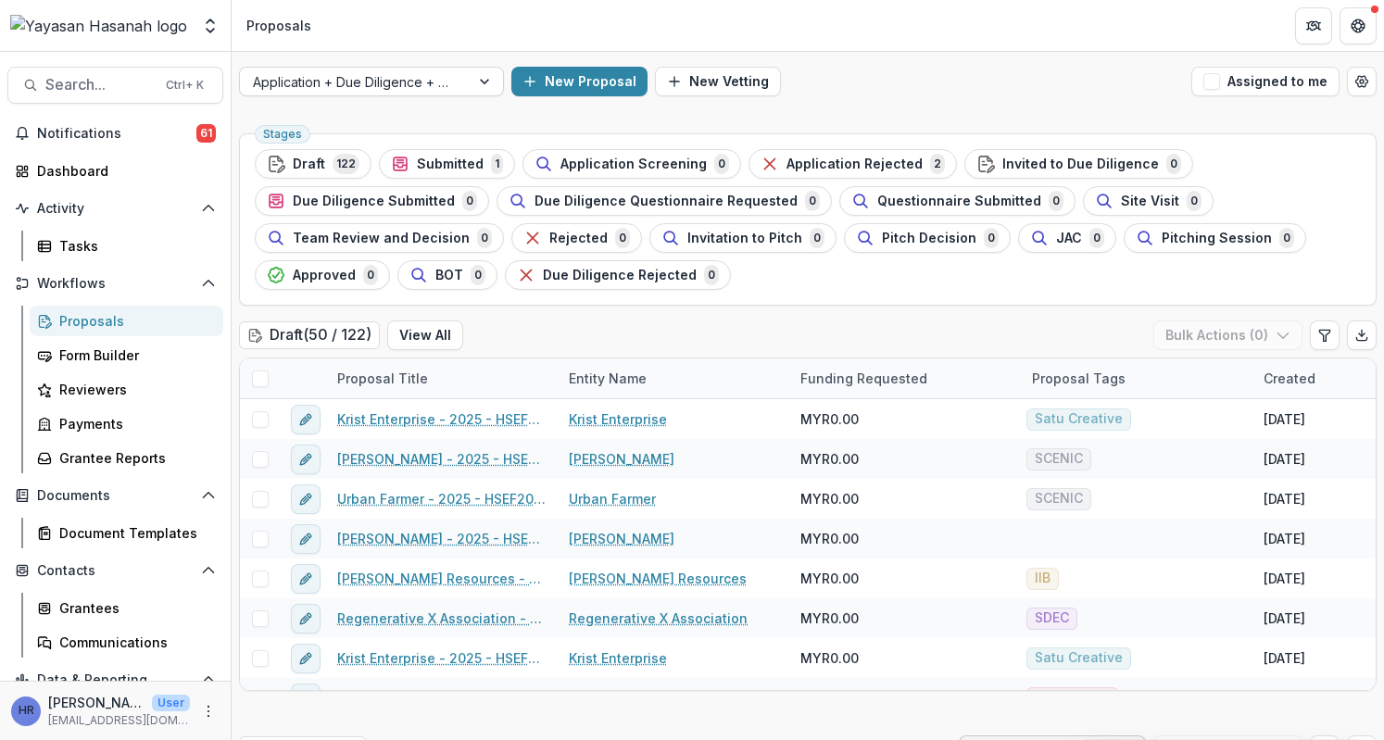
click at [378, 67] on div "Application + Due Diligence + Pitching Process" at bounding box center [371, 82] width 265 height 30
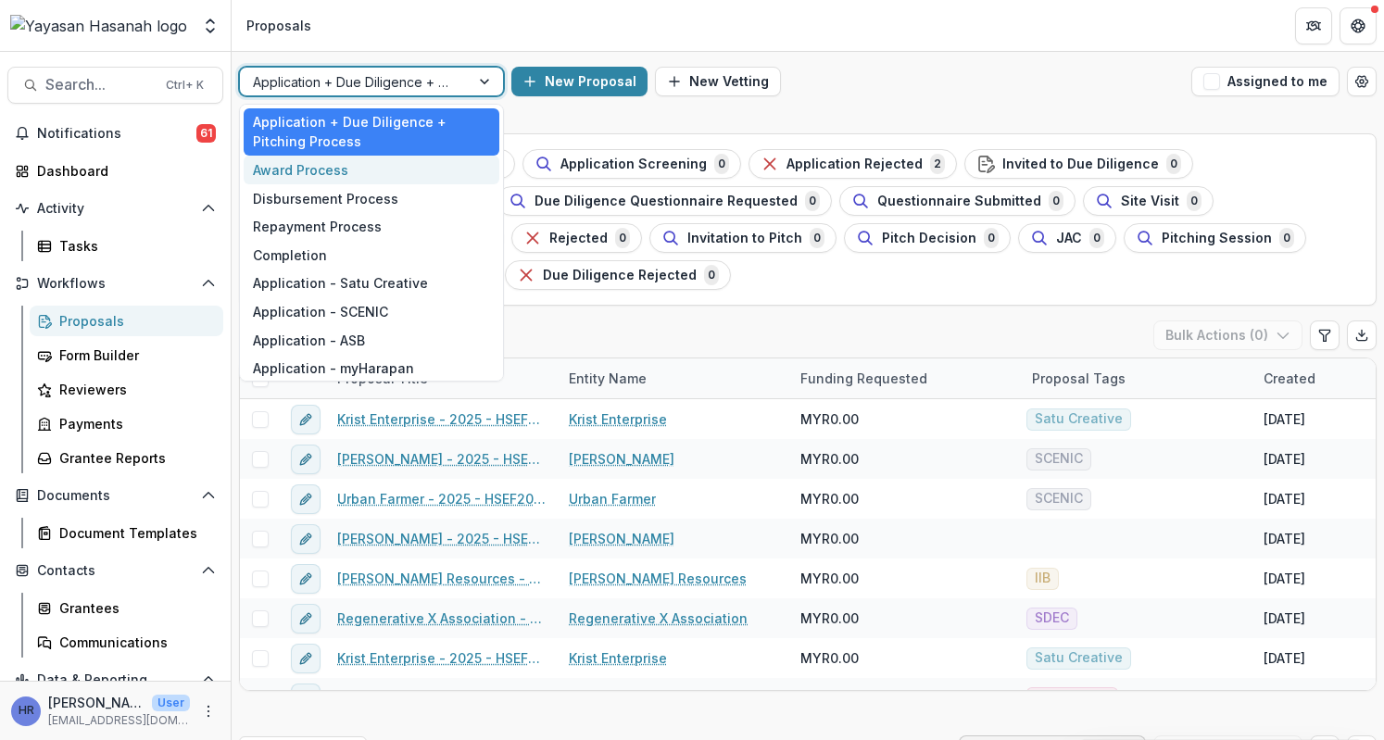
click at [382, 166] on div "Award Process" at bounding box center [372, 170] width 256 height 29
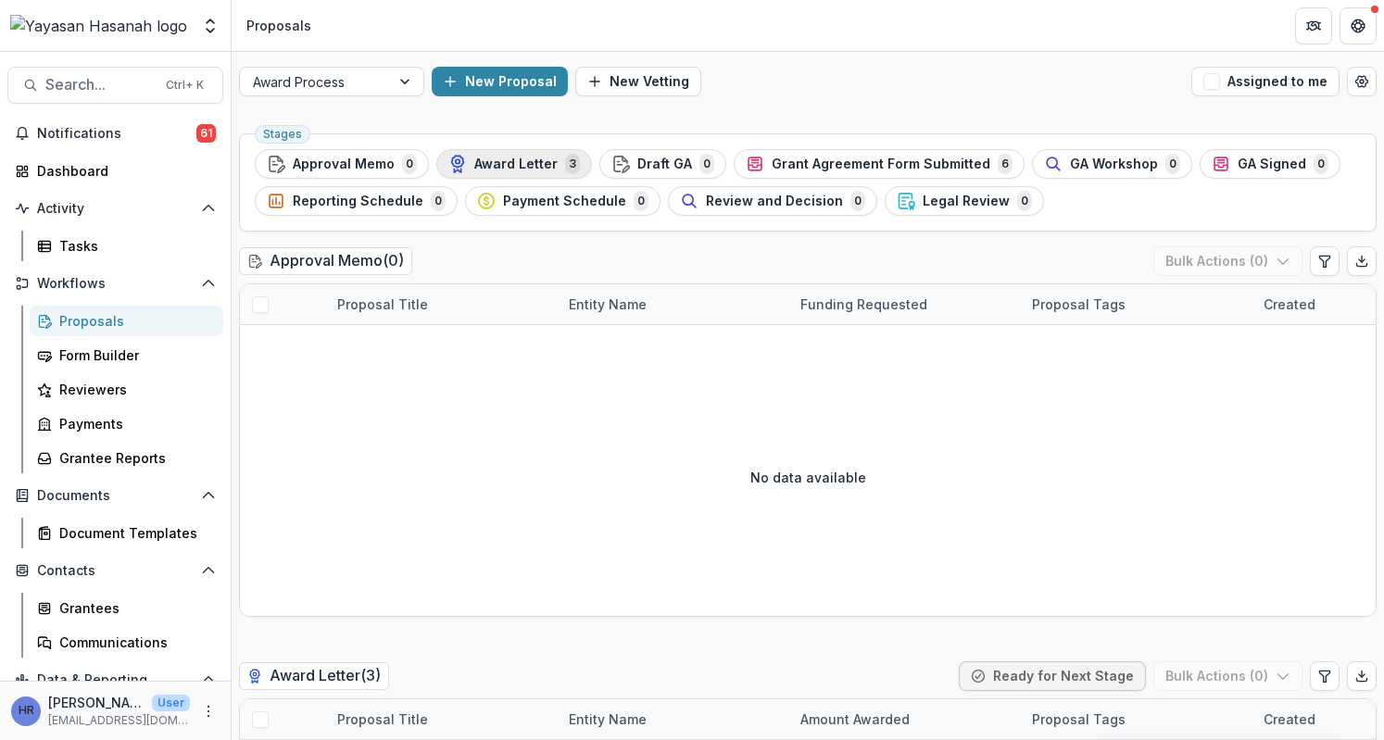
click at [515, 166] on span "Award Letter" at bounding box center [515, 165] width 83 height 16
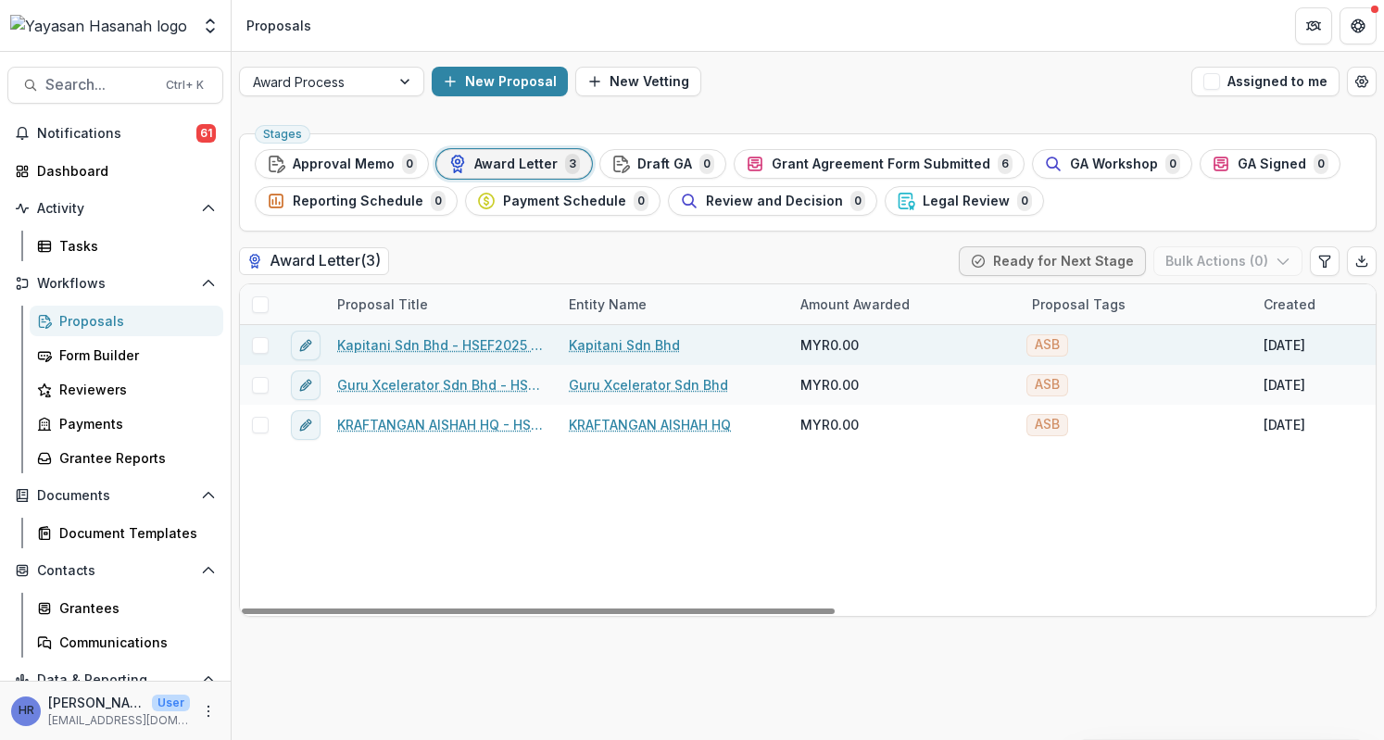
click at [413, 341] on link "Kapitani Sdn Bhd - HSEF2025 - Asia School of Business" at bounding box center [441, 344] width 209 height 19
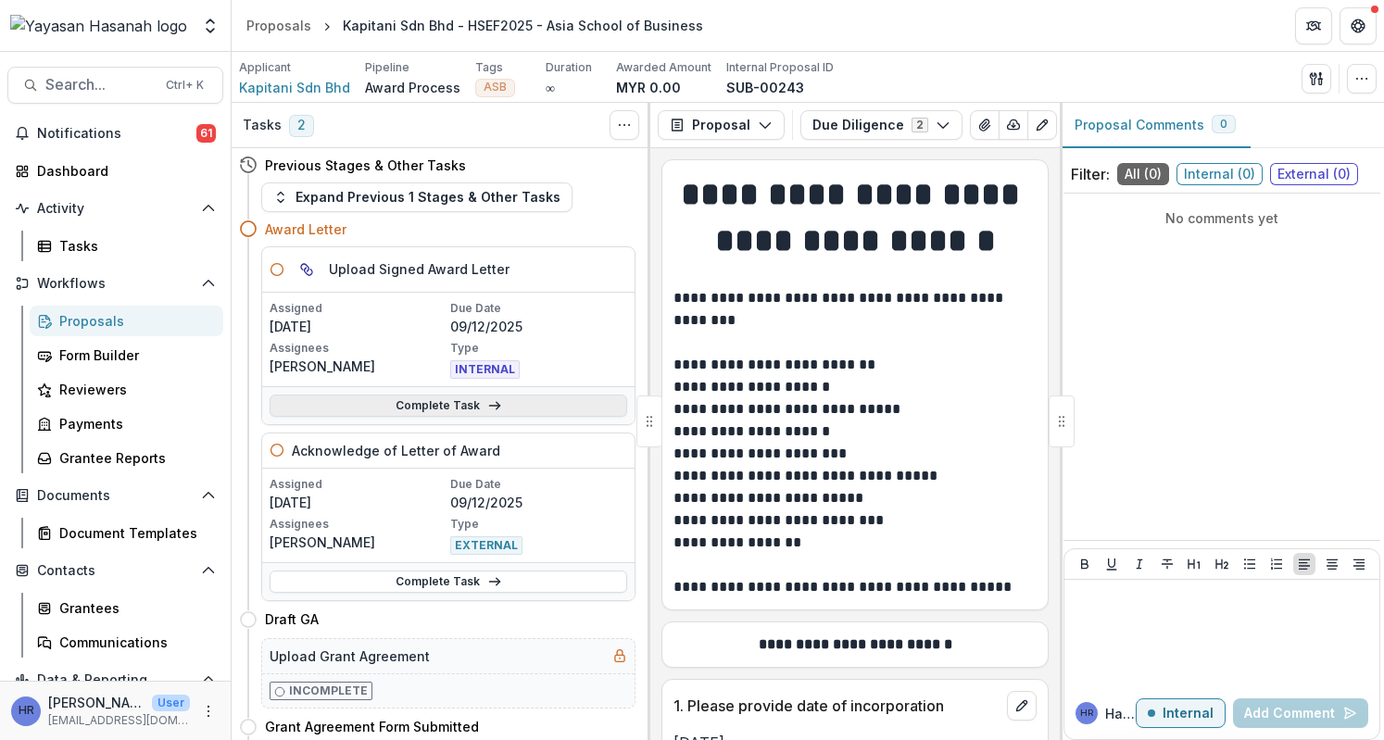
click at [523, 411] on link "Complete Task" at bounding box center [449, 406] width 358 height 22
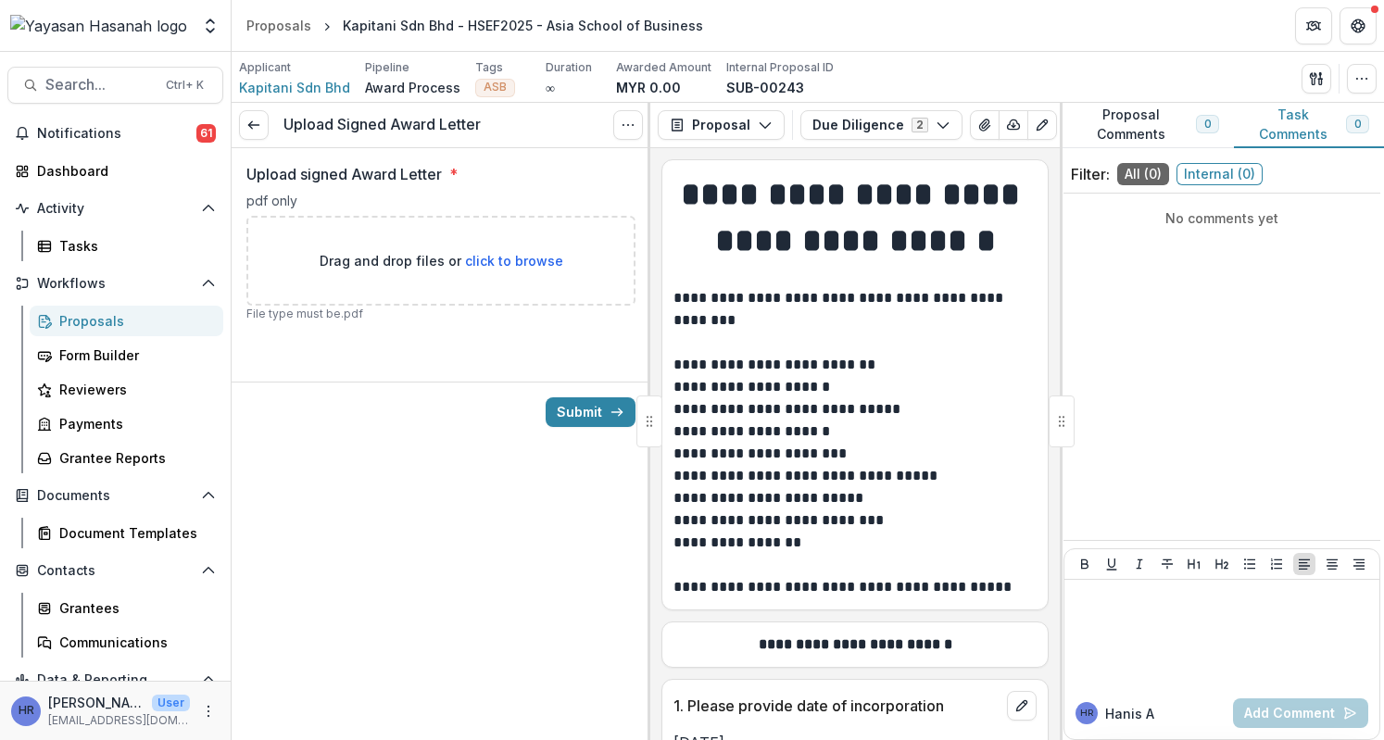
click at [502, 248] on div "Drag and drop files or click to browse" at bounding box center [440, 261] width 389 height 90
type input "**********"
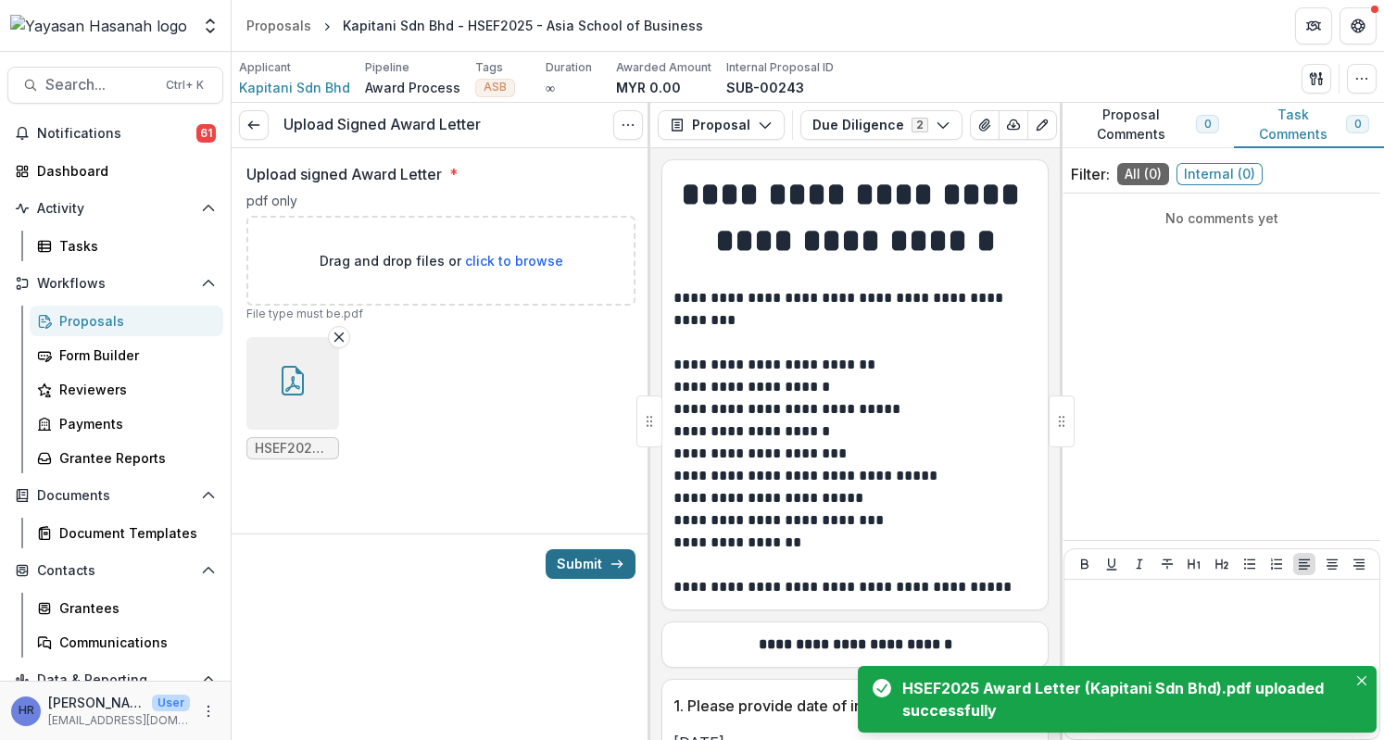
click at [589, 551] on button "Submit" at bounding box center [591, 565] width 90 height 30
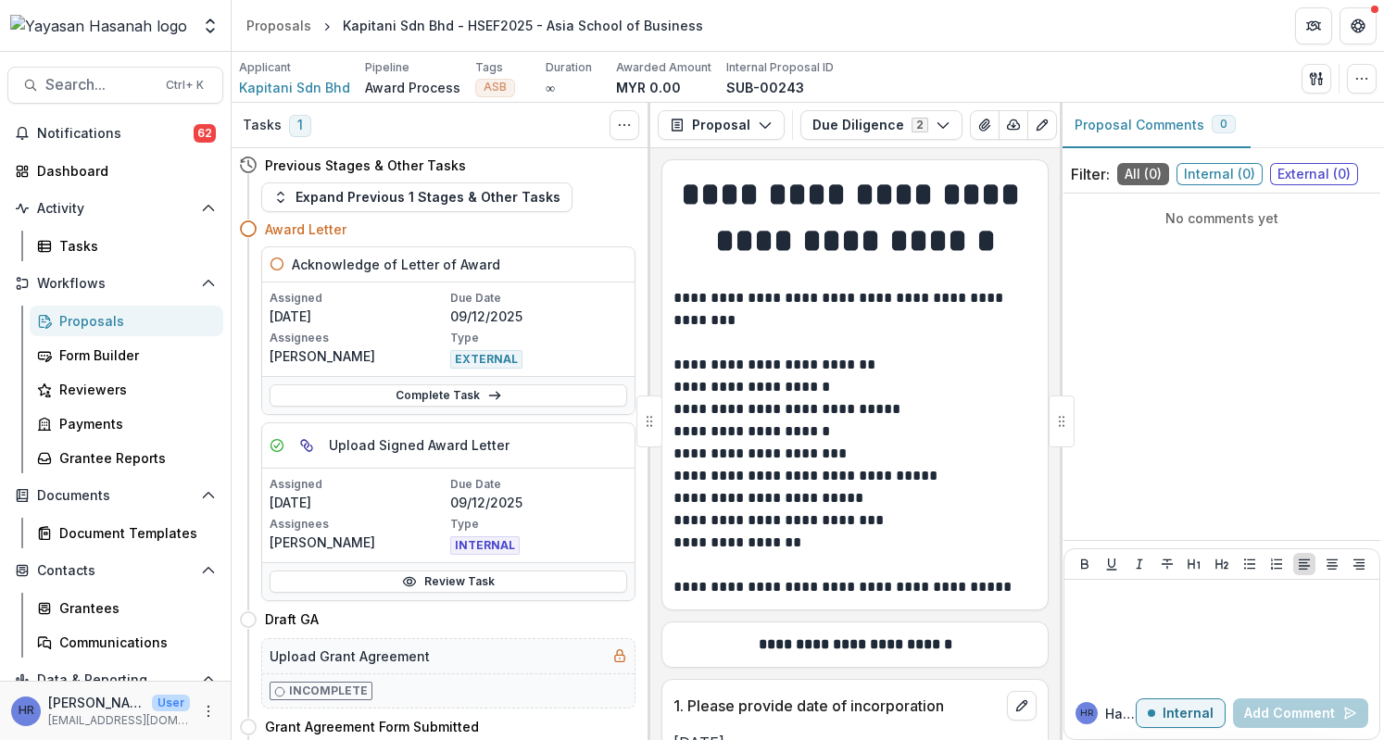
click at [123, 321] on div "Proposals" at bounding box center [133, 320] width 149 height 19
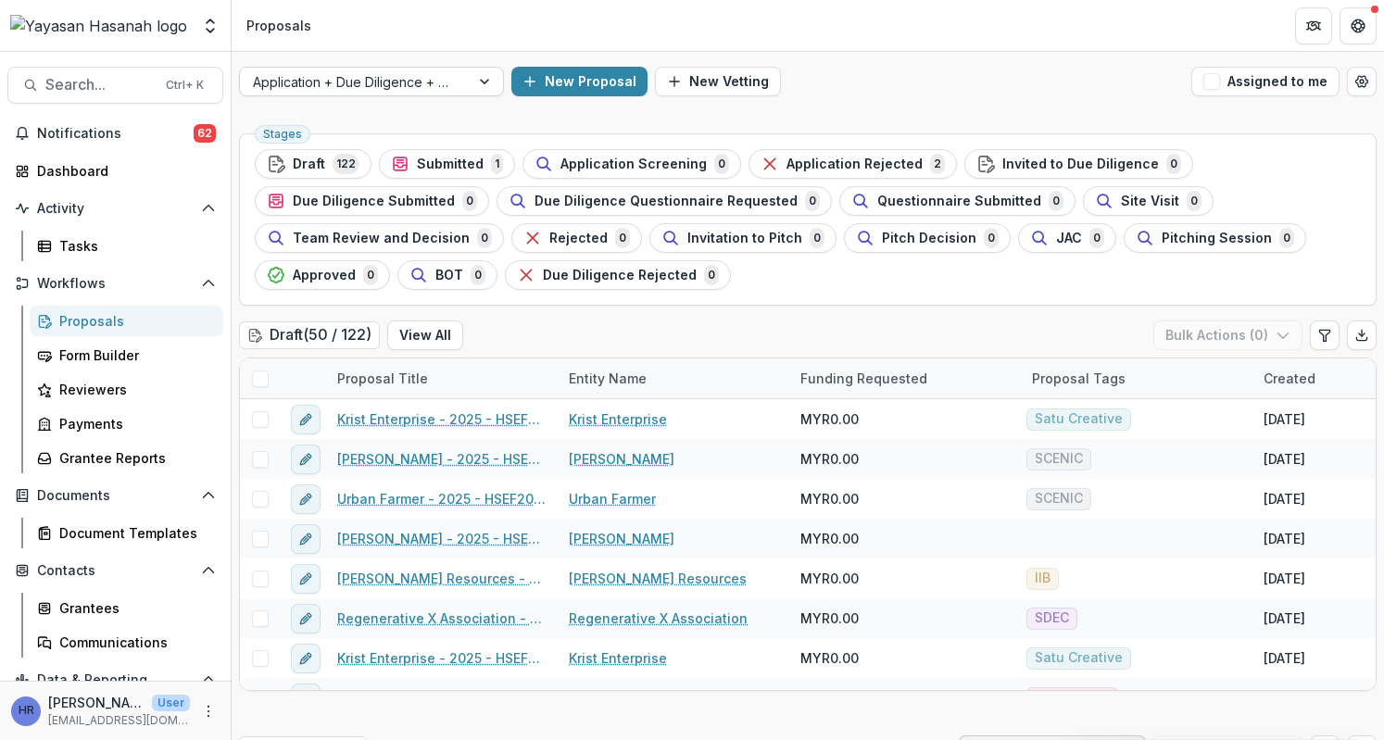
click at [361, 88] on div at bounding box center [355, 81] width 204 height 23
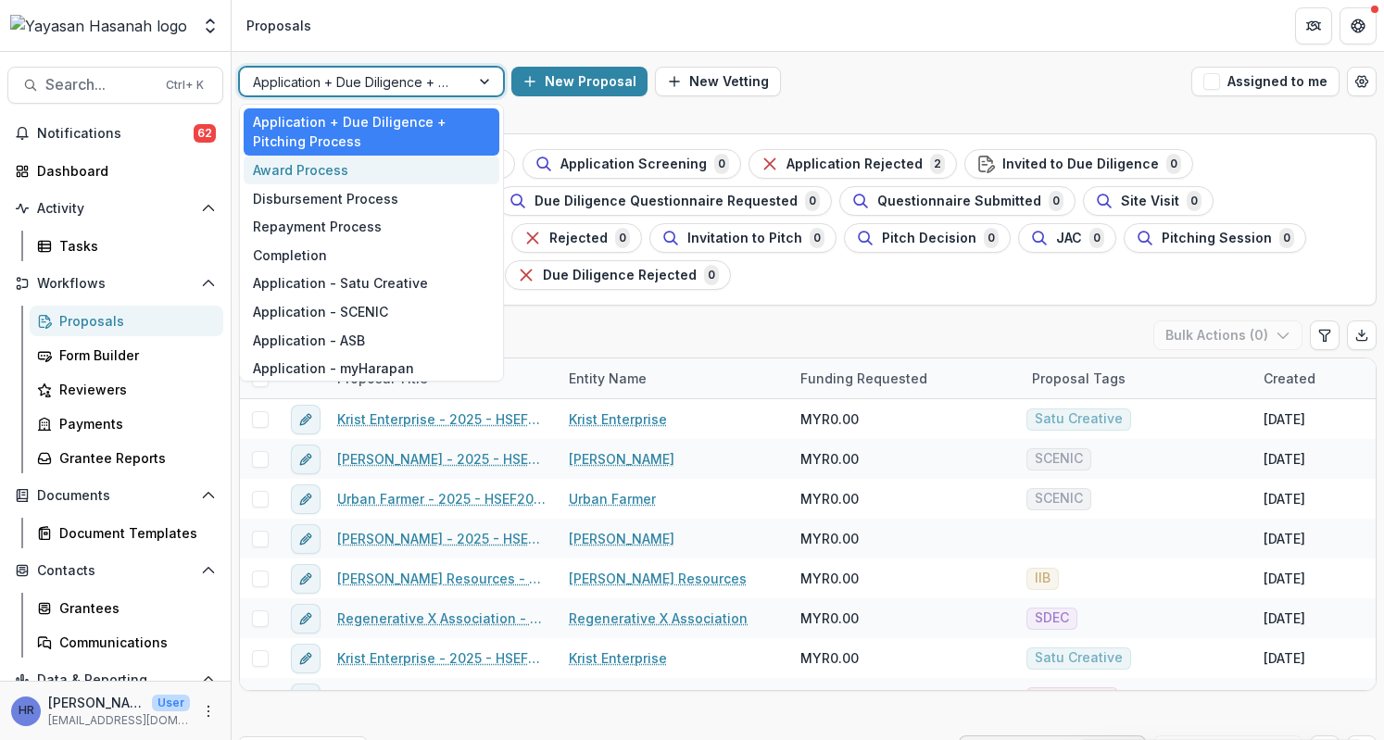
click at [357, 171] on div "Award Process" at bounding box center [372, 170] width 256 height 29
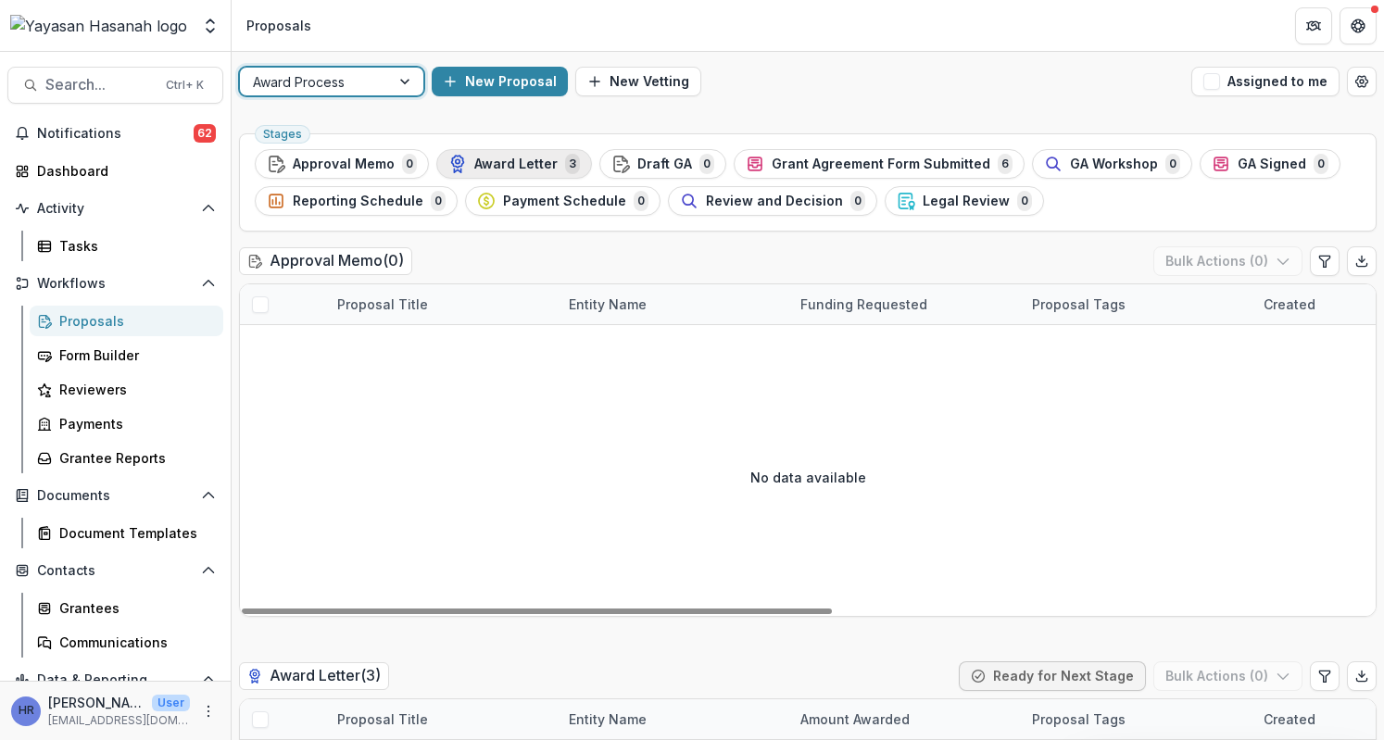
click at [563, 174] on button "Award Letter 3" at bounding box center [514, 164] width 156 height 30
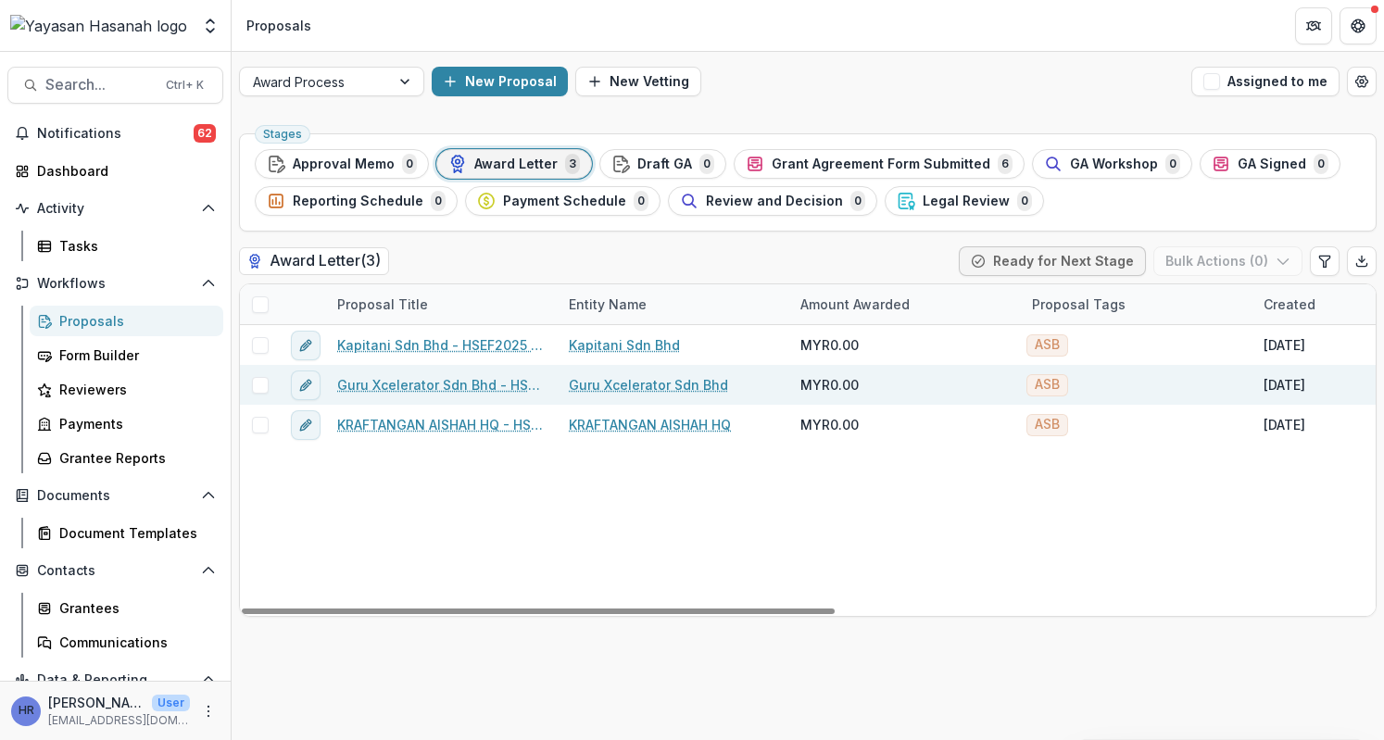
click at [445, 383] on link "Guru Xcelerator Sdn Bhd - HSEF2025 - Asia School of Business" at bounding box center [441, 384] width 209 height 19
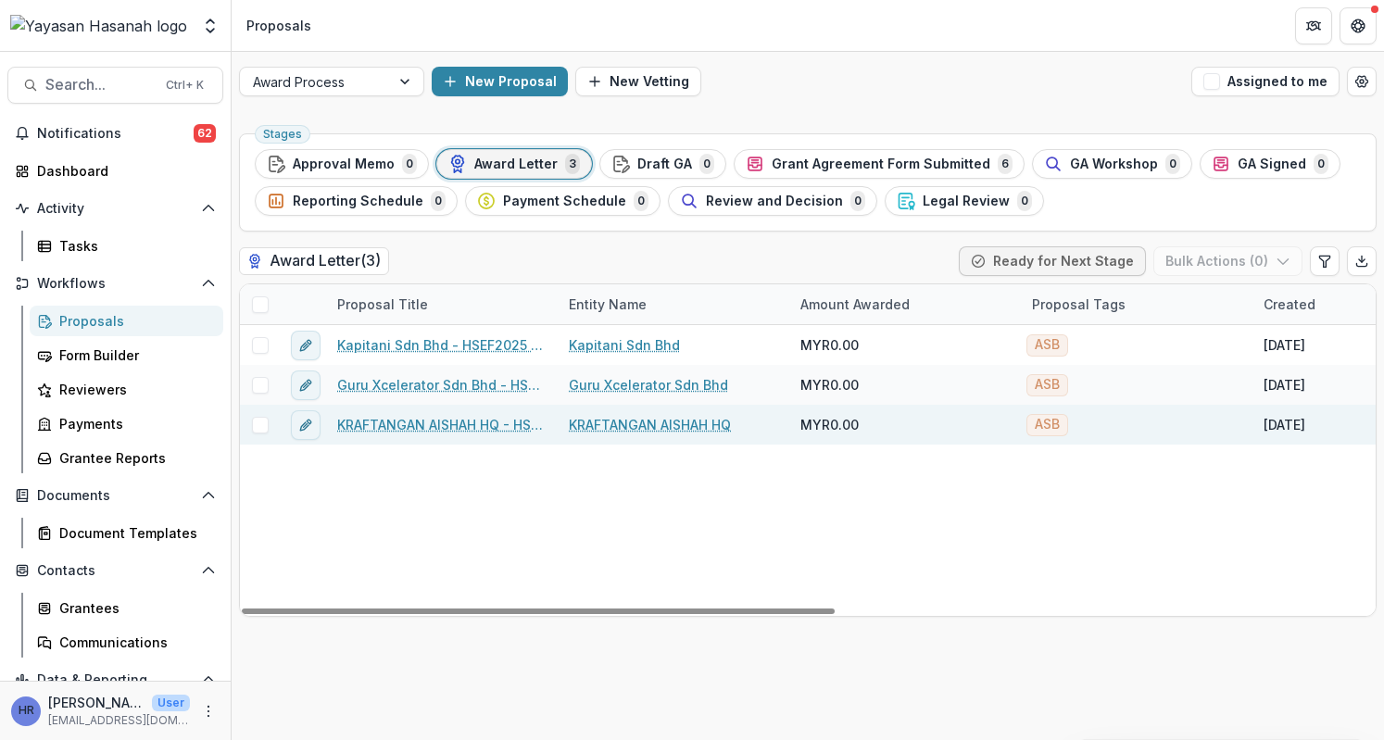
click at [430, 421] on link "KRAFTANGAN AISHAH HQ - HSEF2025 - Asia School of Business" at bounding box center [441, 424] width 209 height 19
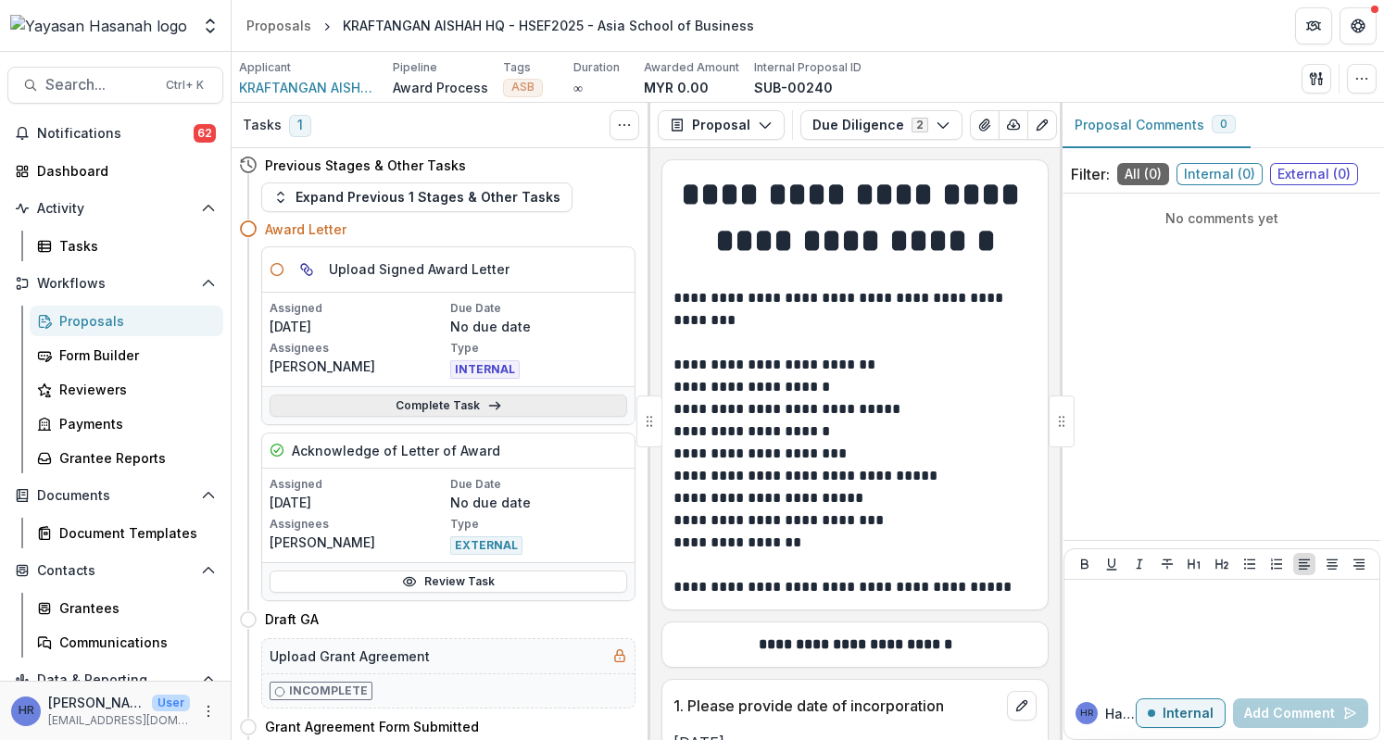
click at [470, 399] on link "Complete Task" at bounding box center [449, 406] width 358 height 22
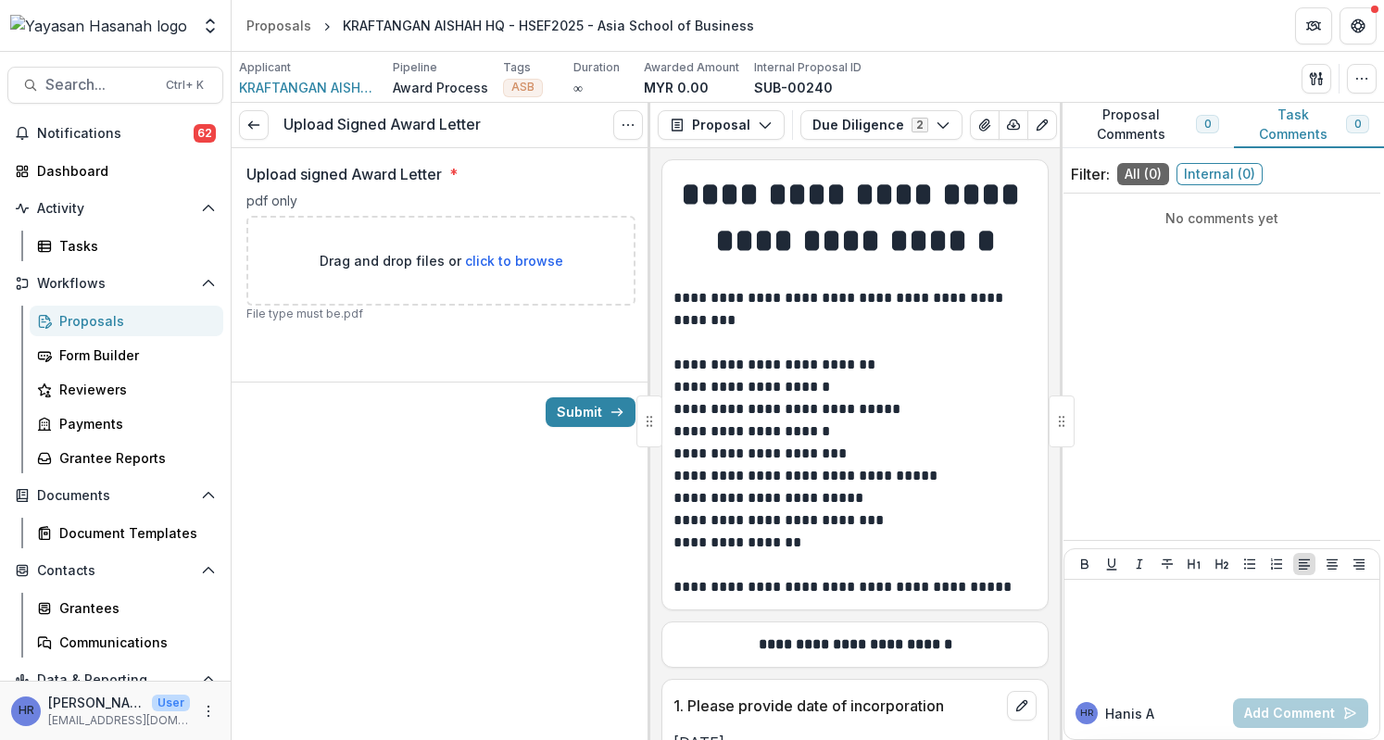
click at [526, 253] on span "click to browse" at bounding box center [514, 261] width 98 height 16
type input "**********"
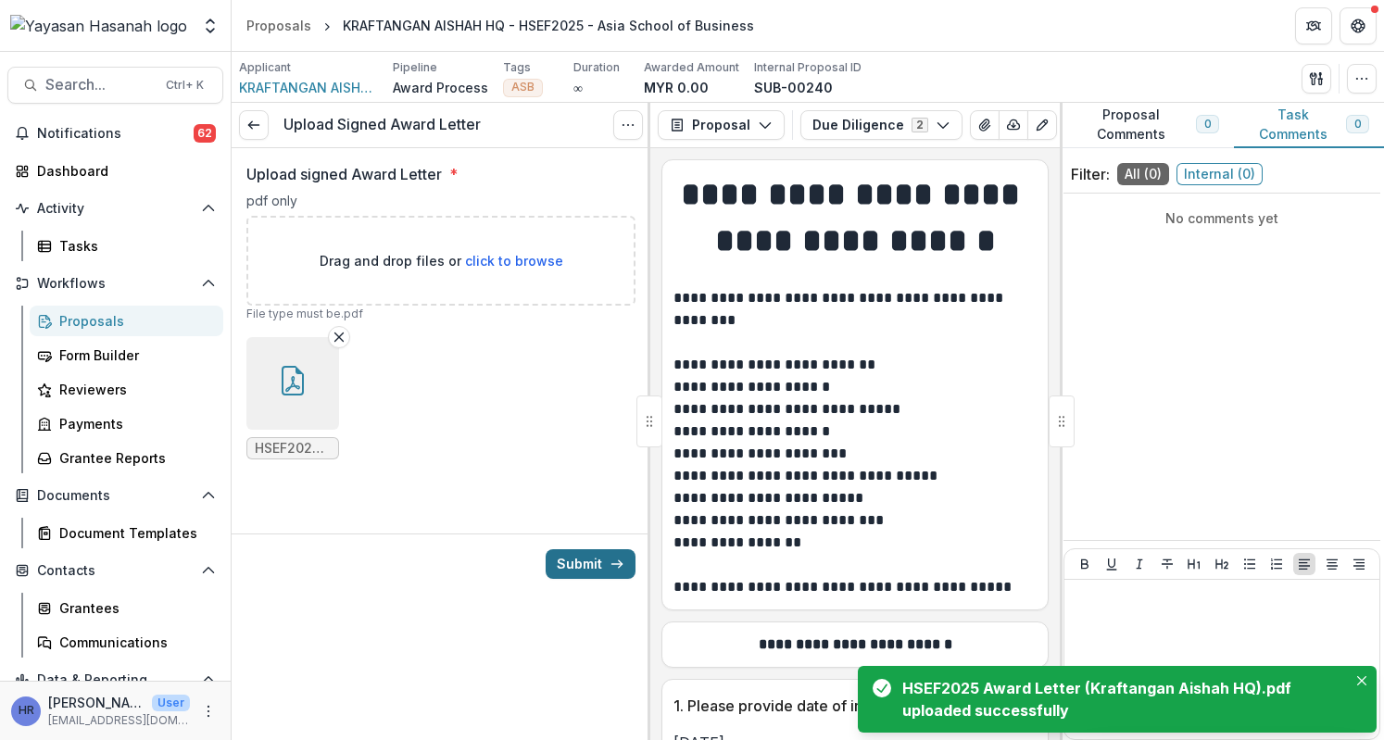
click at [584, 568] on button "Submit" at bounding box center [591, 565] width 90 height 30
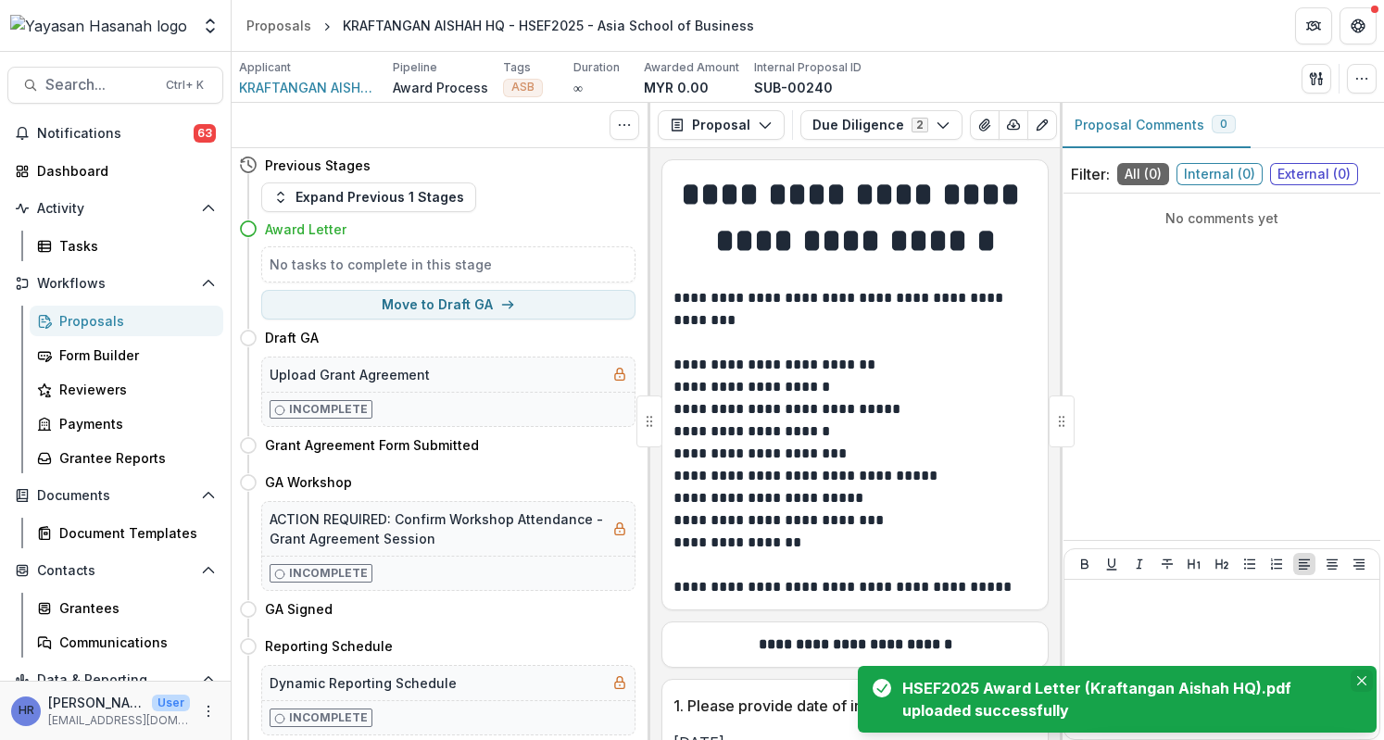
click at [1358, 681] on icon "Close" at bounding box center [1362, 680] width 9 height 9
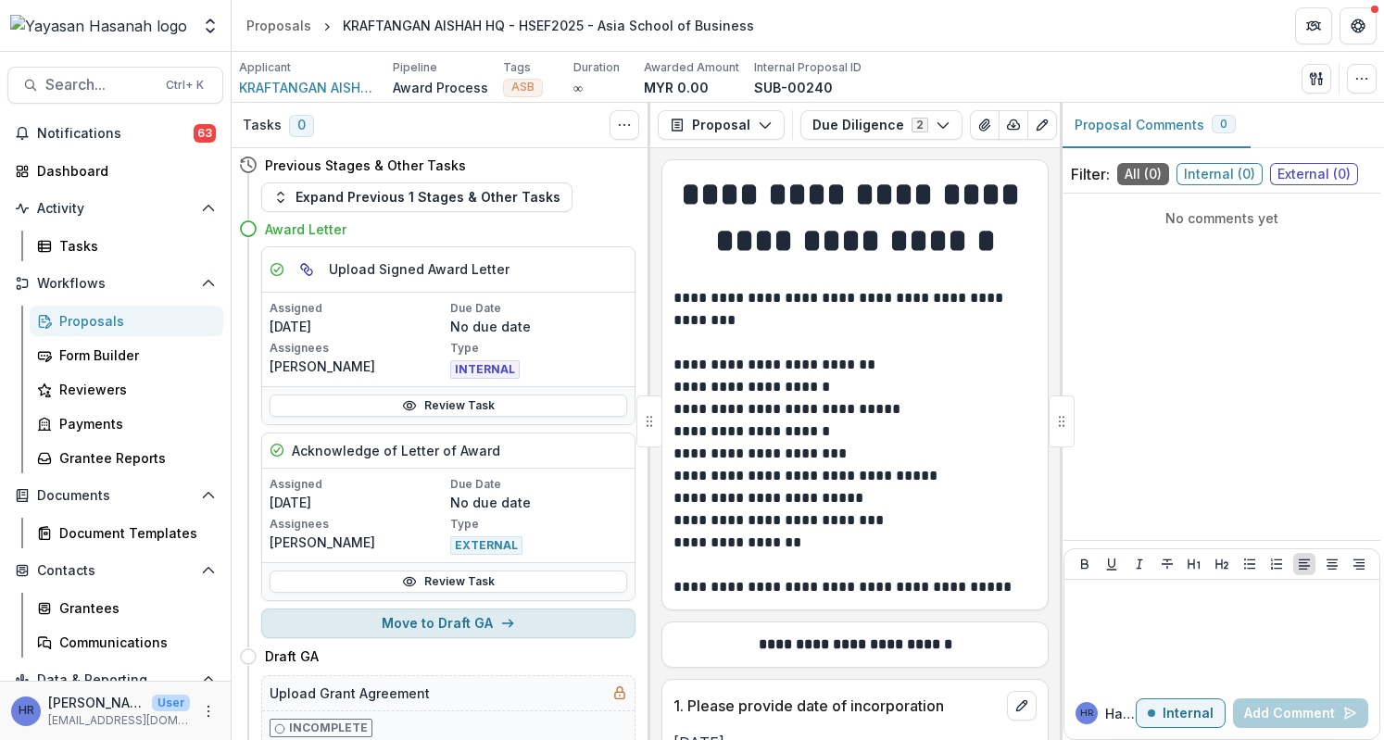
click at [493, 615] on button "Move to Draft GA" at bounding box center [448, 624] width 374 height 30
select select "********"
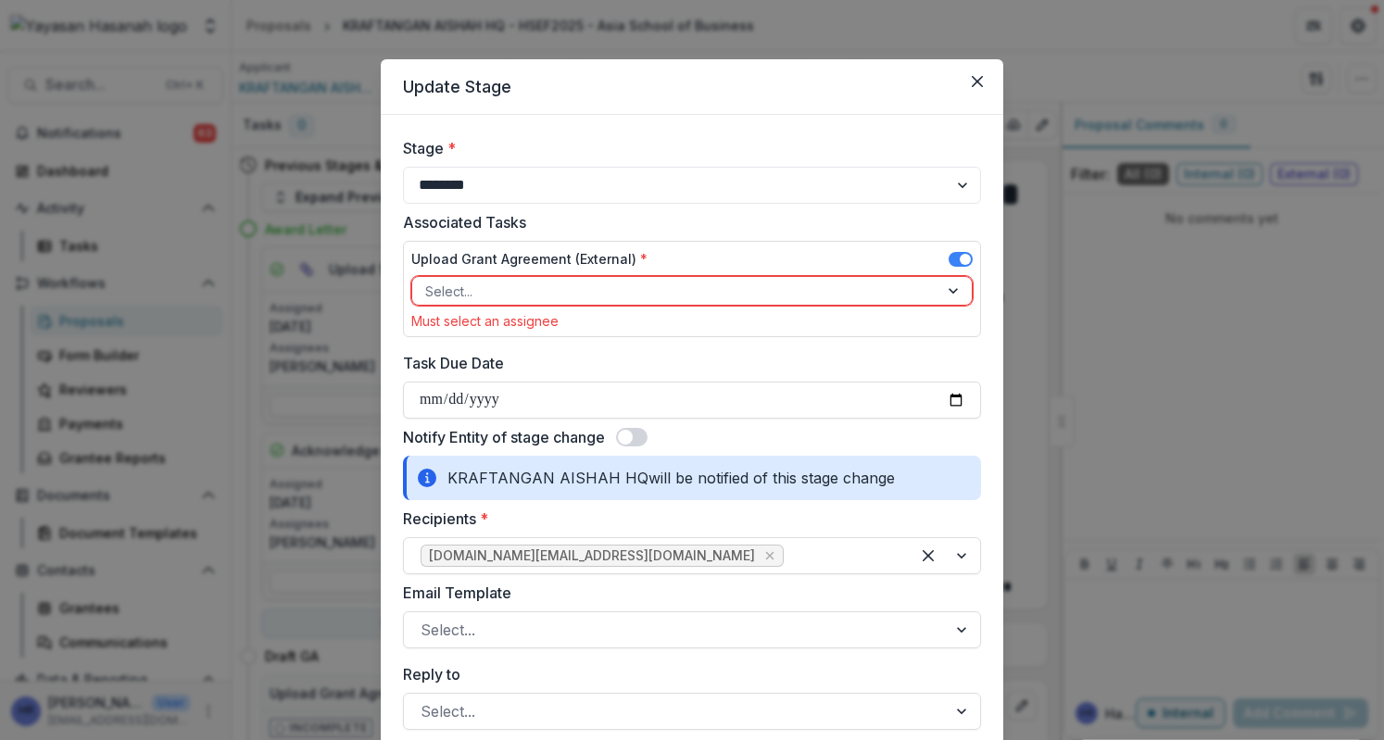
click at [549, 280] on div at bounding box center [675, 291] width 500 height 23
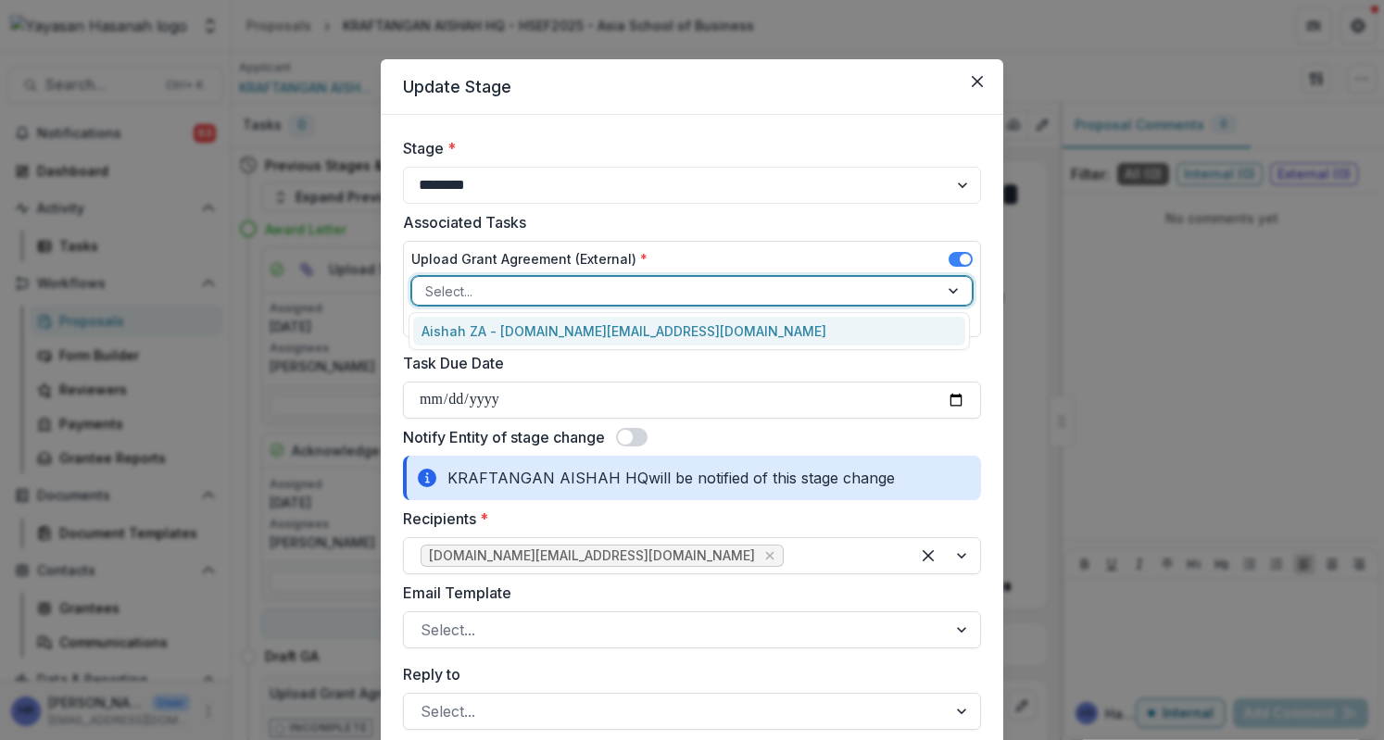
click at [554, 327] on div "Aishah ZA - [DOMAIN_NAME][EMAIL_ADDRESS][DOMAIN_NAME]" at bounding box center [689, 331] width 553 height 29
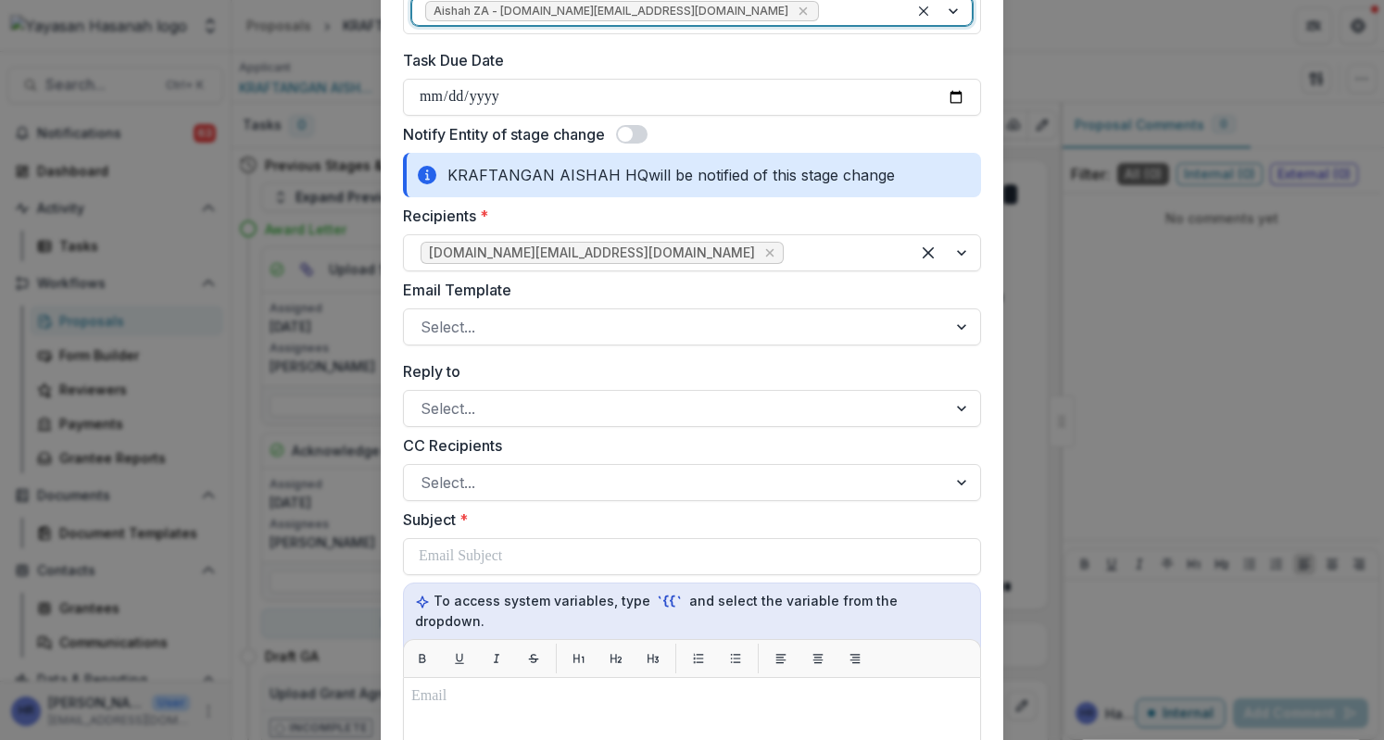
scroll to position [371, 0]
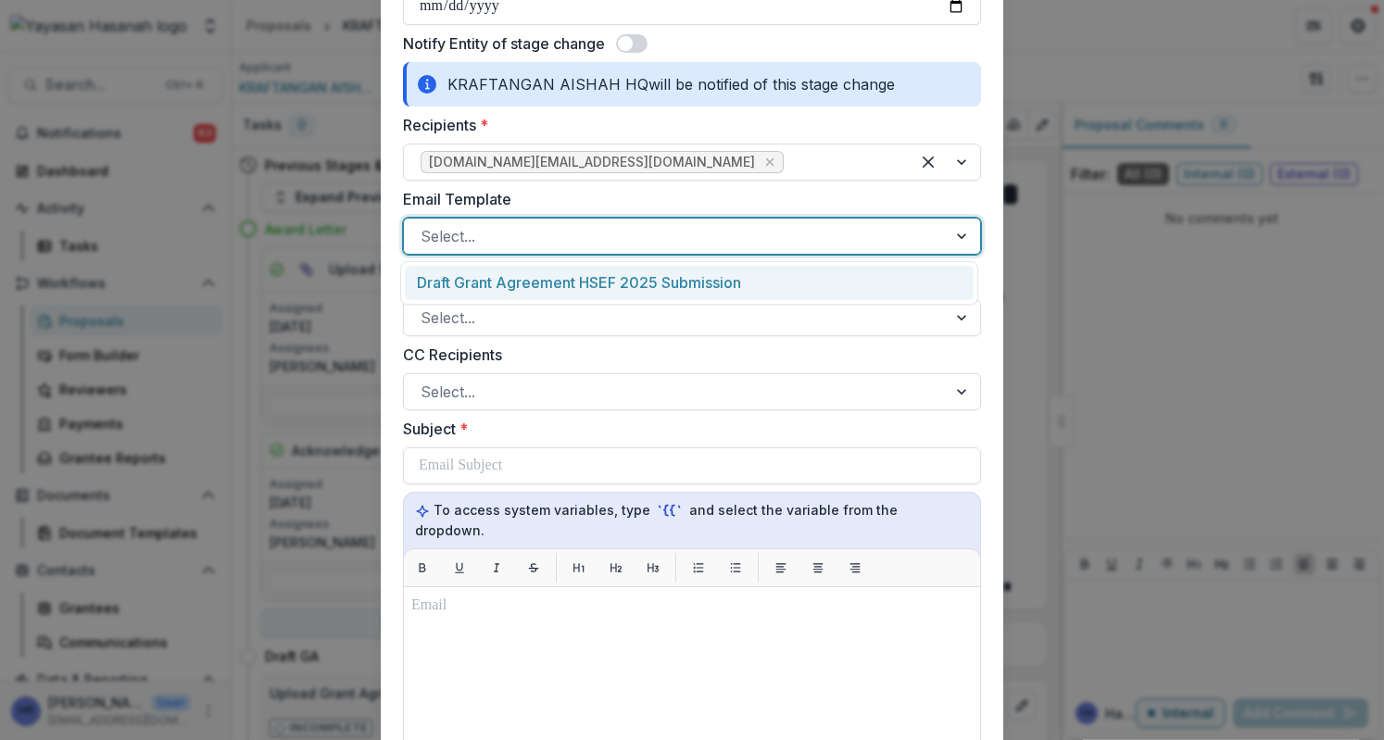
click at [610, 237] on div at bounding box center [676, 236] width 510 height 26
click at [608, 279] on div "Draft Grant Agreement HSEF 2025 Submission" at bounding box center [689, 283] width 569 height 34
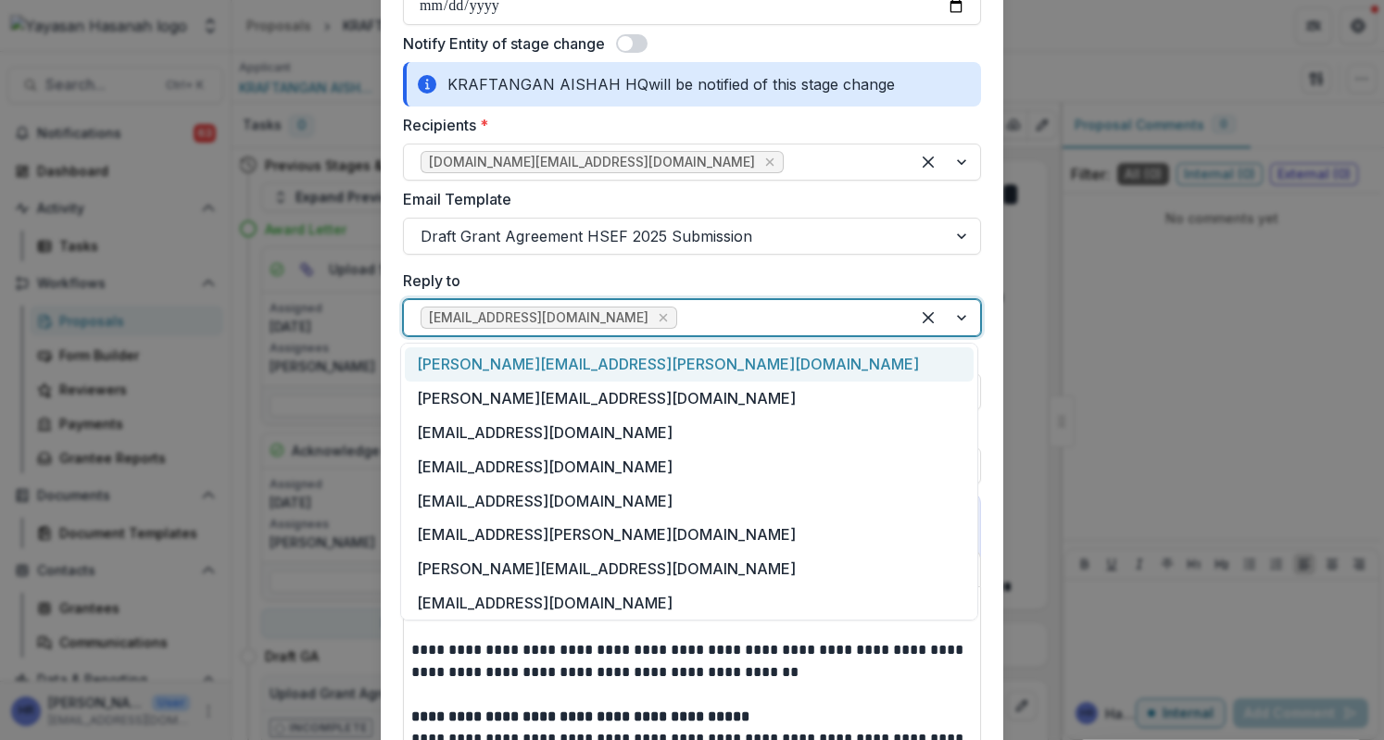
click at [712, 316] on div at bounding box center [787, 318] width 212 height 26
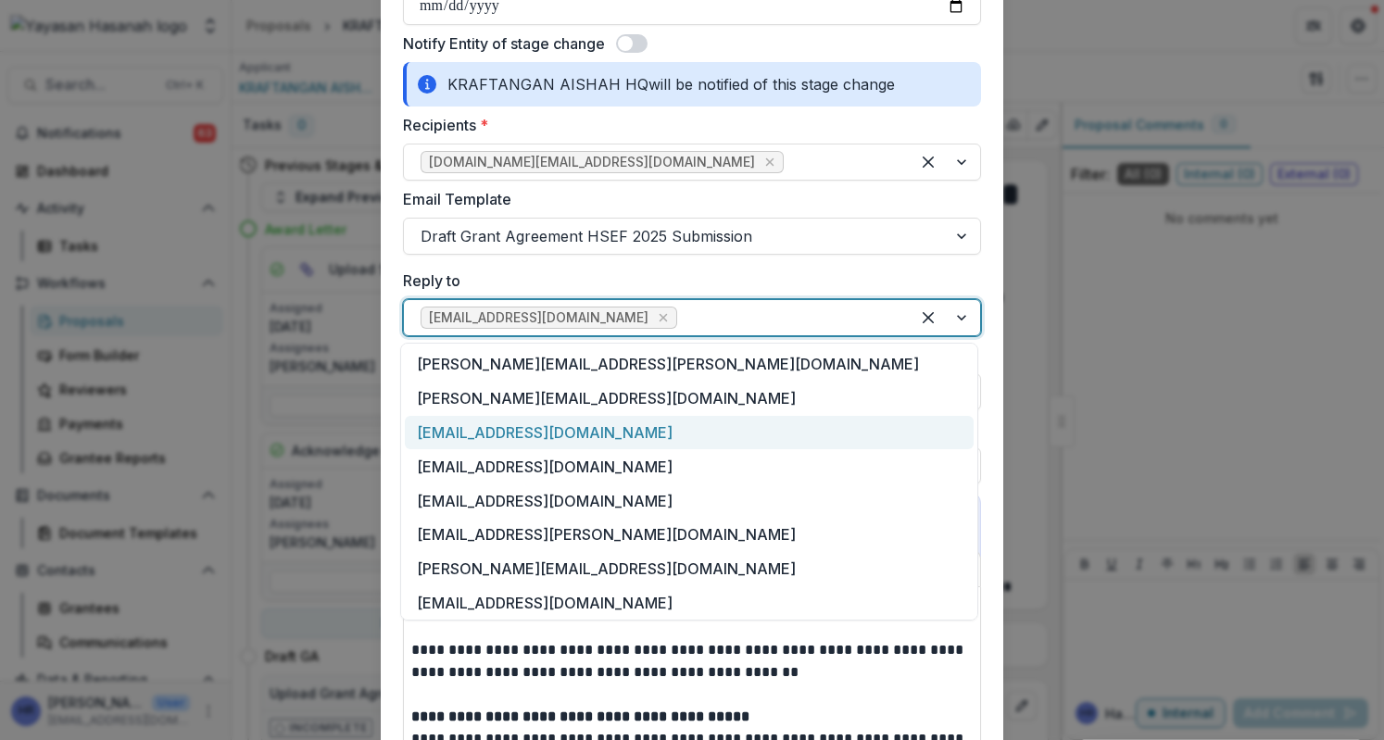
click at [699, 423] on div "[EMAIL_ADDRESS][DOMAIN_NAME]" at bounding box center [689, 433] width 569 height 34
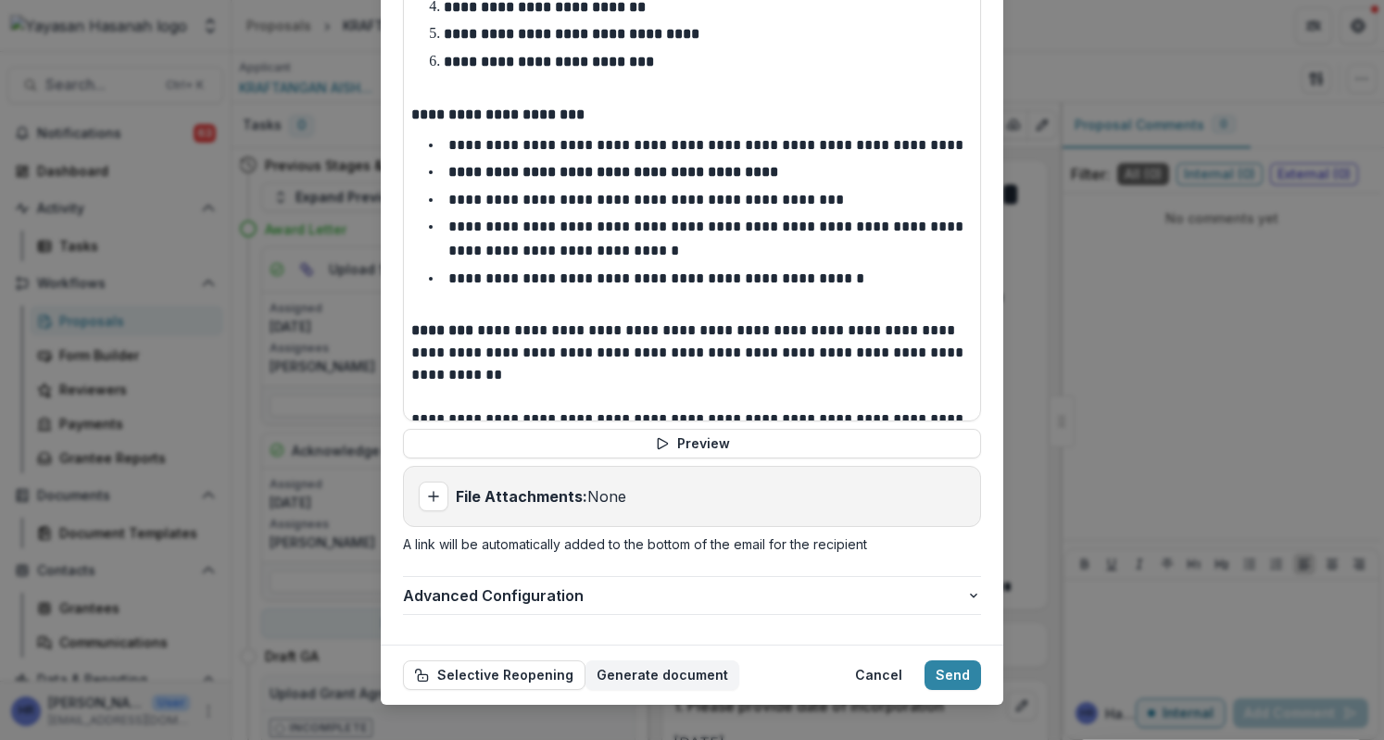
scroll to position [523, 0]
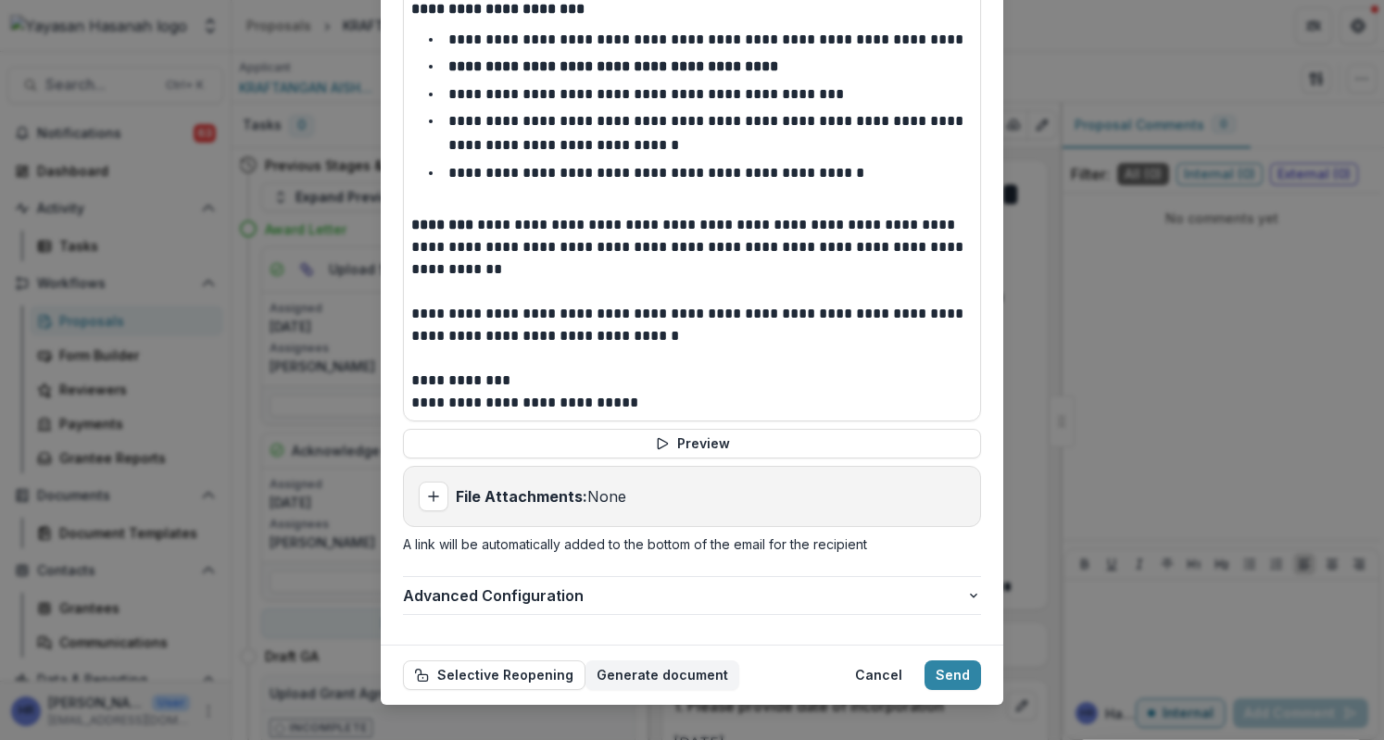
click at [932, 661] on button "Send" at bounding box center [953, 676] width 57 height 30
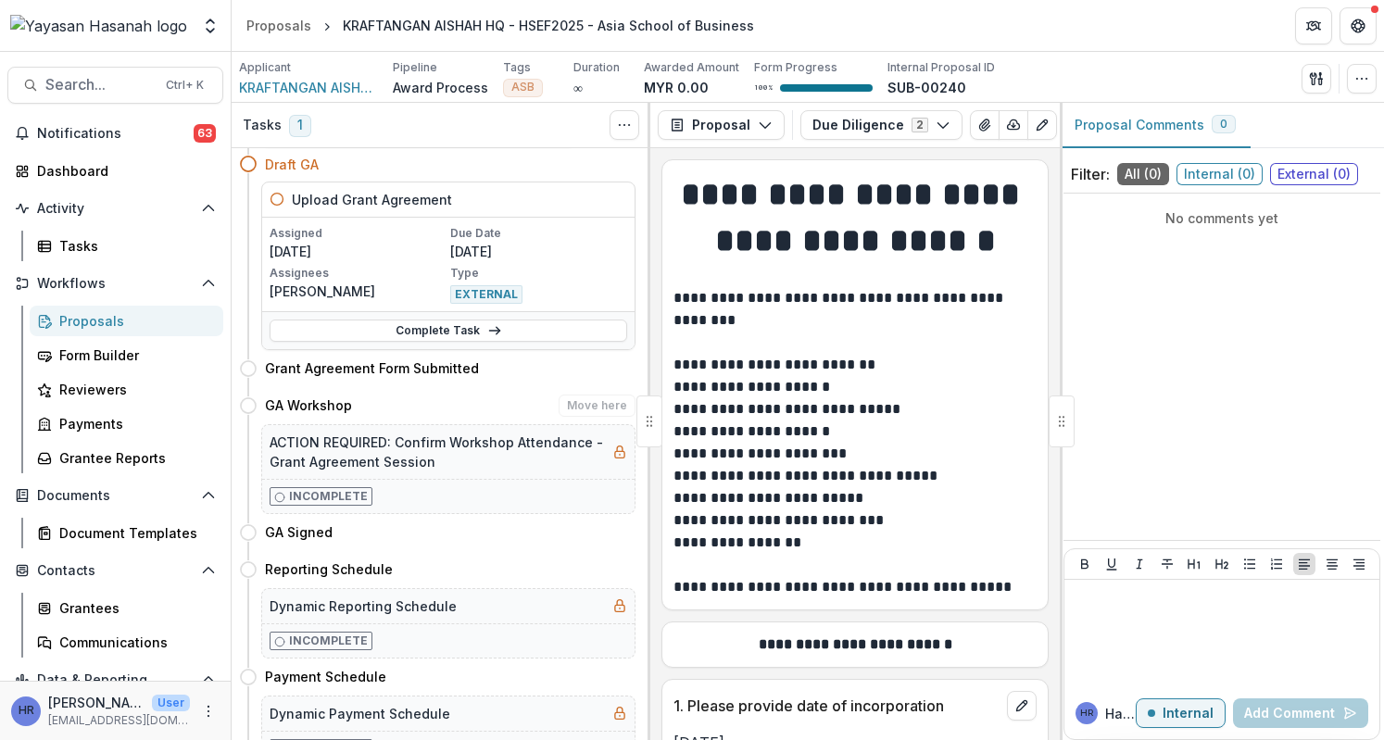
scroll to position [0, 0]
